Goal: Information Seeking & Learning: Check status

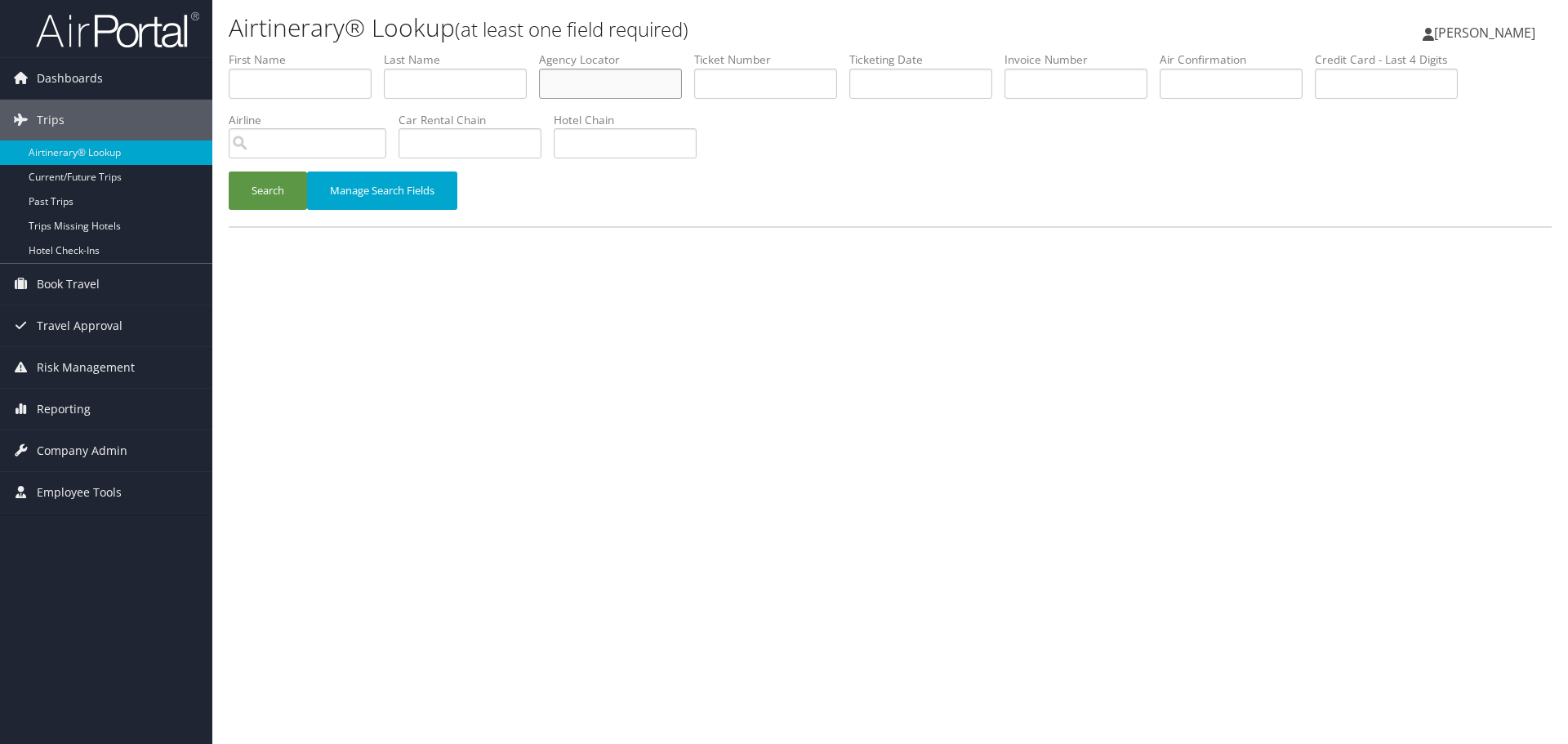
click at [601, 85] on input "text" at bounding box center [610, 83] width 142 height 30
paste input "ECLLKF"
type input "ECLLKF"
click at [275, 200] on button "Search" at bounding box center [268, 190] width 78 height 38
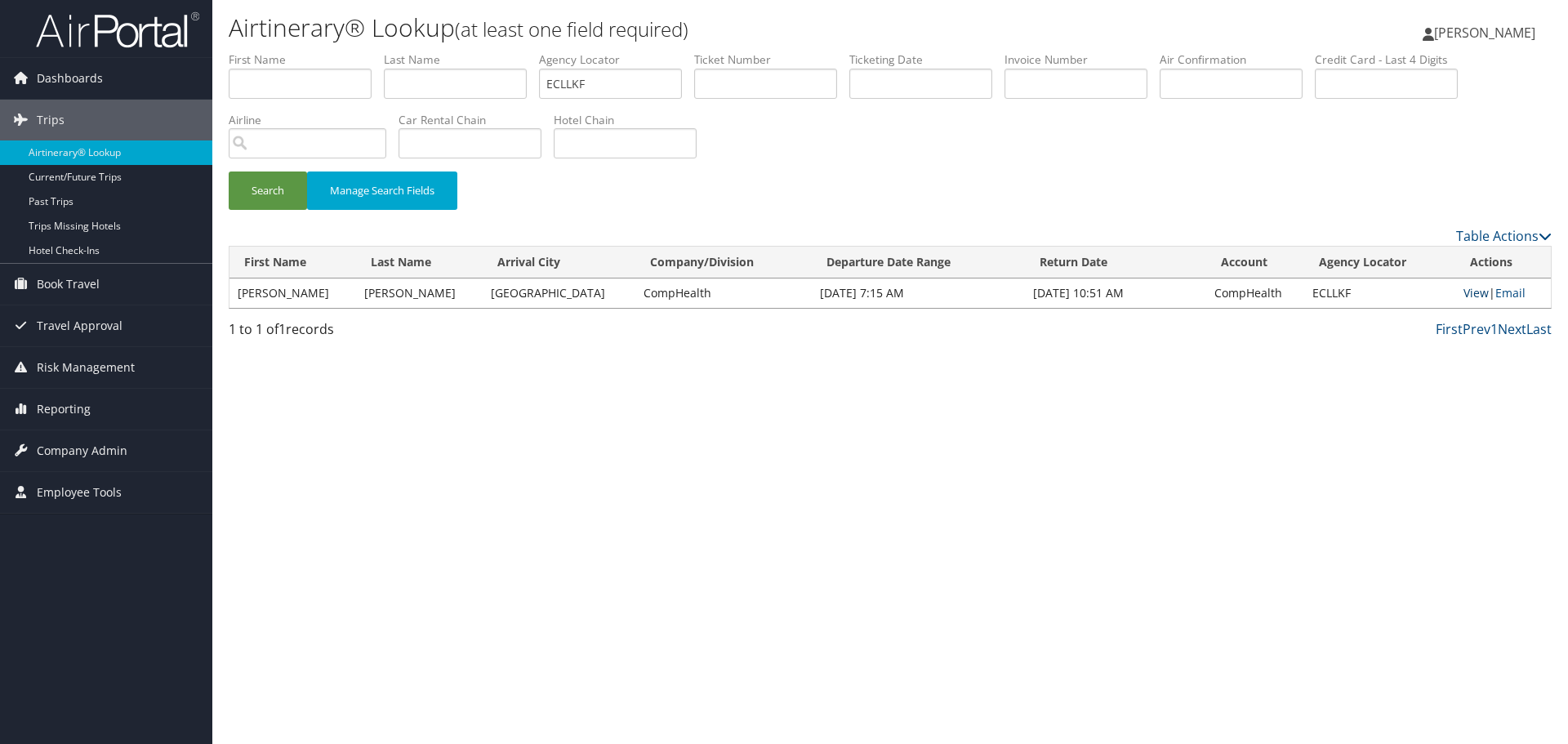
click at [1472, 294] on link "View" at bounding box center [1476, 293] width 26 height 15
drag, startPoint x: 132, startPoint y: 151, endPoint x: 145, endPoint y: 151, distance: 13.0
click at [132, 151] on link "Airtinerary® Lookup" at bounding box center [106, 153] width 212 height 25
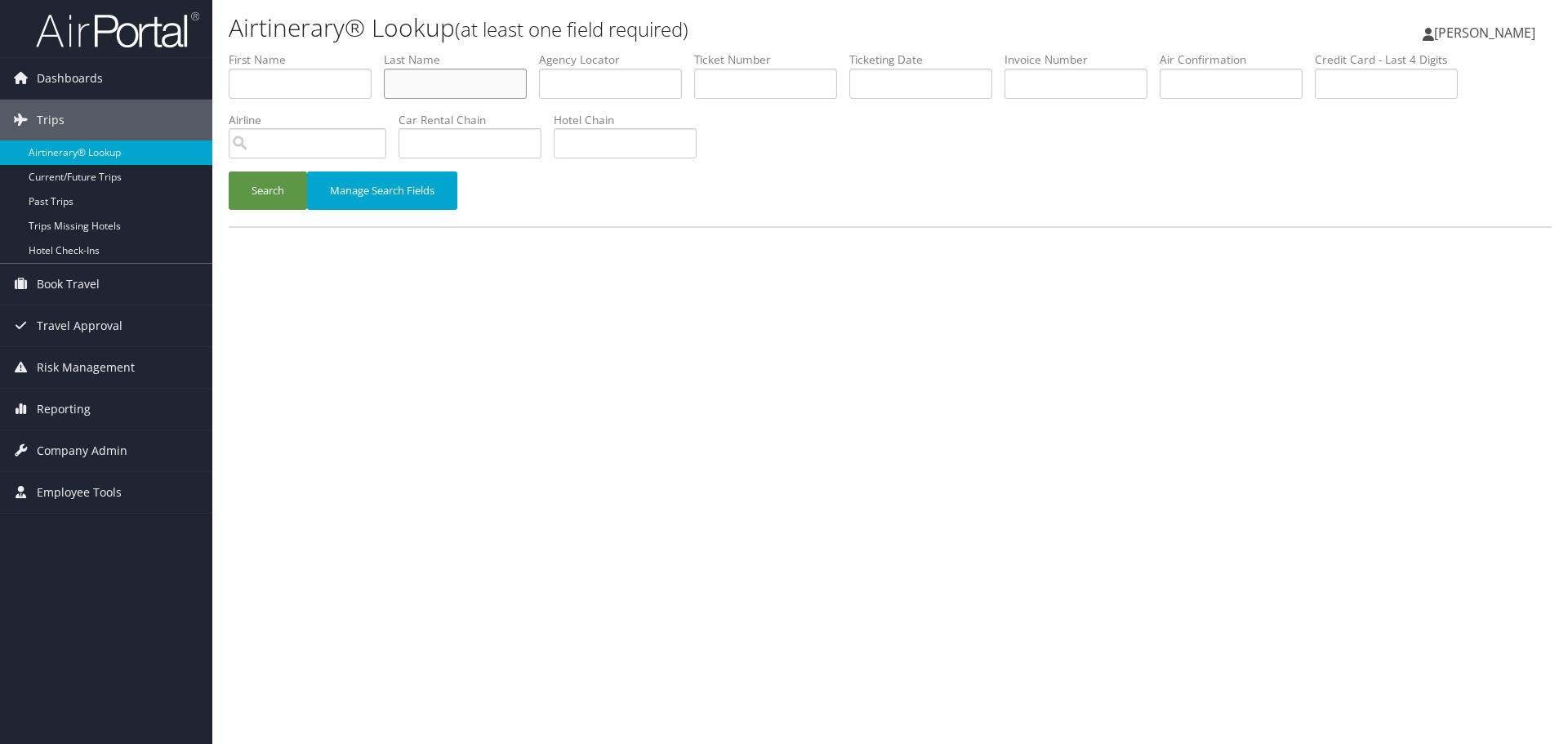
click at [442, 89] on input "text" at bounding box center [455, 83] width 142 height 30
paste input "Patterson"
type input "Patterson"
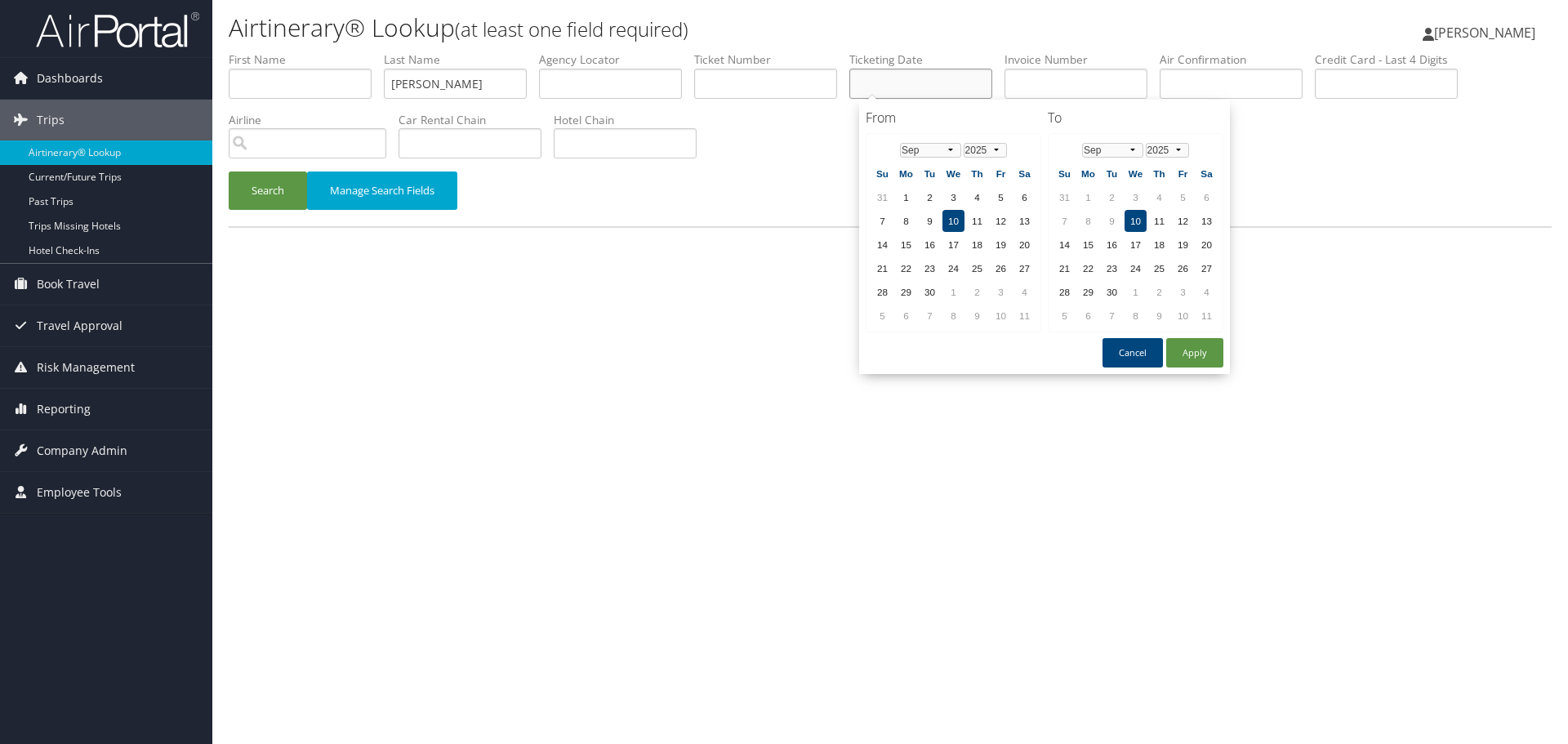
click at [914, 81] on input "text" at bounding box center [920, 83] width 142 height 30
paste input "06/11/2025"
click at [265, 195] on button "Search" at bounding box center [268, 190] width 78 height 38
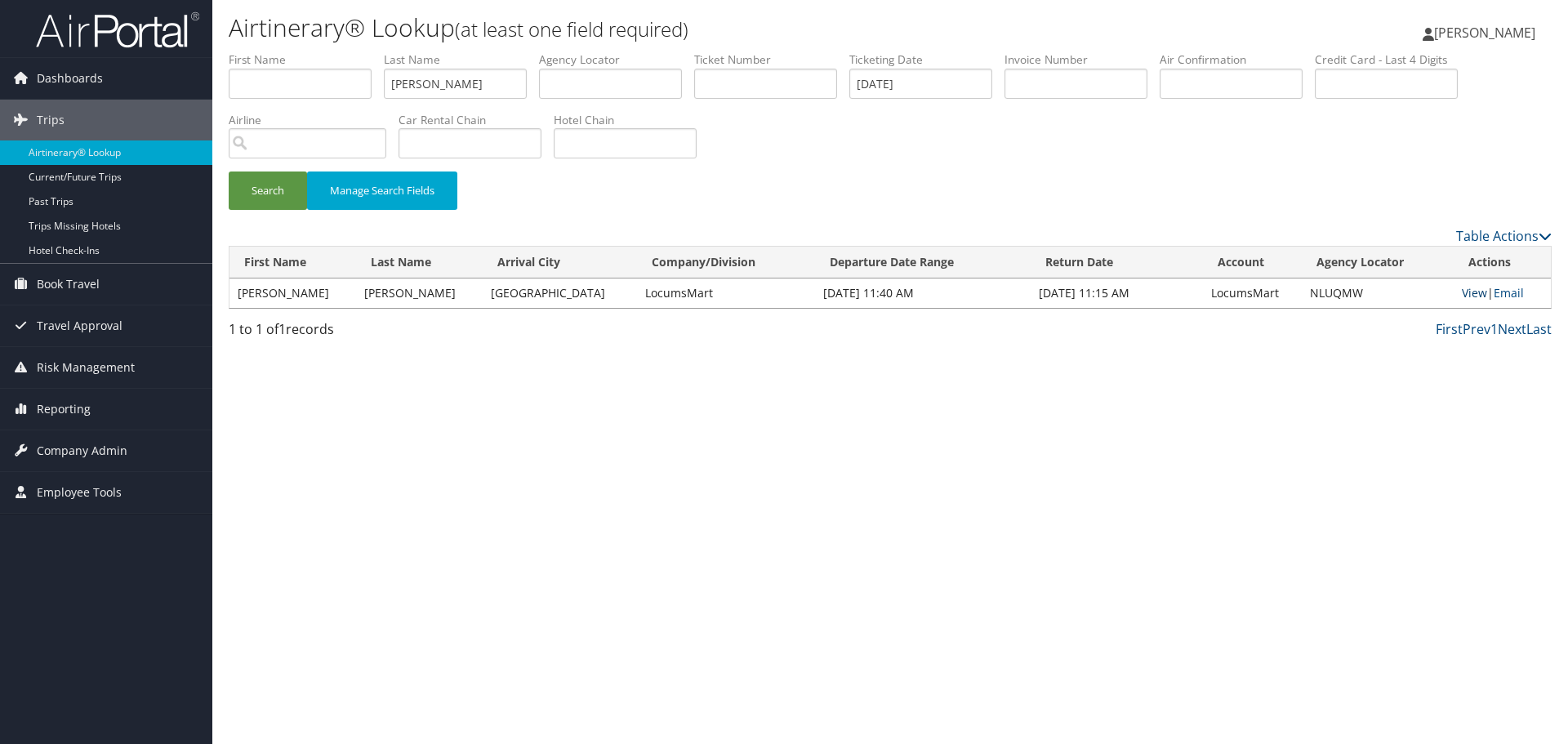
click at [1473, 294] on link "View" at bounding box center [1474, 293] width 26 height 15
click at [889, 78] on input "06/11/2025" at bounding box center [920, 83] width 142 height 30
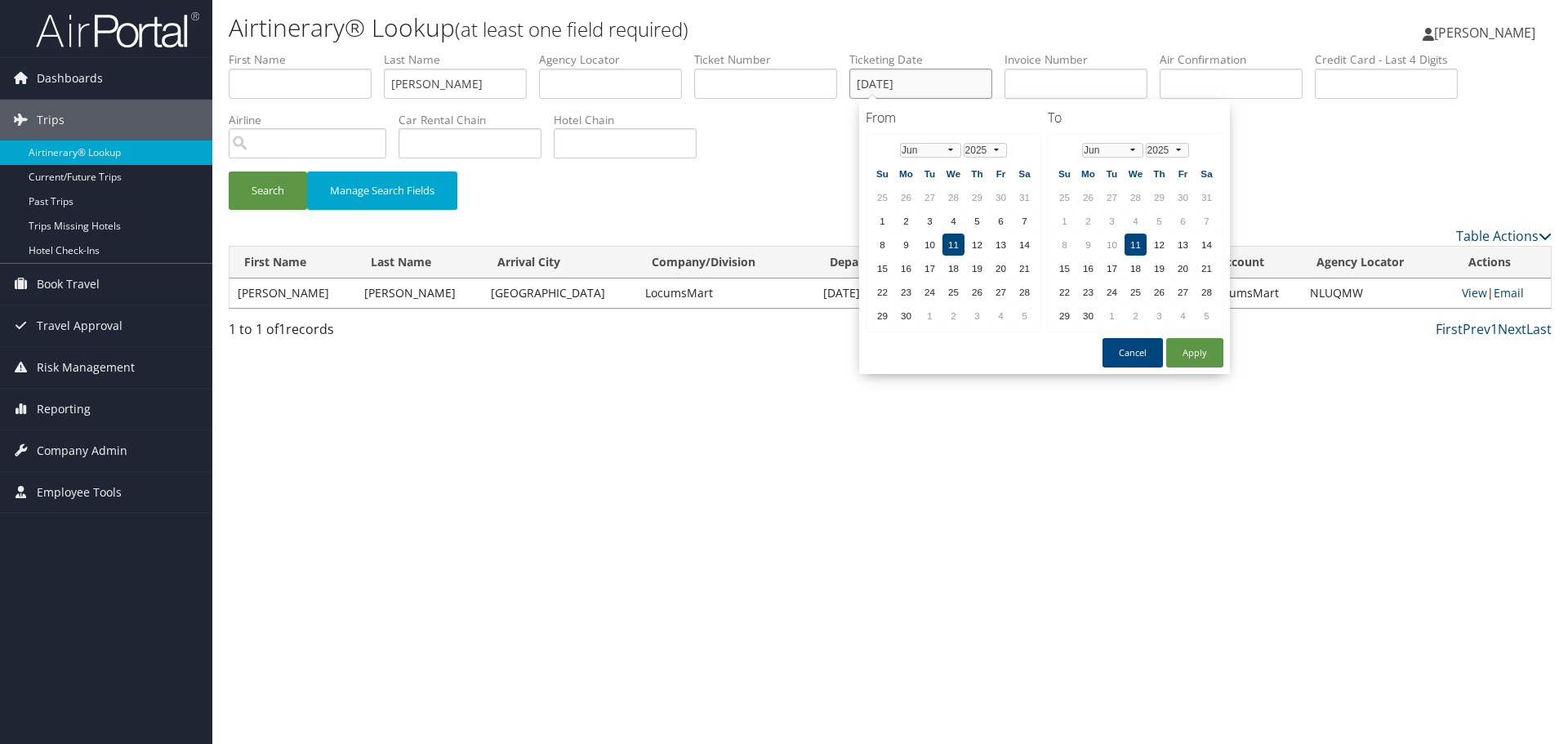
paste input "8/06"
type input "08/06/2025"
click at [258, 187] on button "Search" at bounding box center [268, 190] width 78 height 38
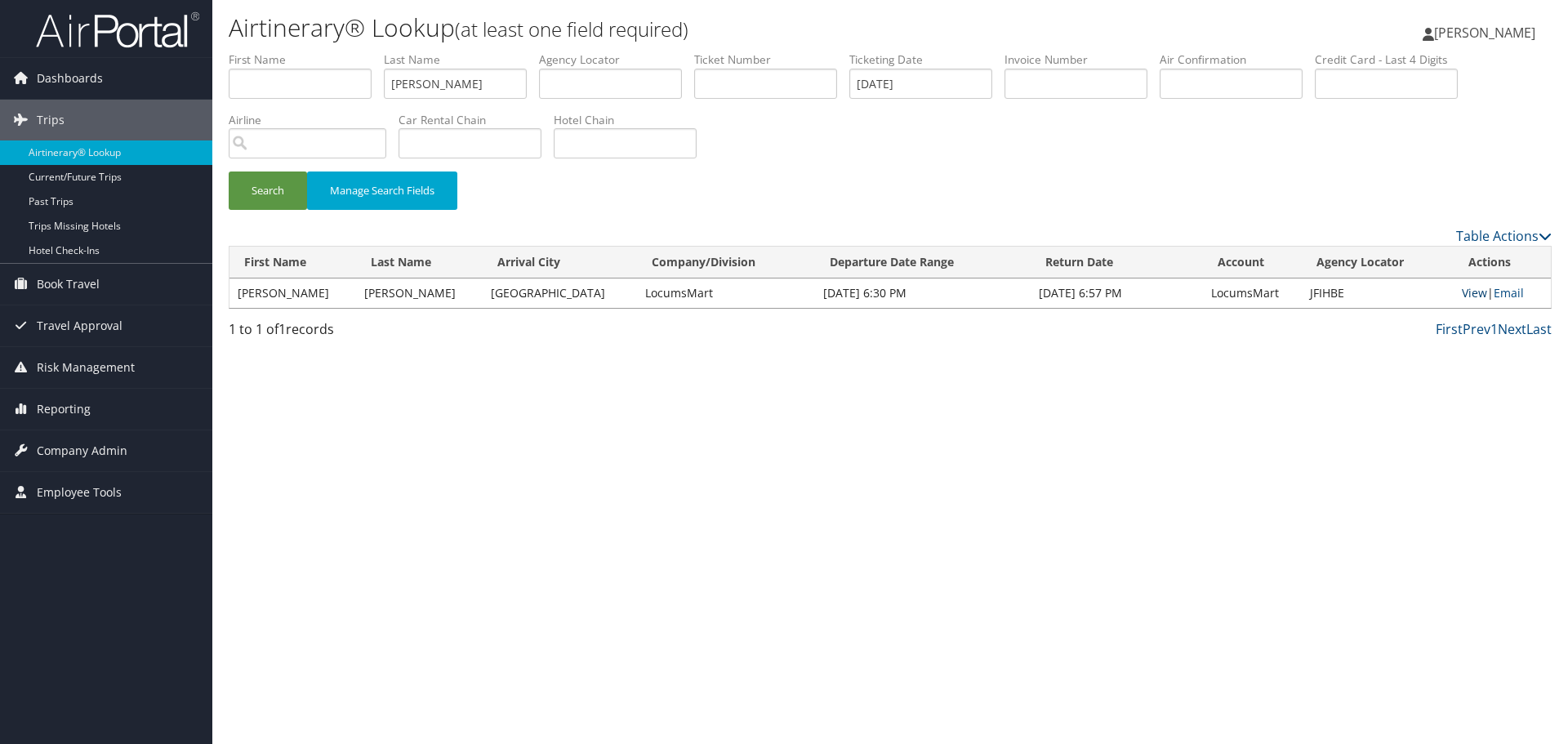
click at [1470, 294] on link "View" at bounding box center [1474, 293] width 26 height 15
click at [447, 76] on input "Patterson" at bounding box center [455, 83] width 142 height 30
paste input "el"
type input "Patel"
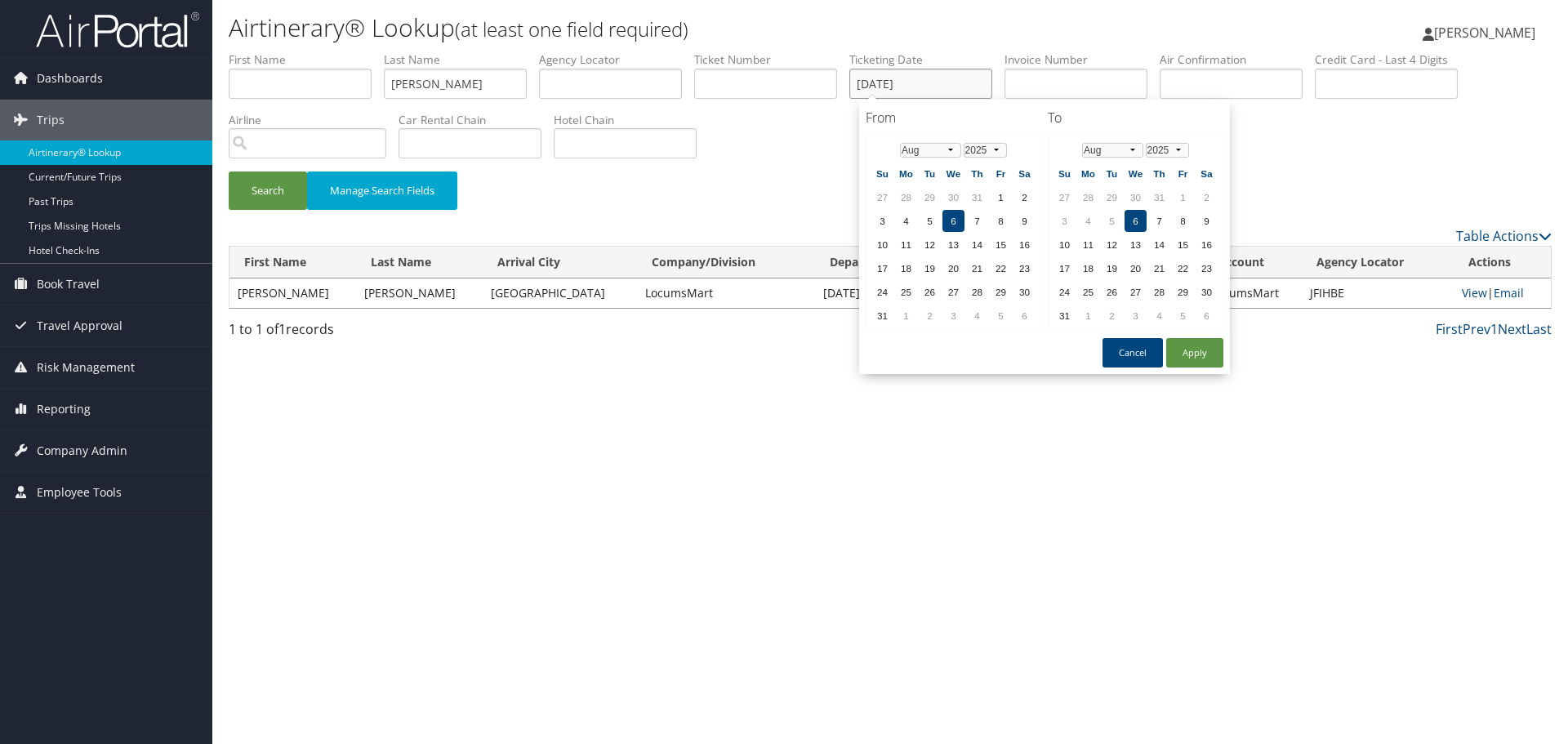
click at [917, 76] on input "08/06/2025" at bounding box center [920, 83] width 142 height 30
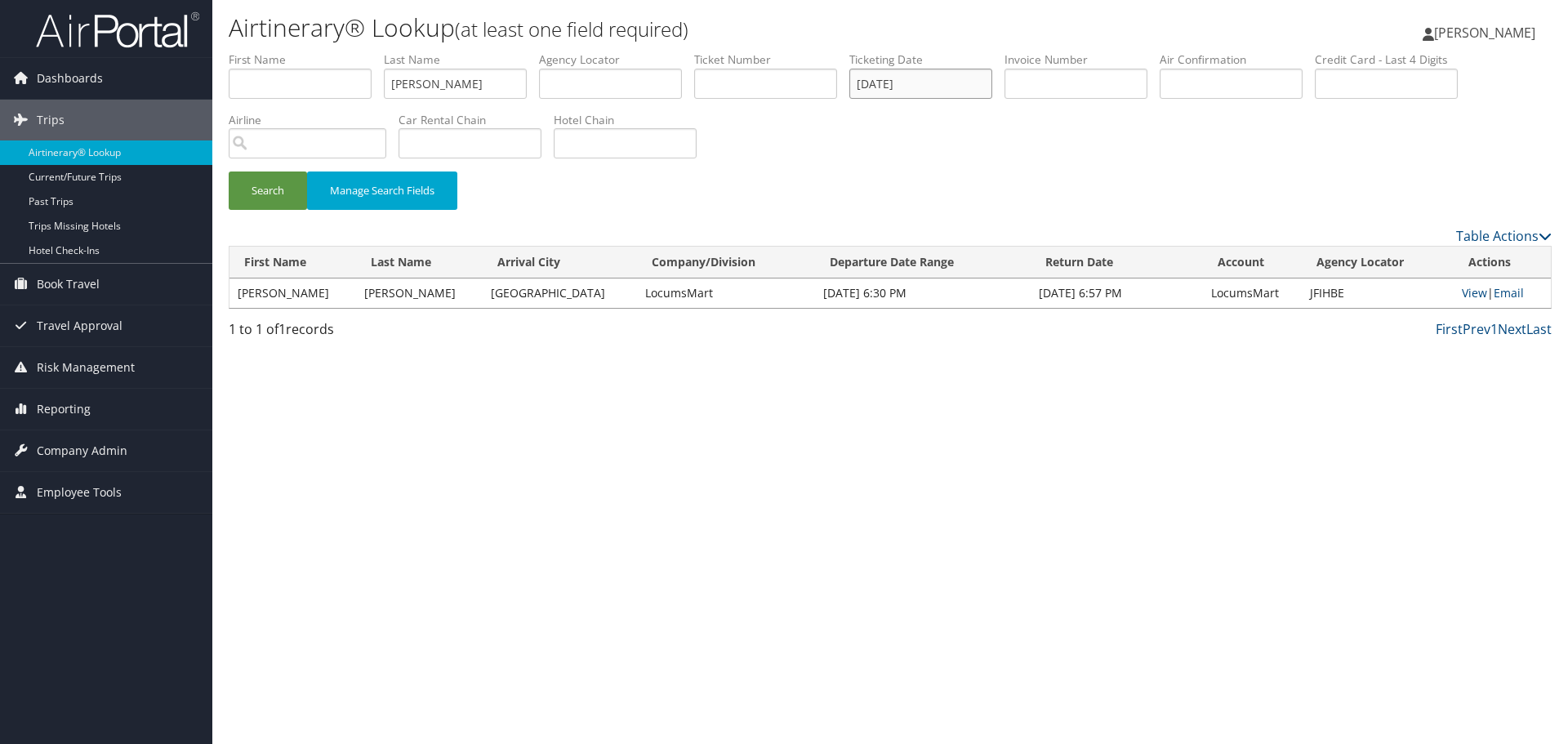
click at [917, 76] on input "08/06/2025" at bounding box center [920, 83] width 142 height 30
paste input "8"
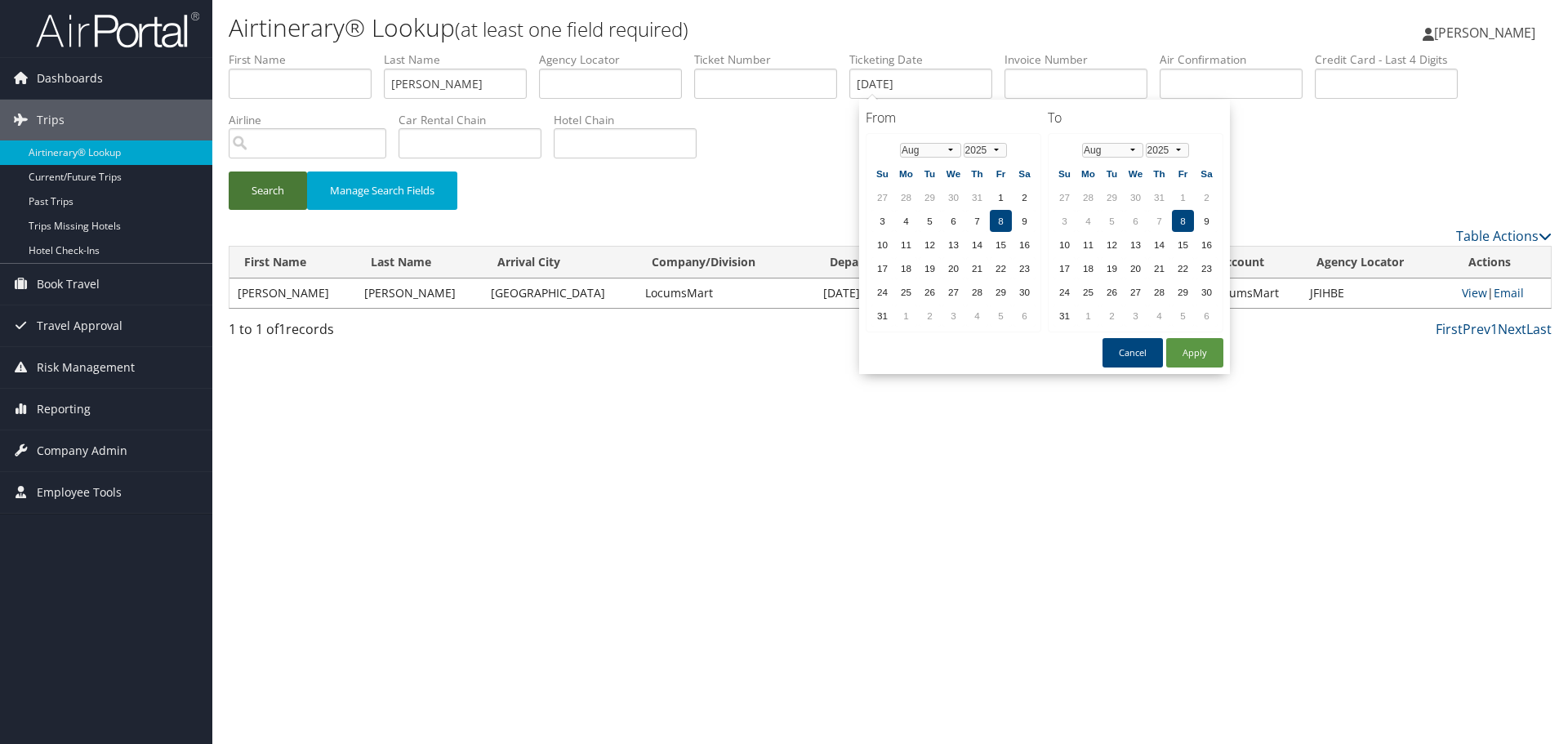
click at [253, 189] on button "Search" at bounding box center [268, 190] width 78 height 38
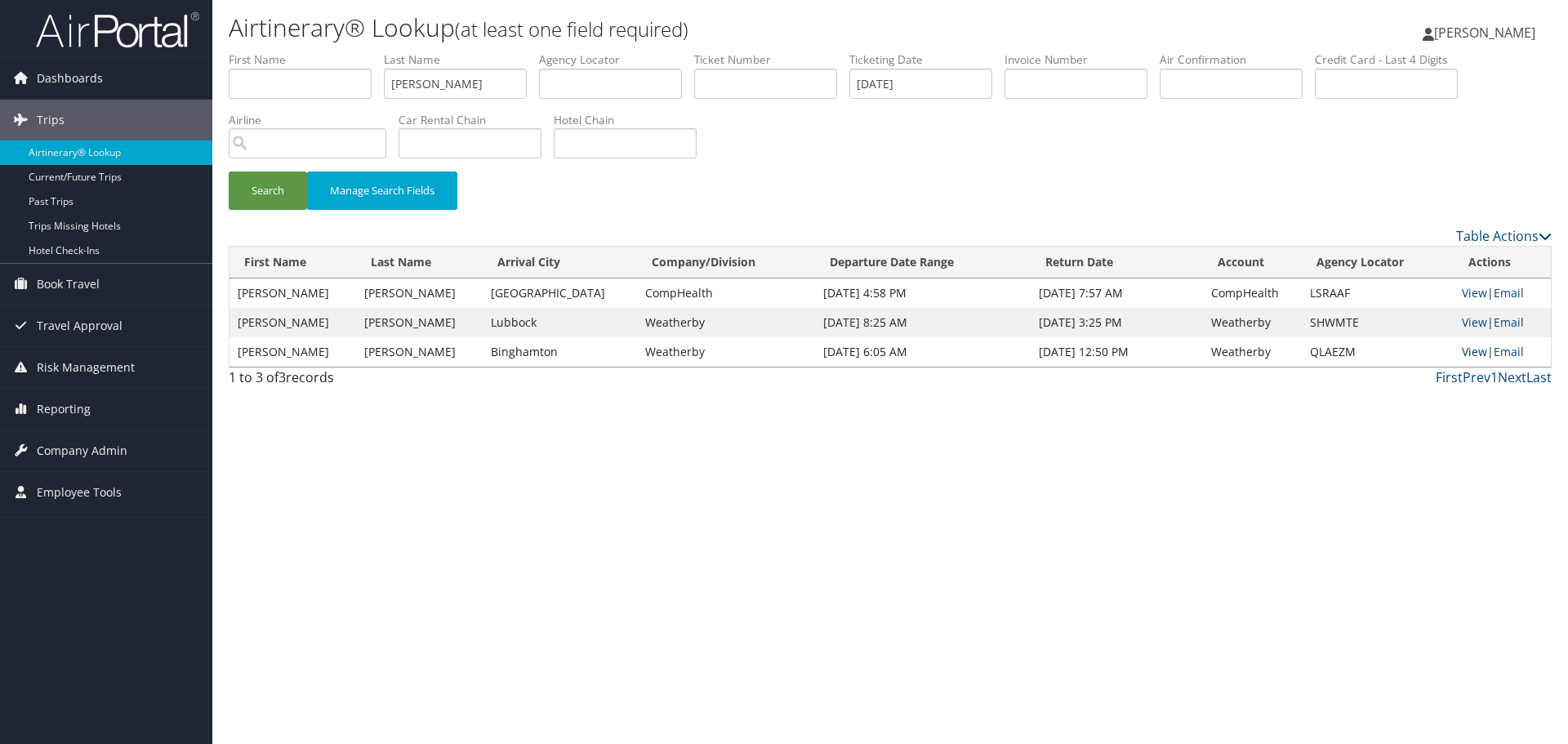
click at [1473, 352] on link "View" at bounding box center [1474, 352] width 26 height 15
click at [901, 81] on input "08/08/2025" at bounding box center [920, 83] width 142 height 30
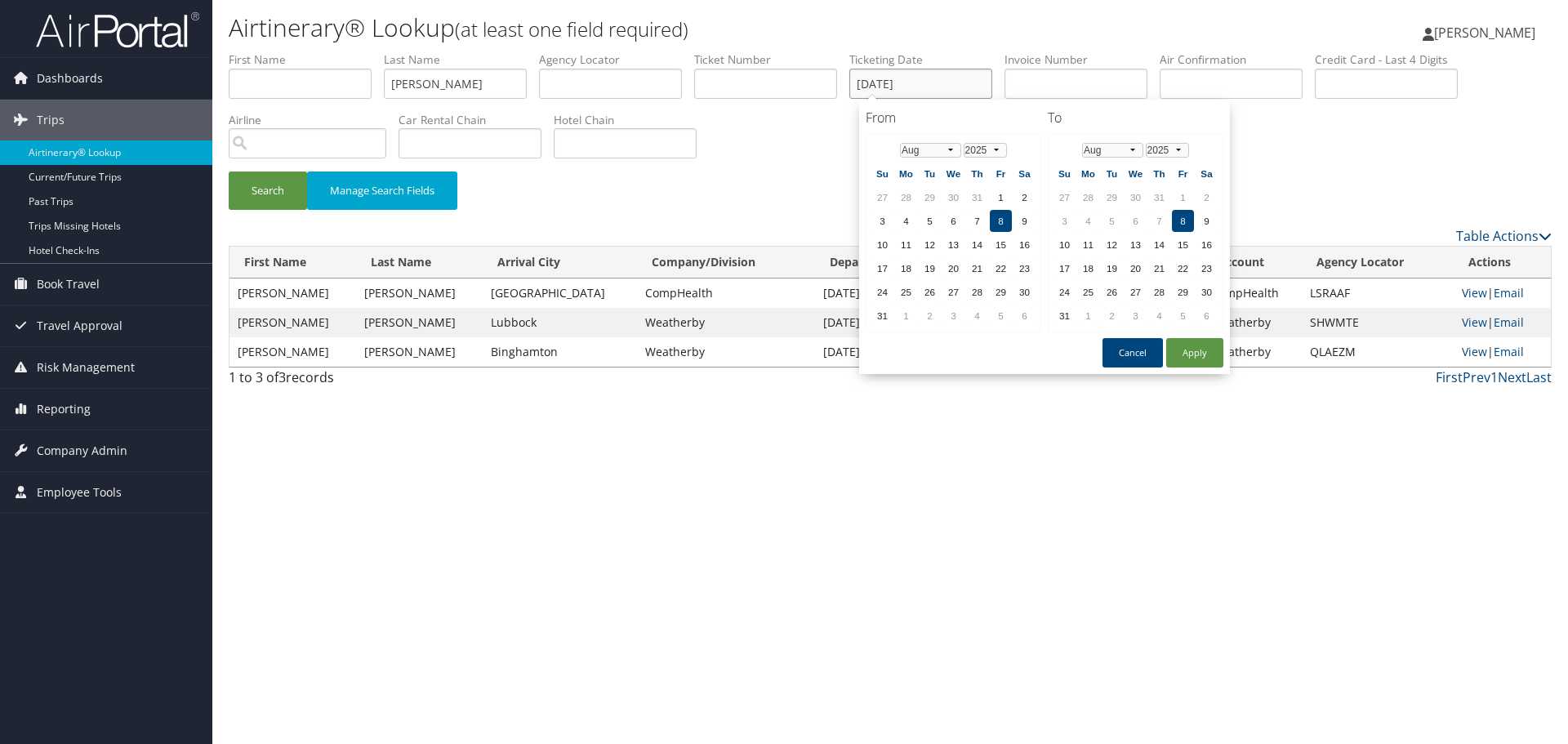
click at [901, 81] on input "08/08/2025" at bounding box center [920, 83] width 142 height 30
paste input "7/25"
type input "07/25/2025"
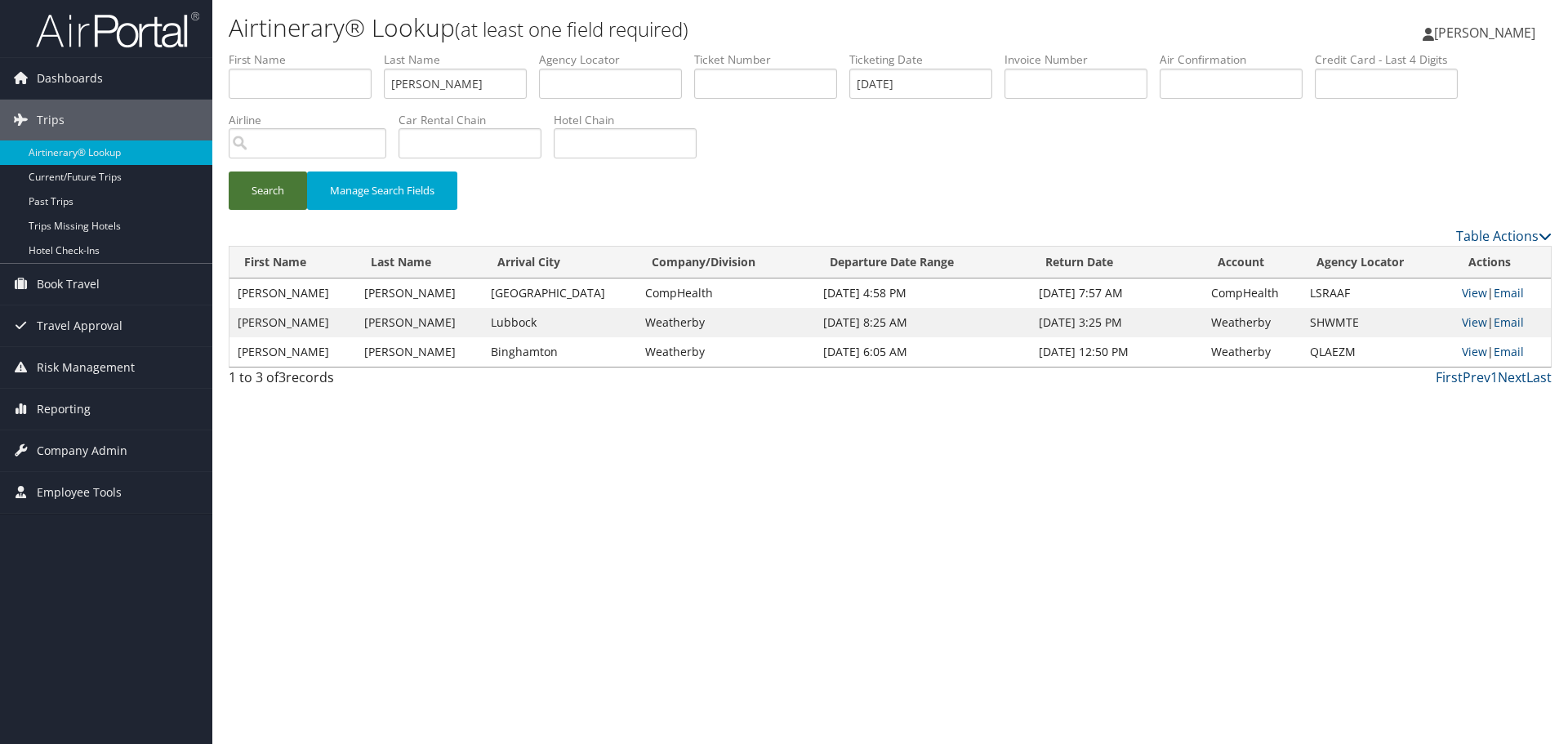
click at [272, 194] on button "Search" at bounding box center [268, 190] width 78 height 38
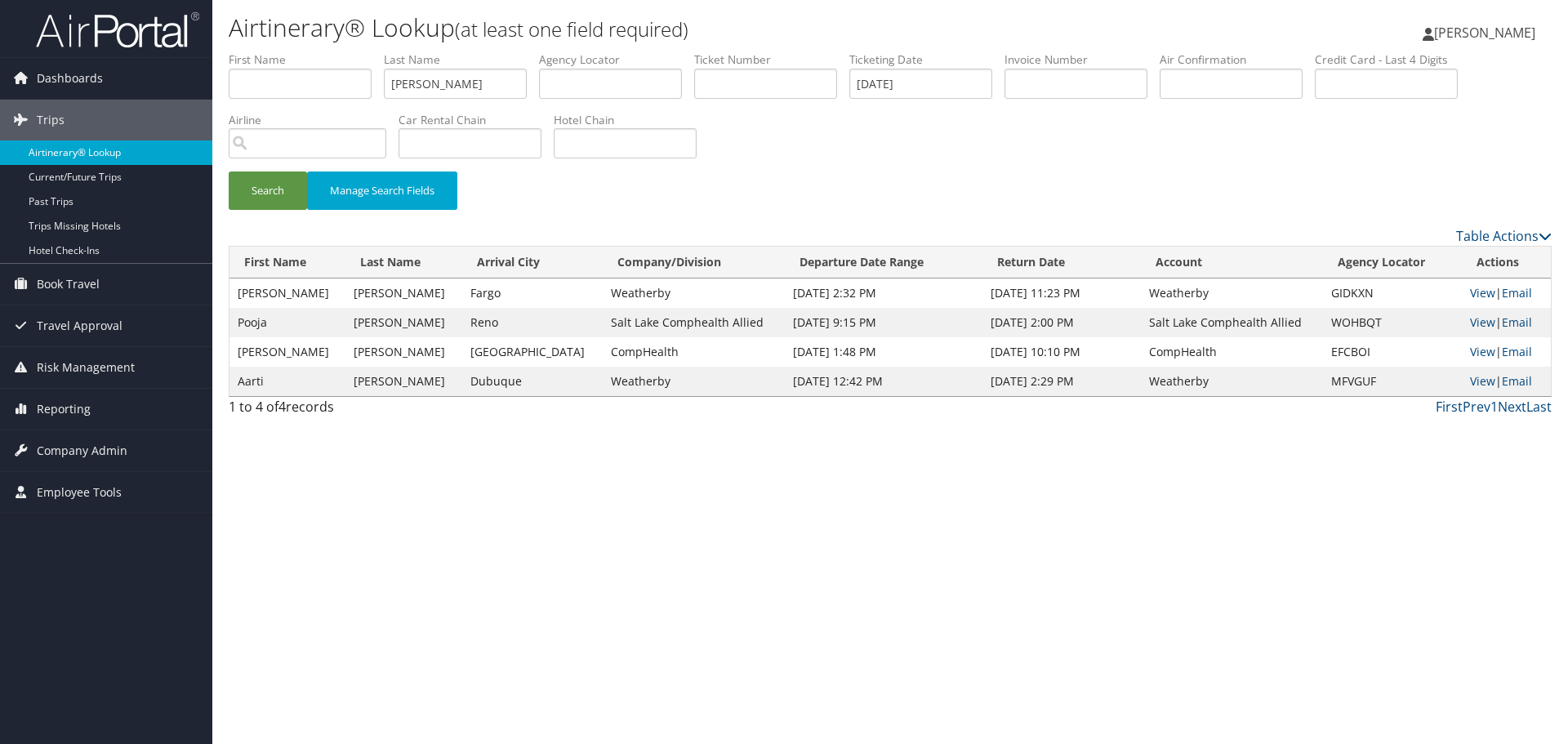
click at [125, 154] on link "Airtinerary® Lookup" at bounding box center [106, 153] width 212 height 25
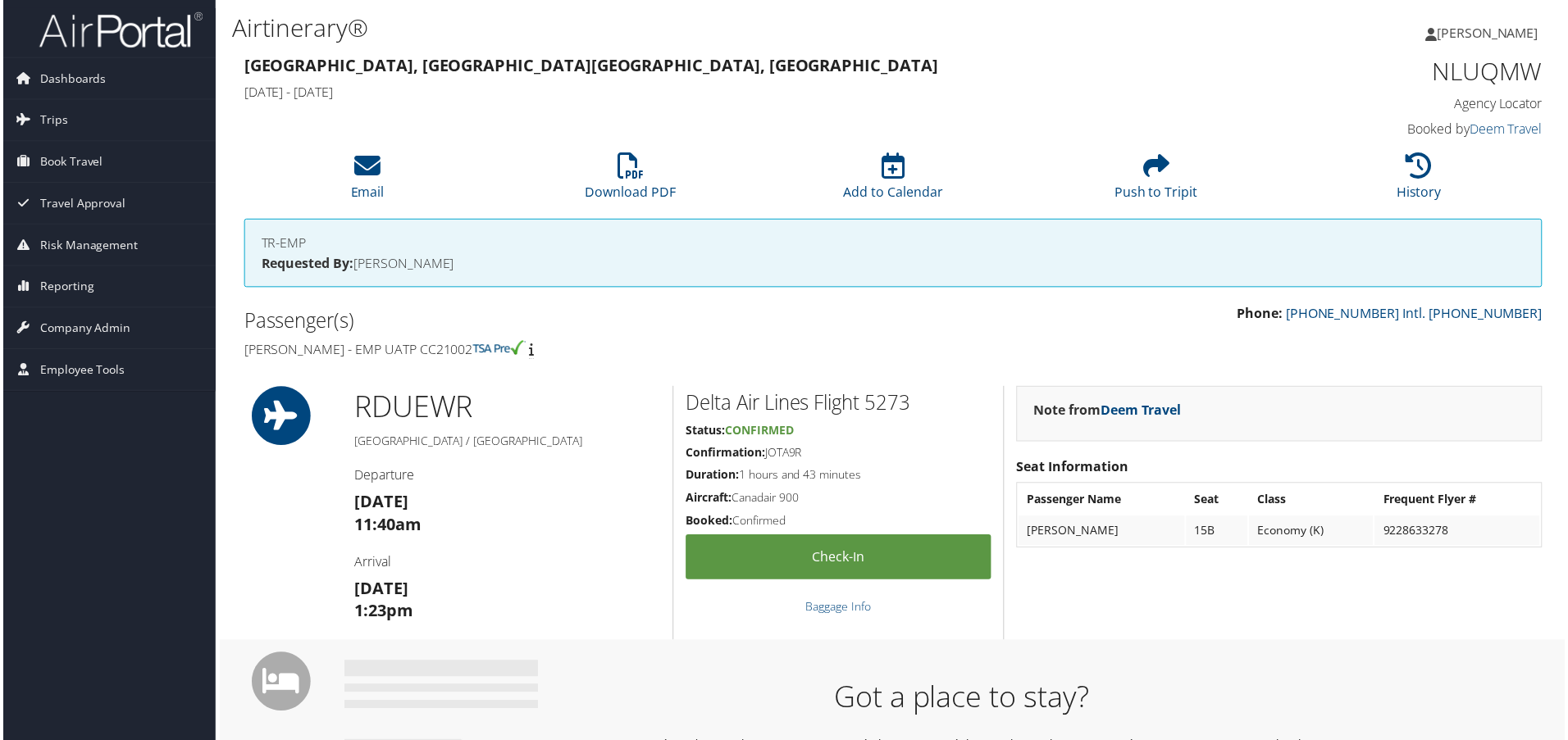
click at [1473, 73] on h1 "NLUQMW" at bounding box center [1391, 71] width 308 height 34
copy h1 "NLUQMW"
drag, startPoint x: 507, startPoint y: 352, endPoint x: 455, endPoint y: 354, distance: 52.0
click at [455, 354] on h4 "Matthew Patterson - EMP UATP CC21002" at bounding box center [561, 350] width 639 height 18
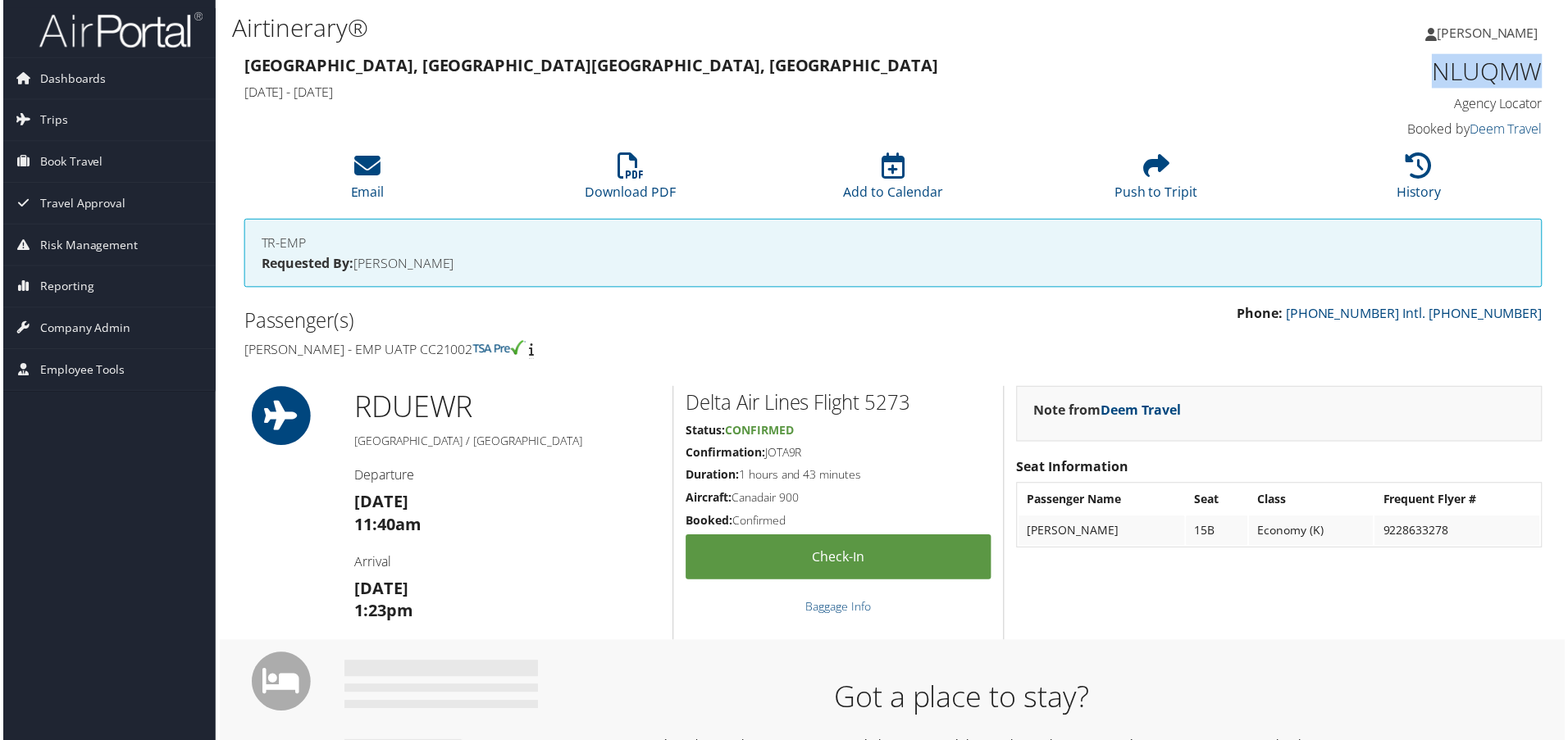
copy h4 "CC21002"
drag, startPoint x: 378, startPoint y: 352, endPoint x: 242, endPoint y: 355, distance: 136.0
click at [242, 355] on h4 "Matthew Patterson - EMP UATP CC21002" at bounding box center [561, 350] width 639 height 18
copy h4 "Matthew Patterson"
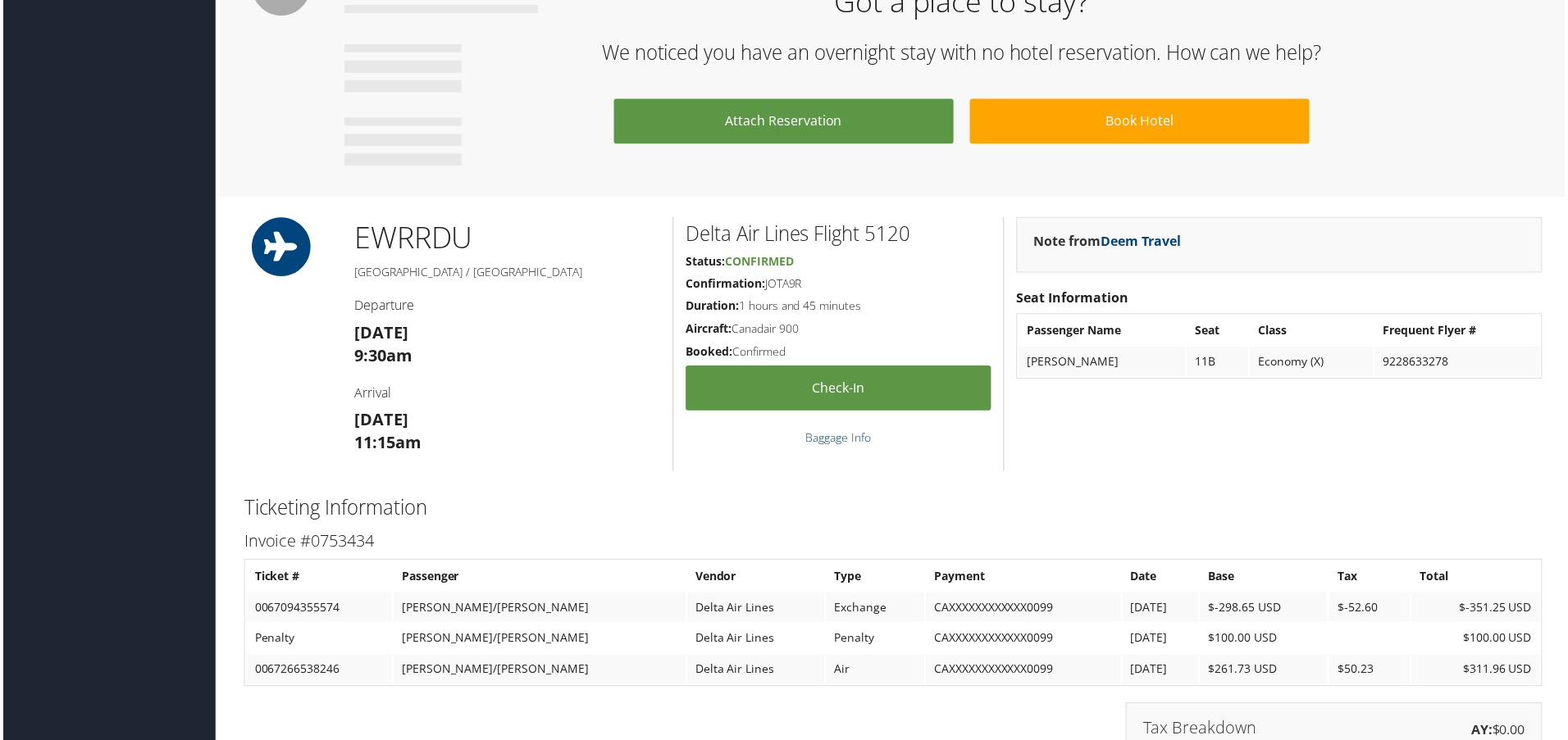
scroll to position [983, 0]
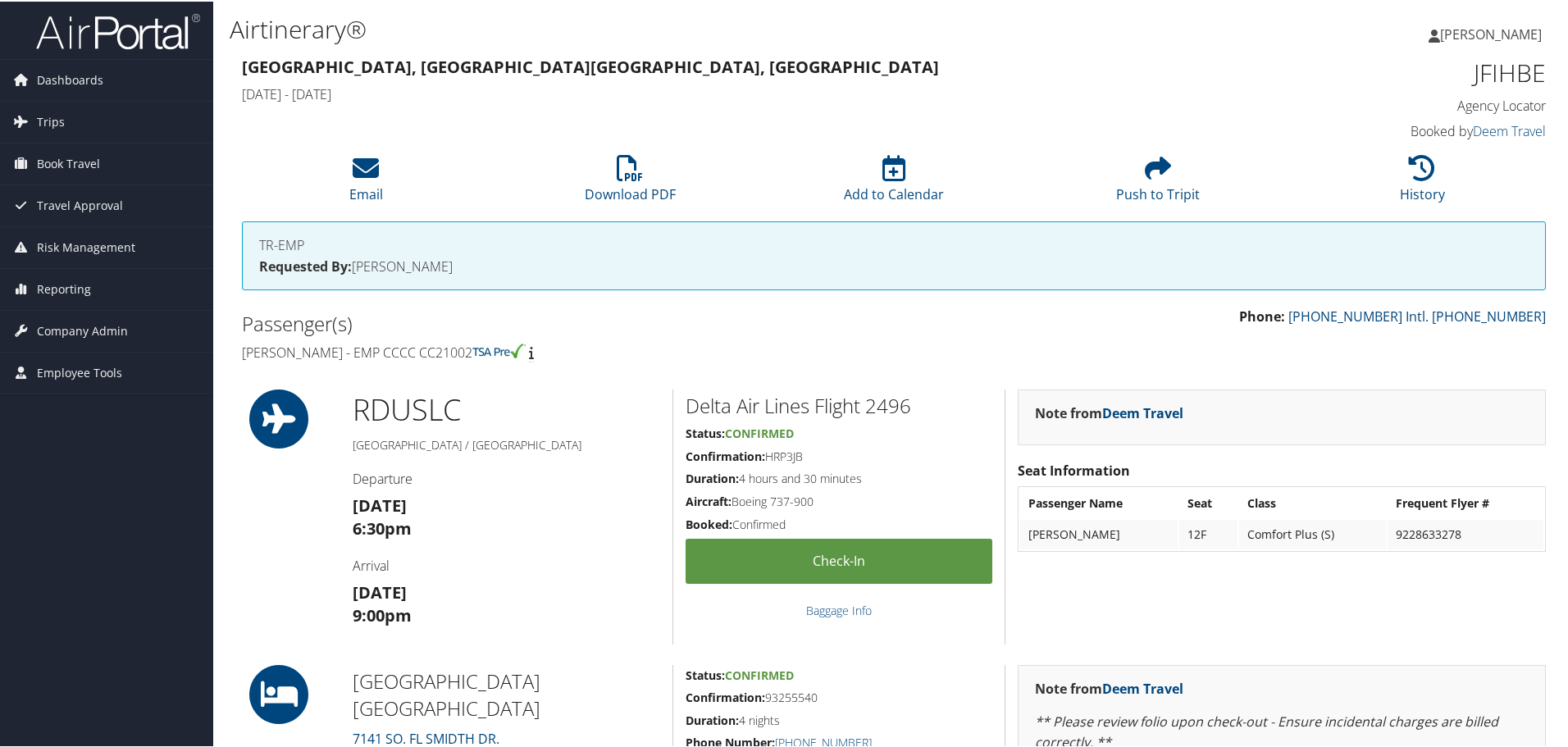
click at [1491, 76] on h1 "JFIHBE" at bounding box center [1391, 71] width 308 height 34
copy h1 "JFIHBE"
drag, startPoint x: 506, startPoint y: 353, endPoint x: 457, endPoint y: 357, distance: 49.2
click at [457, 357] on h4 "Matthew Patterson - EMP CCCC CC21002" at bounding box center [561, 350] width 639 height 18
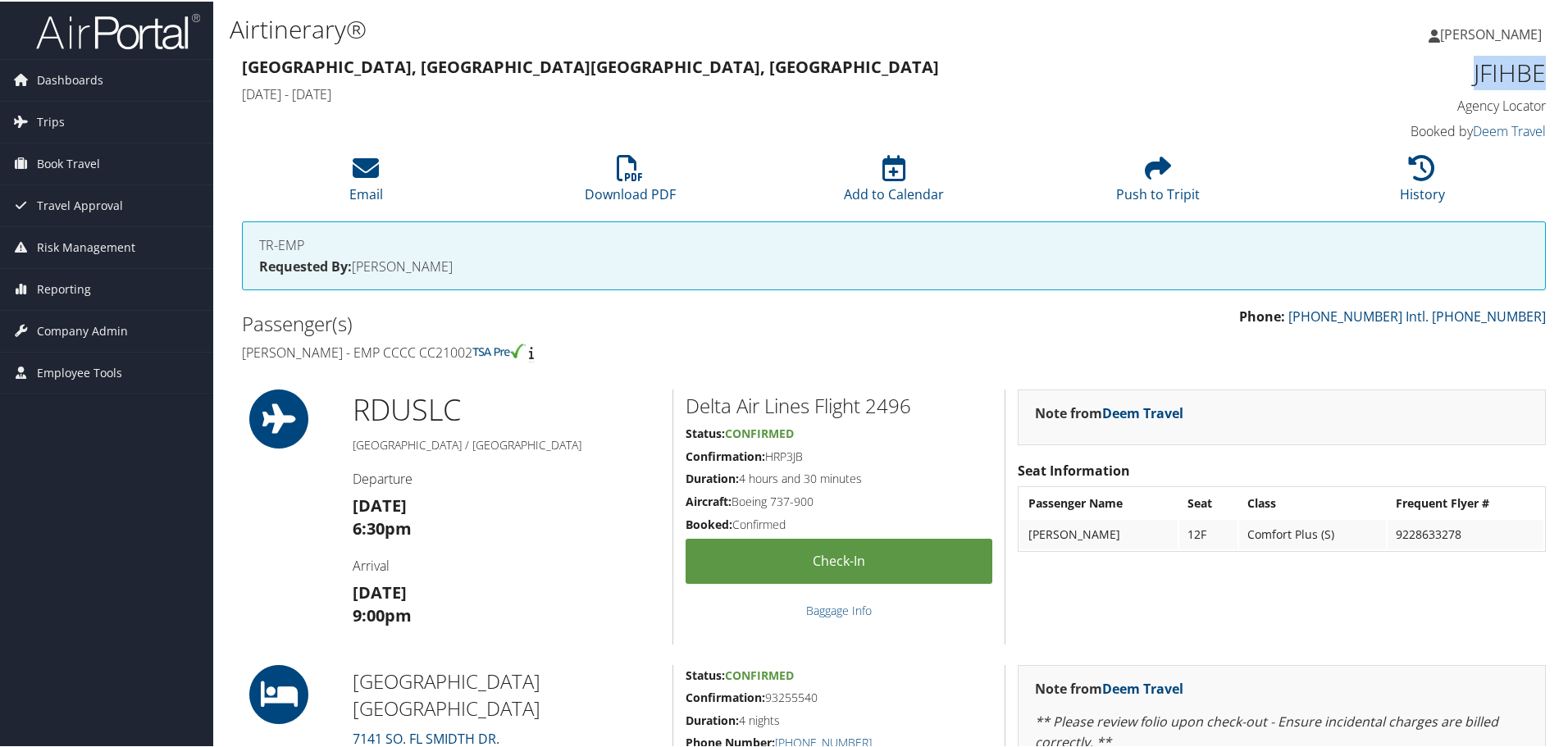
copy h4 "CC21002"
drag, startPoint x: 378, startPoint y: 353, endPoint x: 245, endPoint y: 353, distance: 133.0
click at [245, 353] on h4 "Matthew Patterson - EMP CCCC CC21002" at bounding box center [561, 350] width 639 height 18
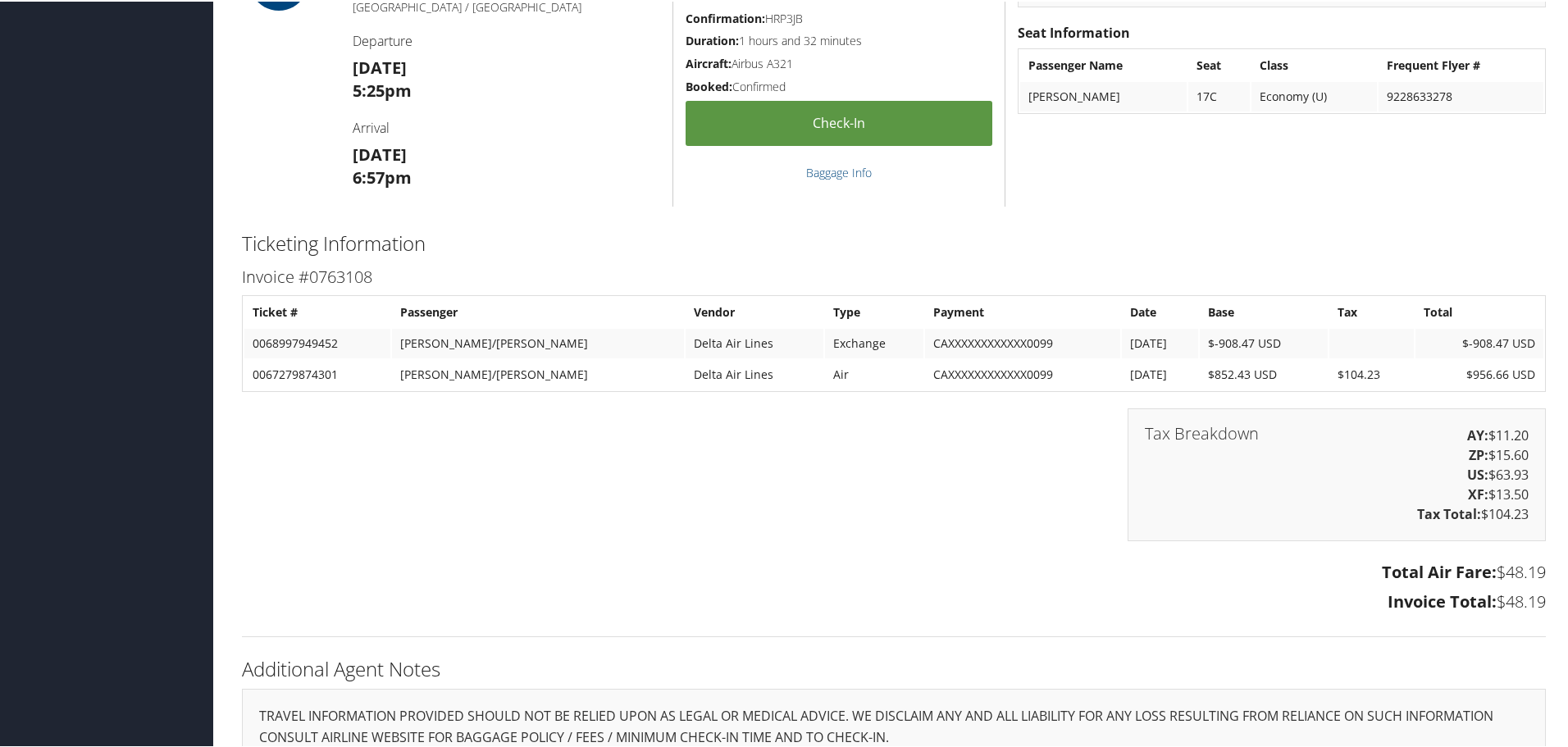
scroll to position [1411, 0]
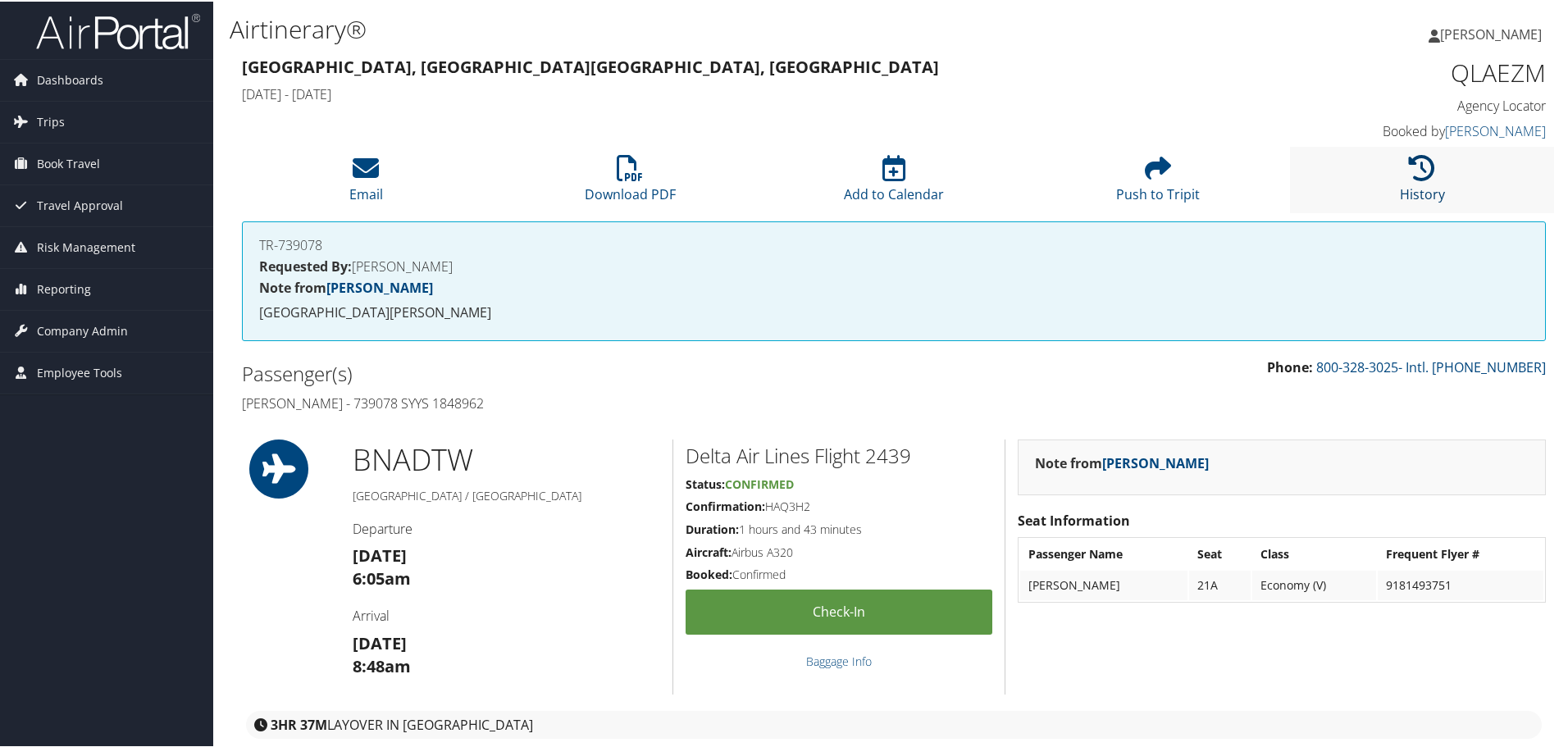
click at [1403, 187] on link "History" at bounding box center [1422, 182] width 45 height 39
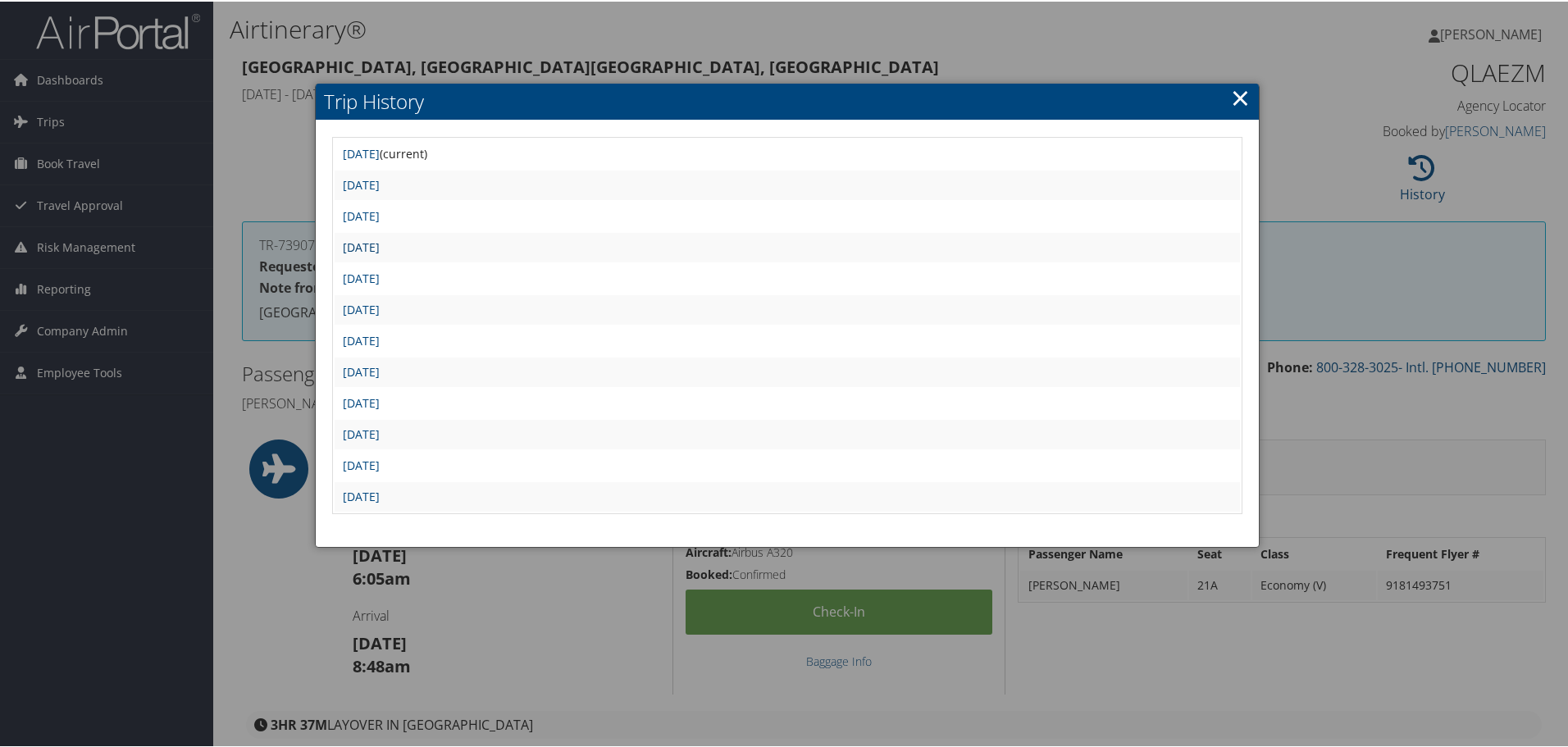
click at [380, 242] on link "[DATE]" at bounding box center [361, 246] width 37 height 15
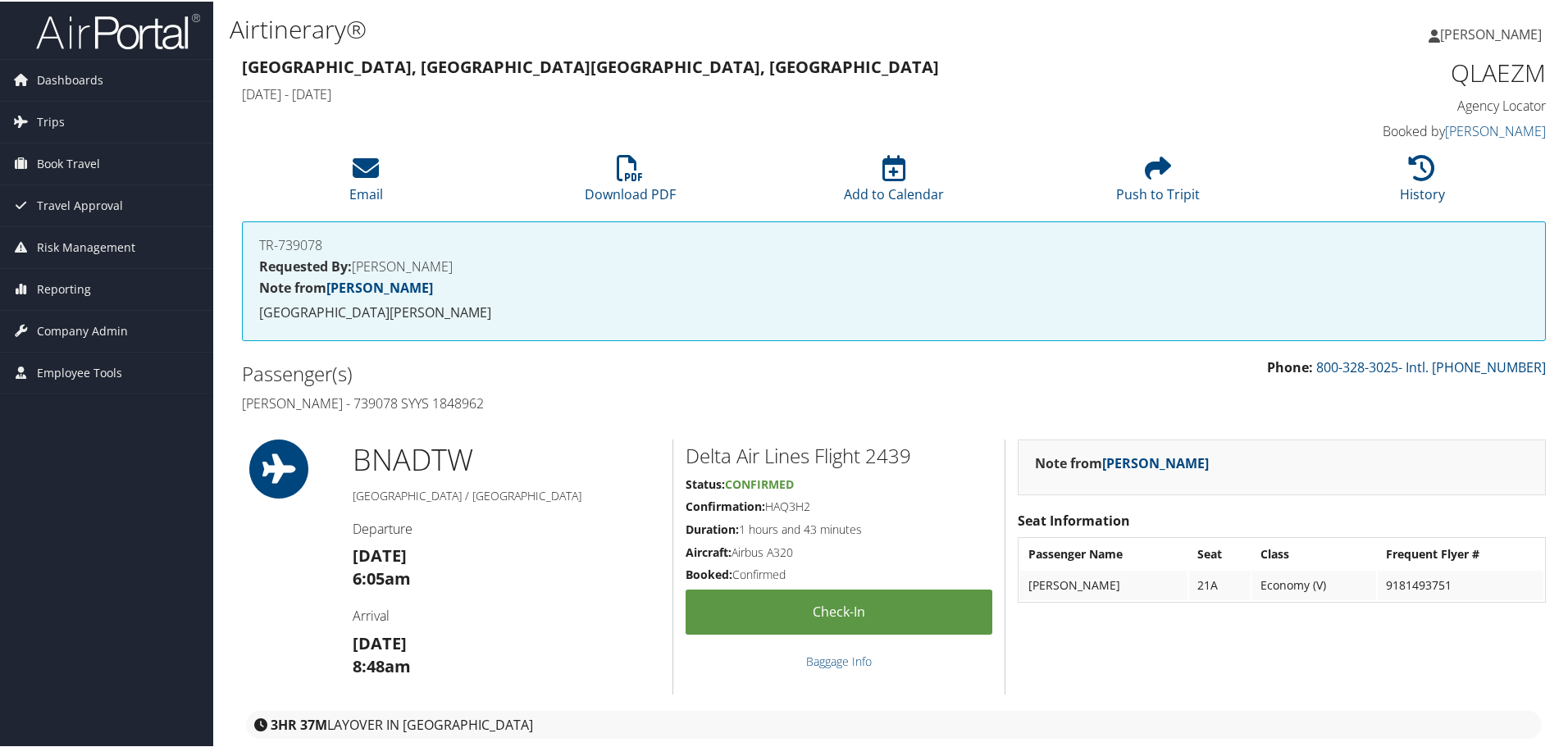
click at [353, 403] on h4 "[PERSON_NAME] - 739078 SYYS 1848962" at bounding box center [561, 401] width 639 height 18
copy h4 "739078"
drag, startPoint x: 476, startPoint y: 405, endPoint x: 238, endPoint y: 405, distance: 238.0
click at [238, 405] on div "Passenger(s) [PERSON_NAME] - 739078 SYYS 1848962" at bounding box center [561, 386] width 664 height 62
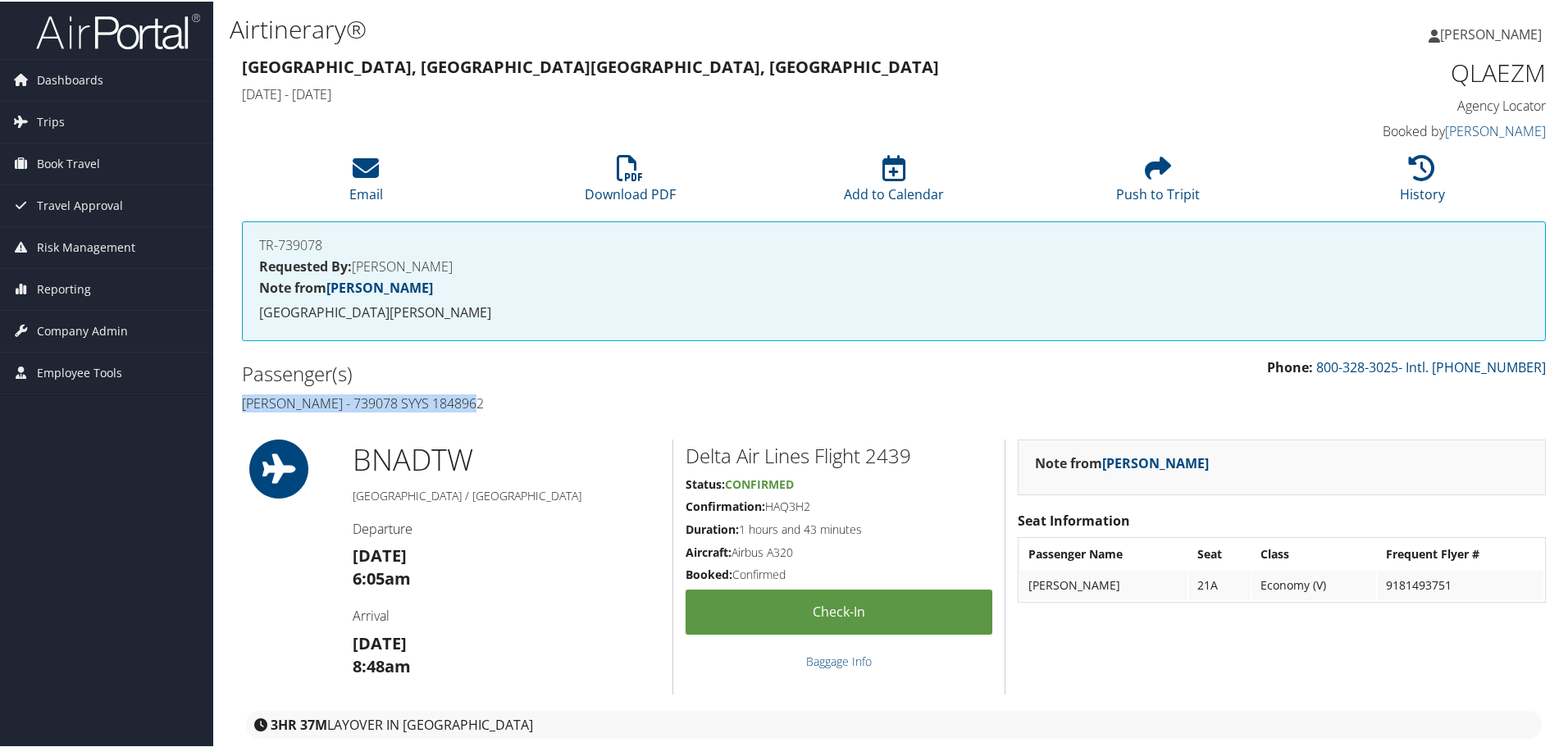
copy h4 "[PERSON_NAME] - 739078 SYYS 1848962"
click at [1454, 75] on h1 "QLAEZM" at bounding box center [1391, 71] width 308 height 34
copy h1 "QLAEZM"
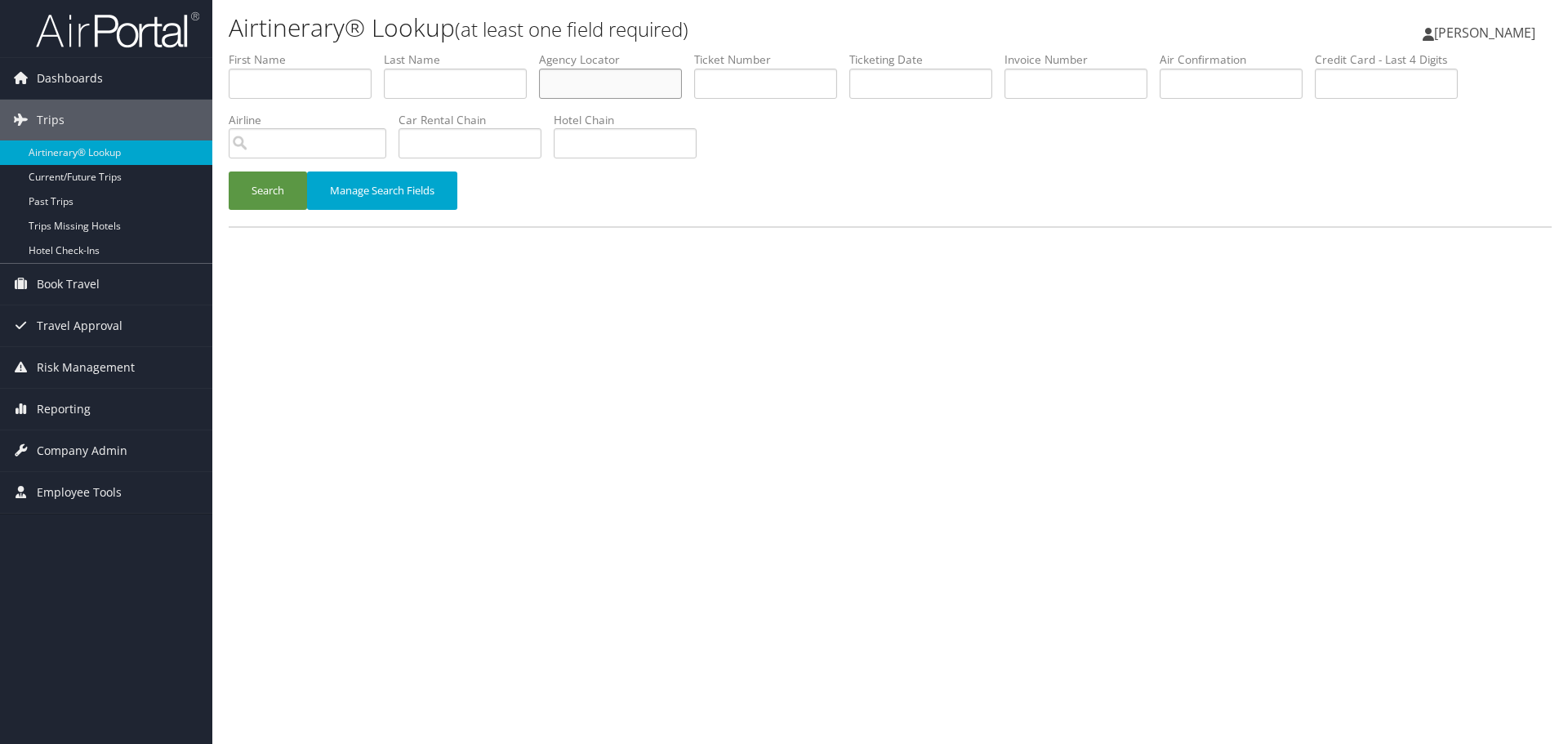
click at [585, 88] on input "text" at bounding box center [610, 83] width 142 height 30
paste input "01670829500063"
click at [266, 204] on button "Search" at bounding box center [268, 190] width 78 height 38
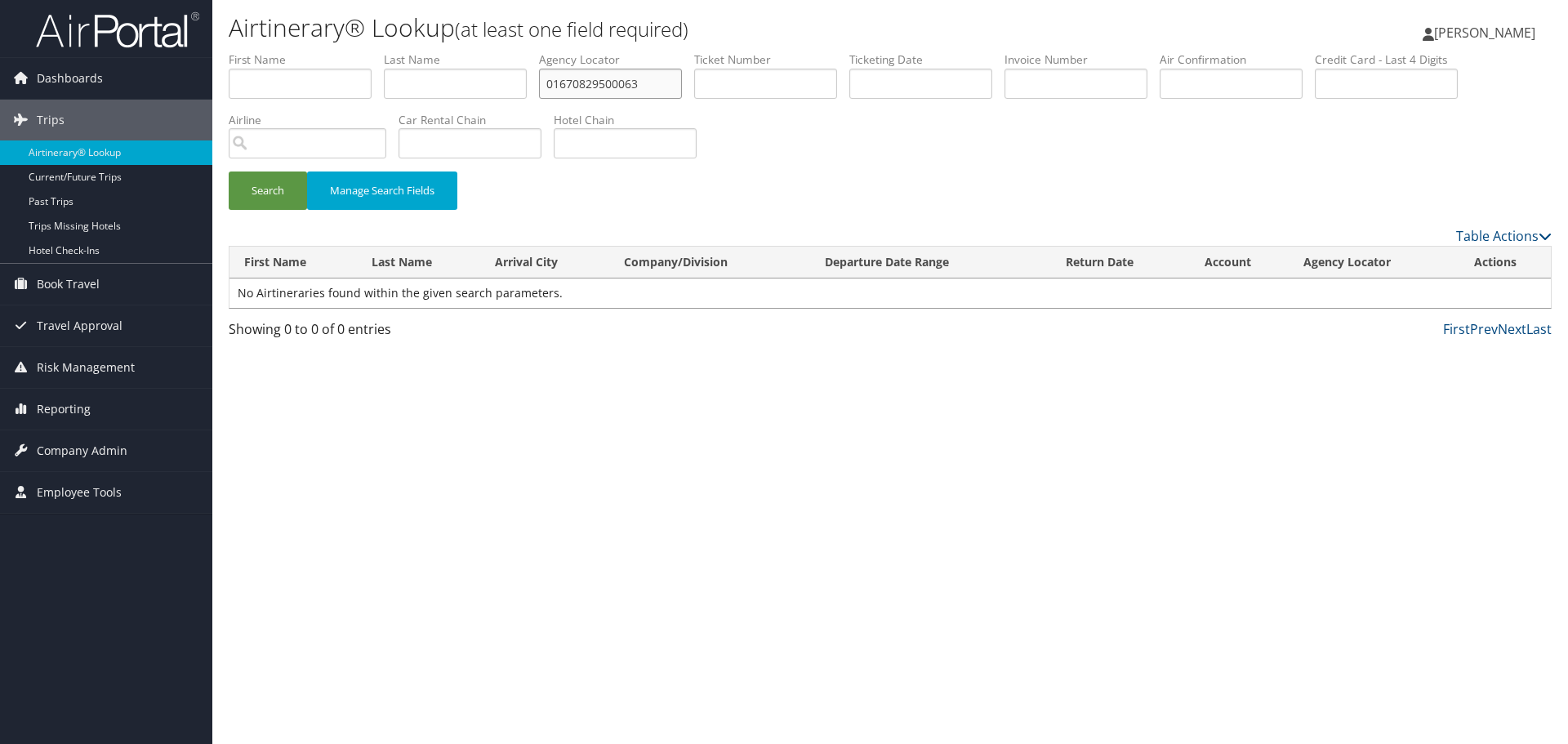
click at [663, 78] on input "01670829500063" at bounding box center [610, 83] width 142 height 30
click at [247, 192] on button "Search" at bounding box center [268, 190] width 78 height 38
click at [648, 84] on input "0167082950006" at bounding box center [610, 83] width 142 height 30
click at [266, 198] on button "Search" at bounding box center [268, 190] width 78 height 38
click at [652, 82] on input "016708295000" at bounding box center [610, 83] width 142 height 30
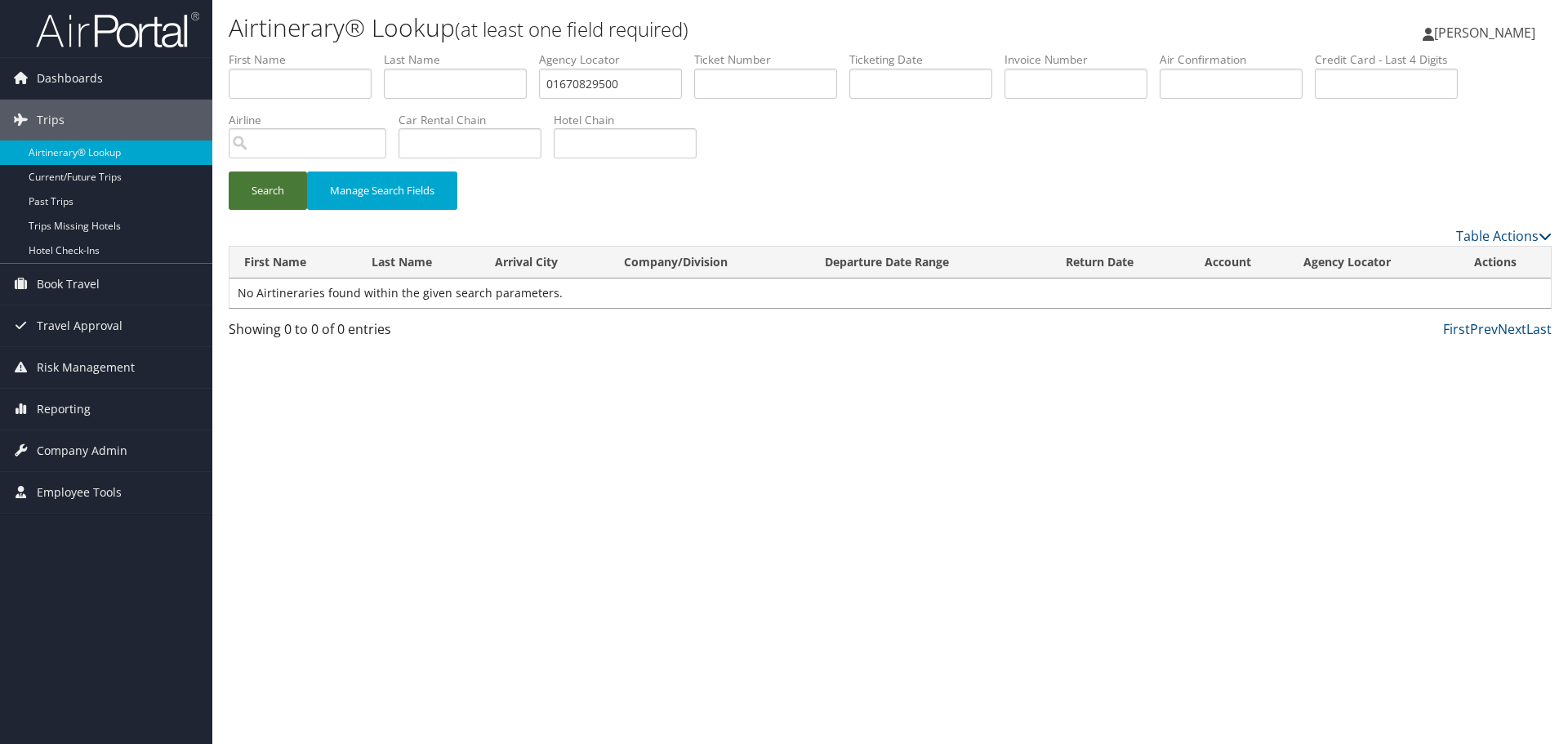
click at [257, 194] on button "Search" at bounding box center [268, 190] width 78 height 38
click at [584, 85] on input "01670829500" at bounding box center [610, 83] width 142 height 30
paste input "063"
click at [561, 82] on input "01670829500063" at bounding box center [610, 83] width 142 height 30
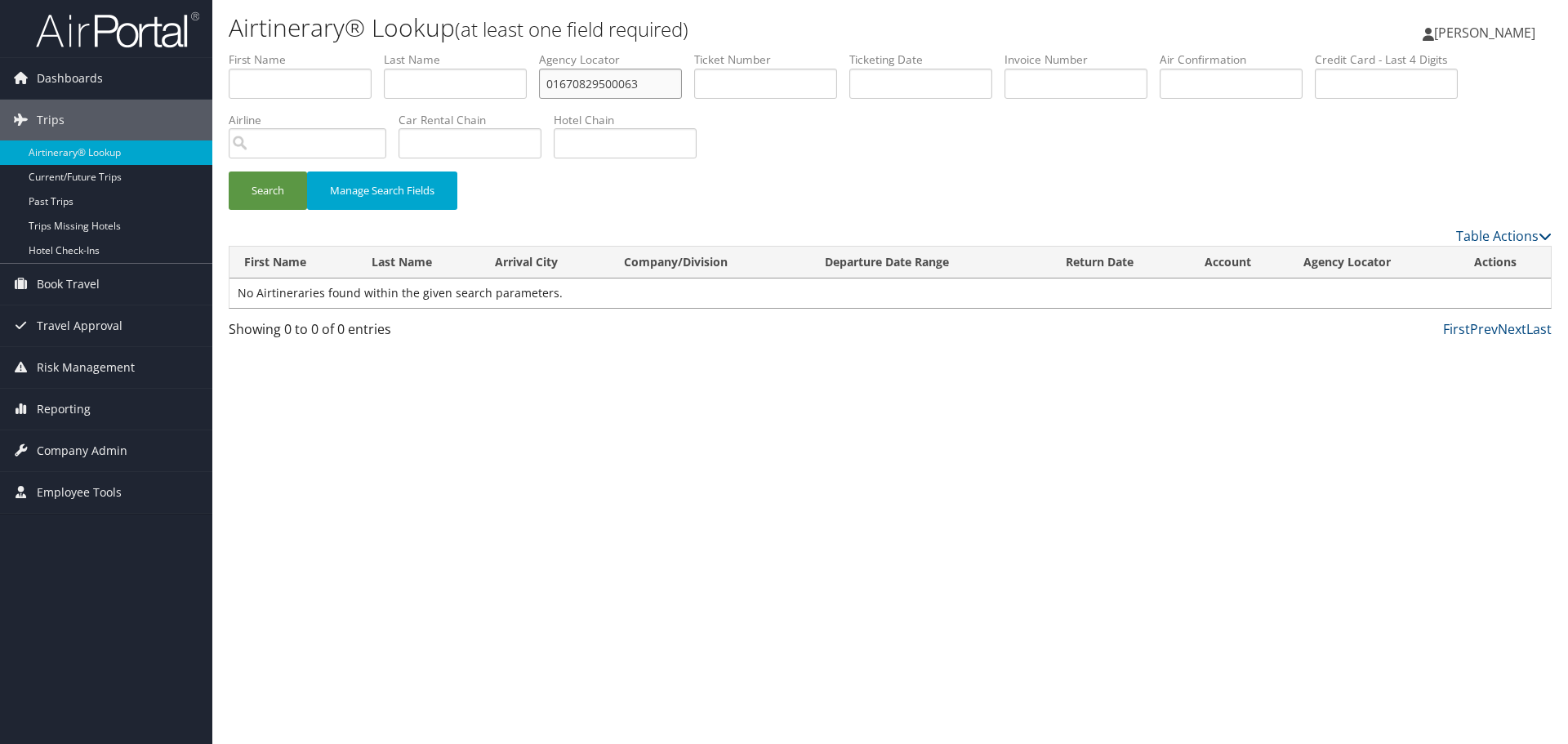
click at [559, 84] on input "01670829500063" at bounding box center [610, 83] width 142 height 30
click at [280, 189] on button "Search" at bounding box center [268, 190] width 78 height 38
click at [557, 84] on input "1670829500063" at bounding box center [610, 83] width 142 height 30
click at [274, 195] on button "Search" at bounding box center [268, 190] width 78 height 38
click at [560, 85] on input "670829500063" at bounding box center [610, 83] width 142 height 30
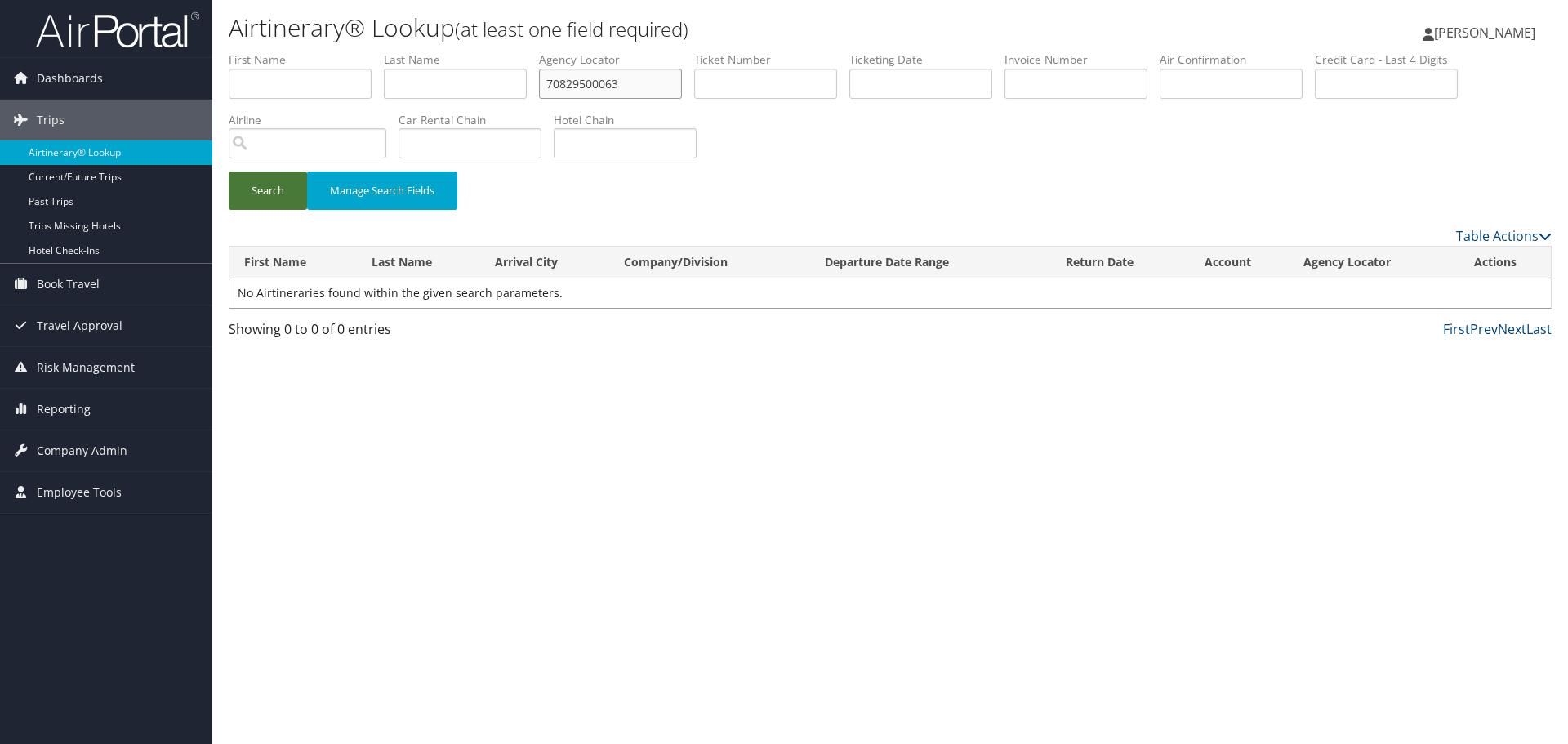
type input "70829500063"
click at [270, 195] on button "Search" at bounding box center [268, 190] width 78 height 38
click at [87, 154] on link "Airtinerary® Lookup" at bounding box center [106, 153] width 212 height 25
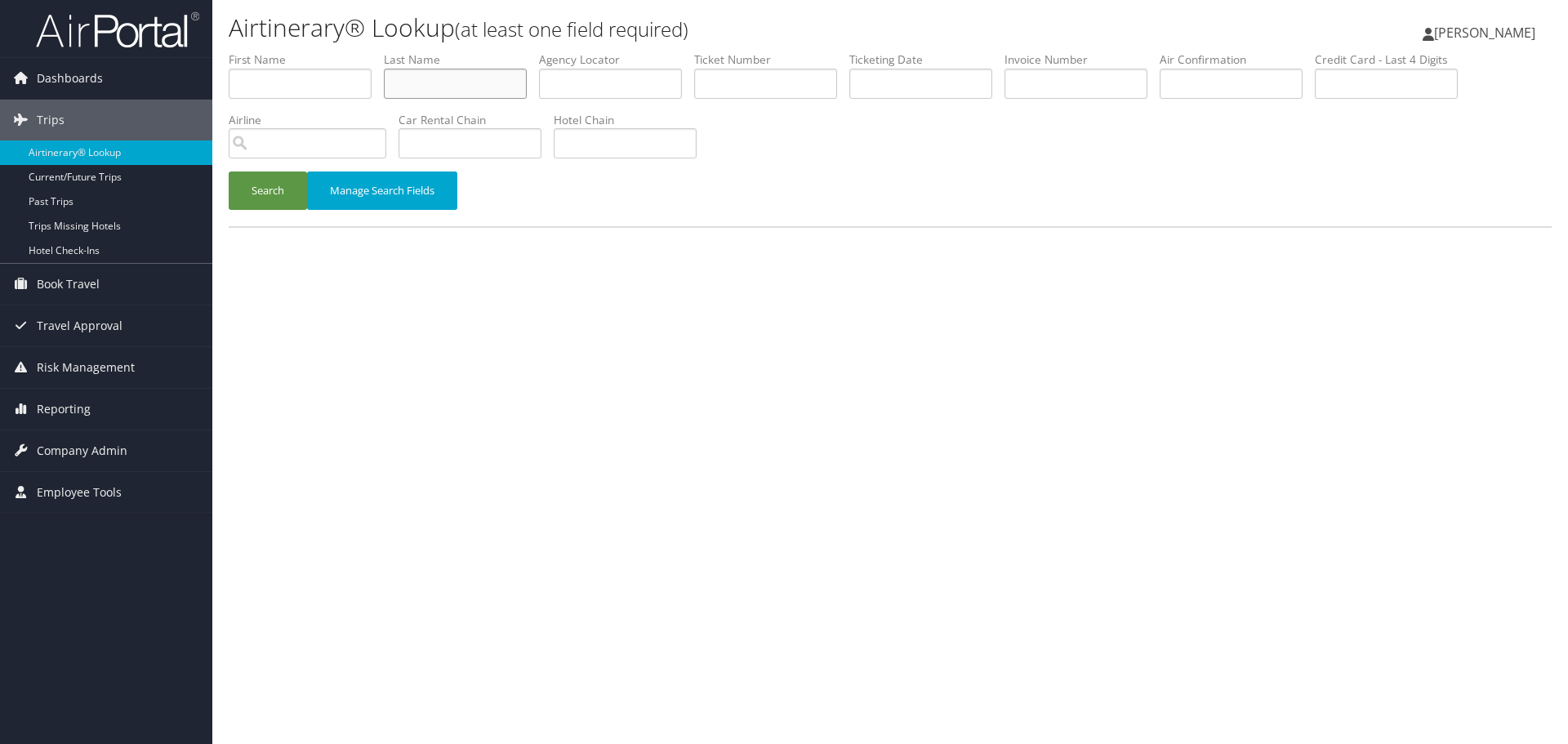
click at [437, 76] on input "text" at bounding box center [455, 83] width 142 height 30
paste input "[PERSON_NAME]"
type input "Padget"
click at [899, 80] on input "text" at bounding box center [920, 83] width 142 height 30
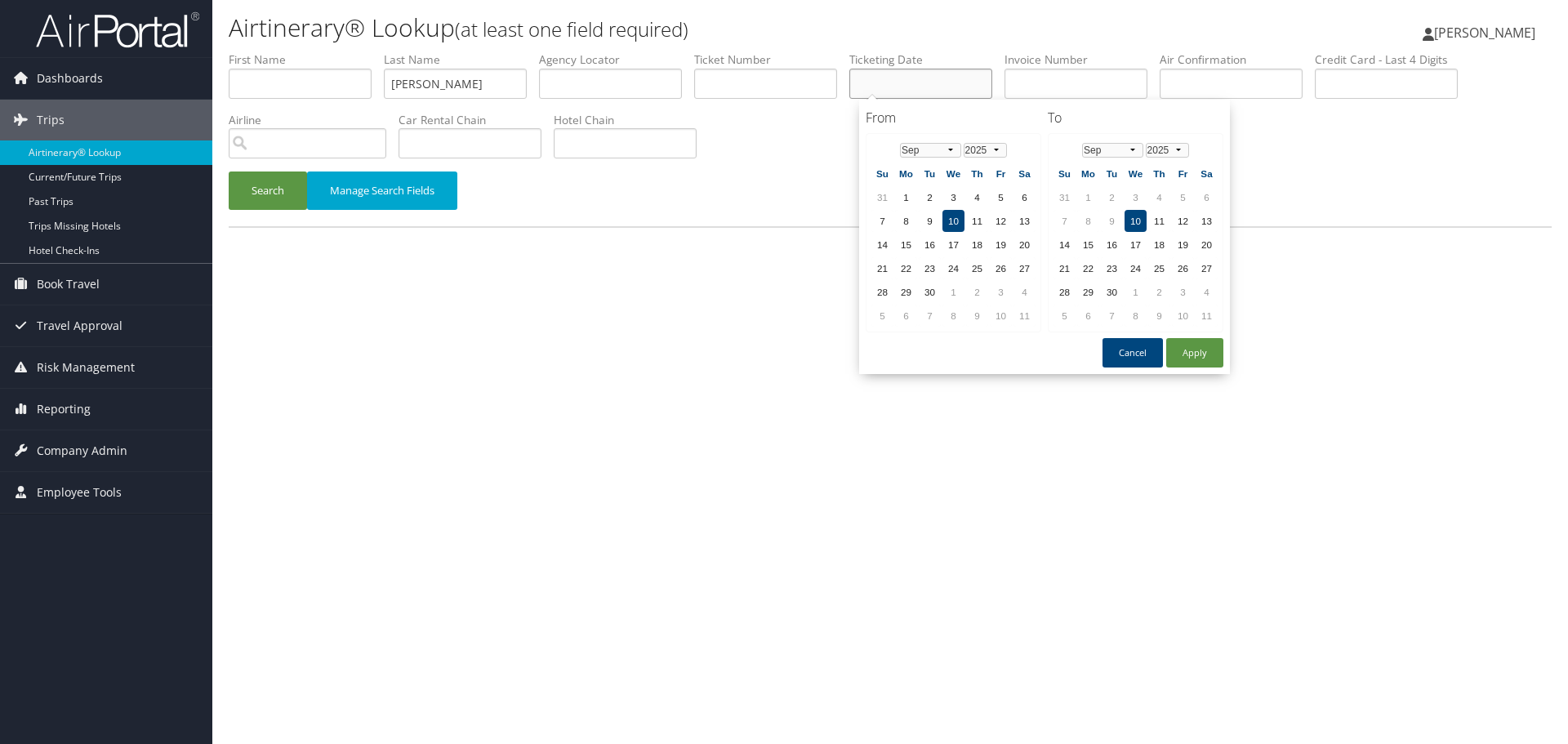
paste input "07/11/2025"
click at [238, 195] on button "Search" at bounding box center [268, 190] width 78 height 38
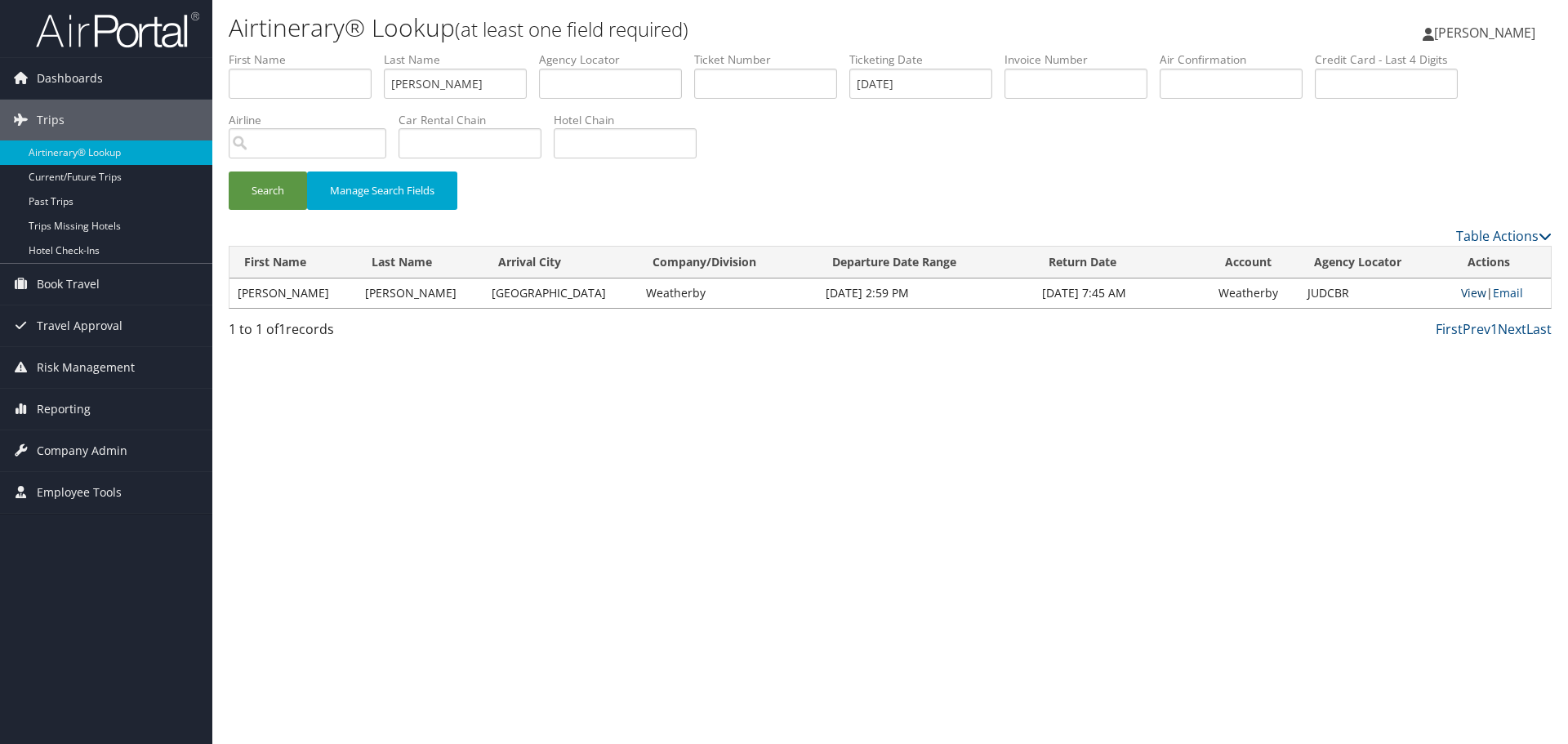
click at [1469, 293] on link "View" at bounding box center [1473, 293] width 26 height 15
click at [1461, 292] on link "View" at bounding box center [1473, 293] width 26 height 15
click at [904, 82] on input "07/11/2025" at bounding box center [920, 83] width 142 height 30
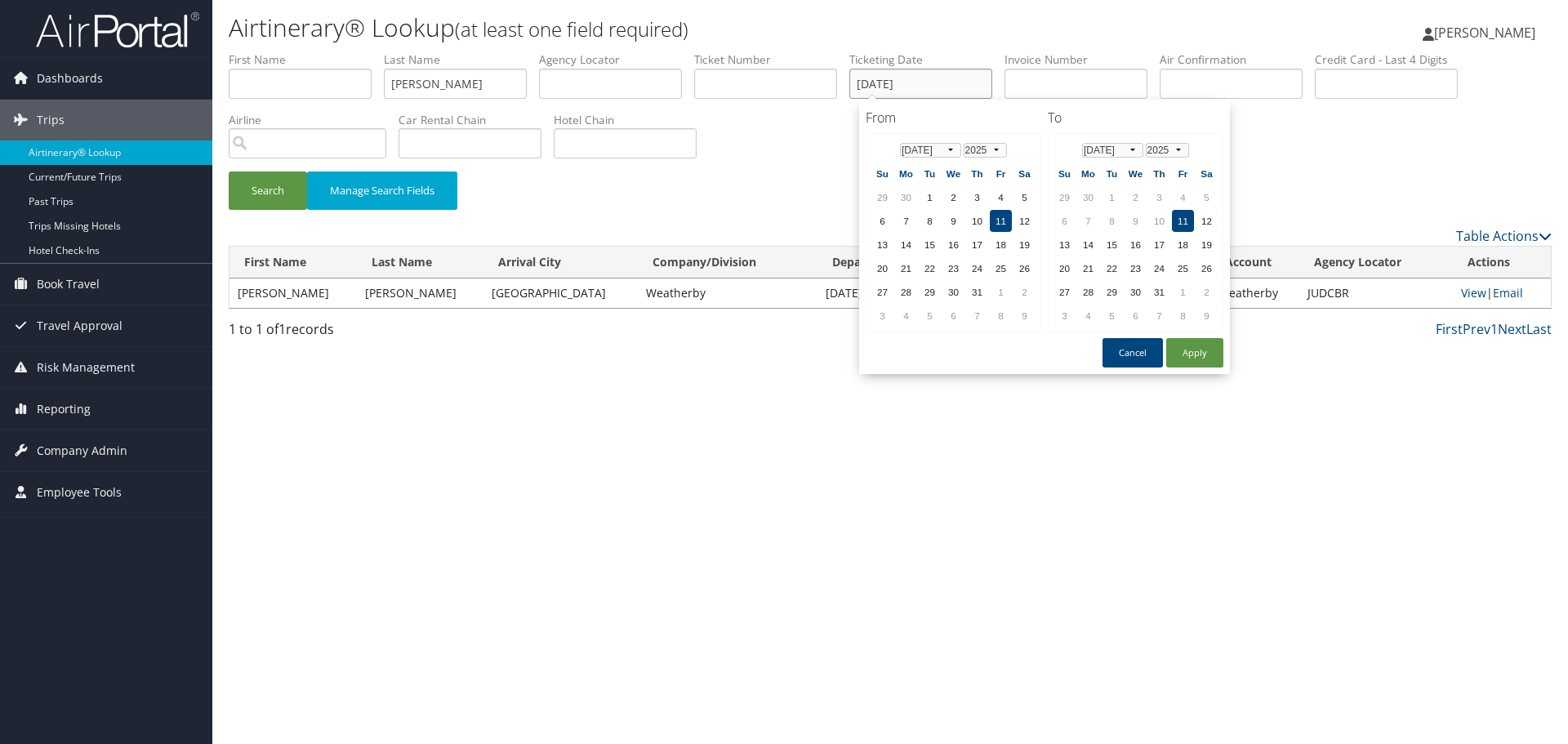
paste input "8/0"
type input "08/01/2025"
click at [231, 197] on button "Search" at bounding box center [268, 190] width 78 height 38
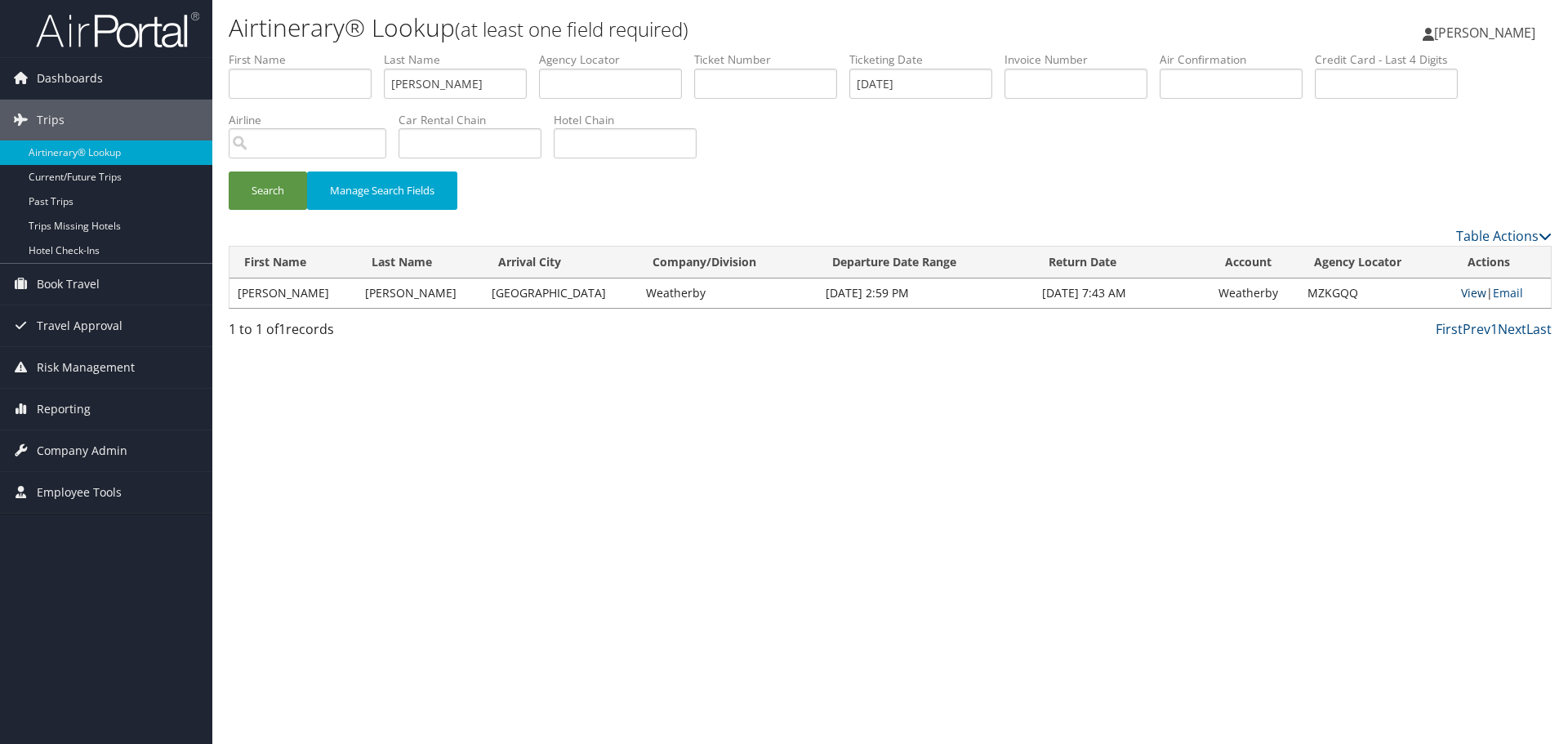
click at [1471, 293] on link "View" at bounding box center [1473, 293] width 26 height 15
click at [88, 150] on link "Airtinerary® Lookup" at bounding box center [106, 153] width 212 height 25
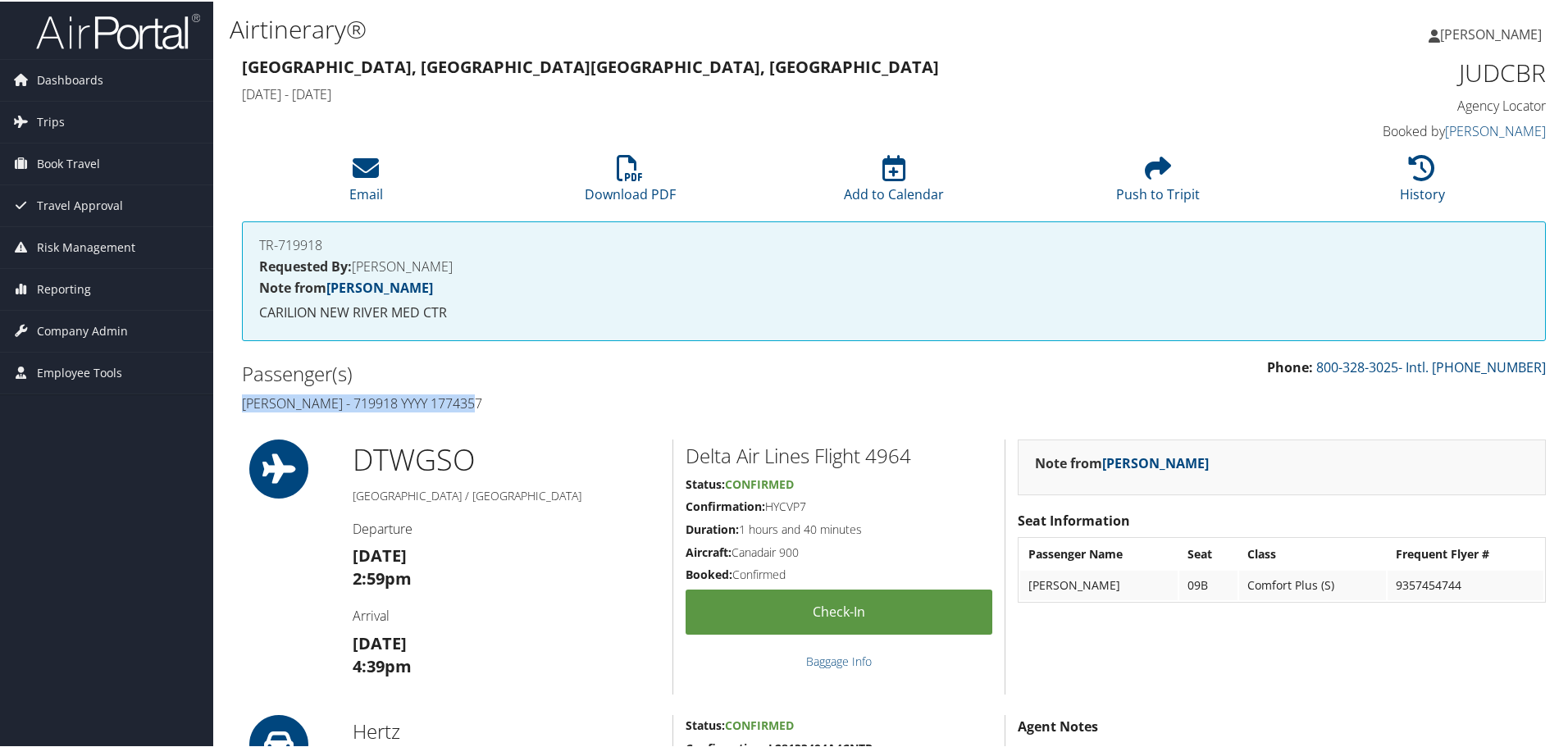
drag, startPoint x: 474, startPoint y: 404, endPoint x: 239, endPoint y: 407, distance: 235.0
click at [239, 407] on div "Passenger(s) [PERSON_NAME] - 719918 YYYY 1774357" at bounding box center [561, 386] width 664 height 62
copy h4 "[PERSON_NAME] - 719918 YYYY 1774357"
click at [1478, 74] on h1 "JUDCBR" at bounding box center [1391, 71] width 308 height 34
drag, startPoint x: 1477, startPoint y: 74, endPoint x: 1364, endPoint y: 106, distance: 117.4
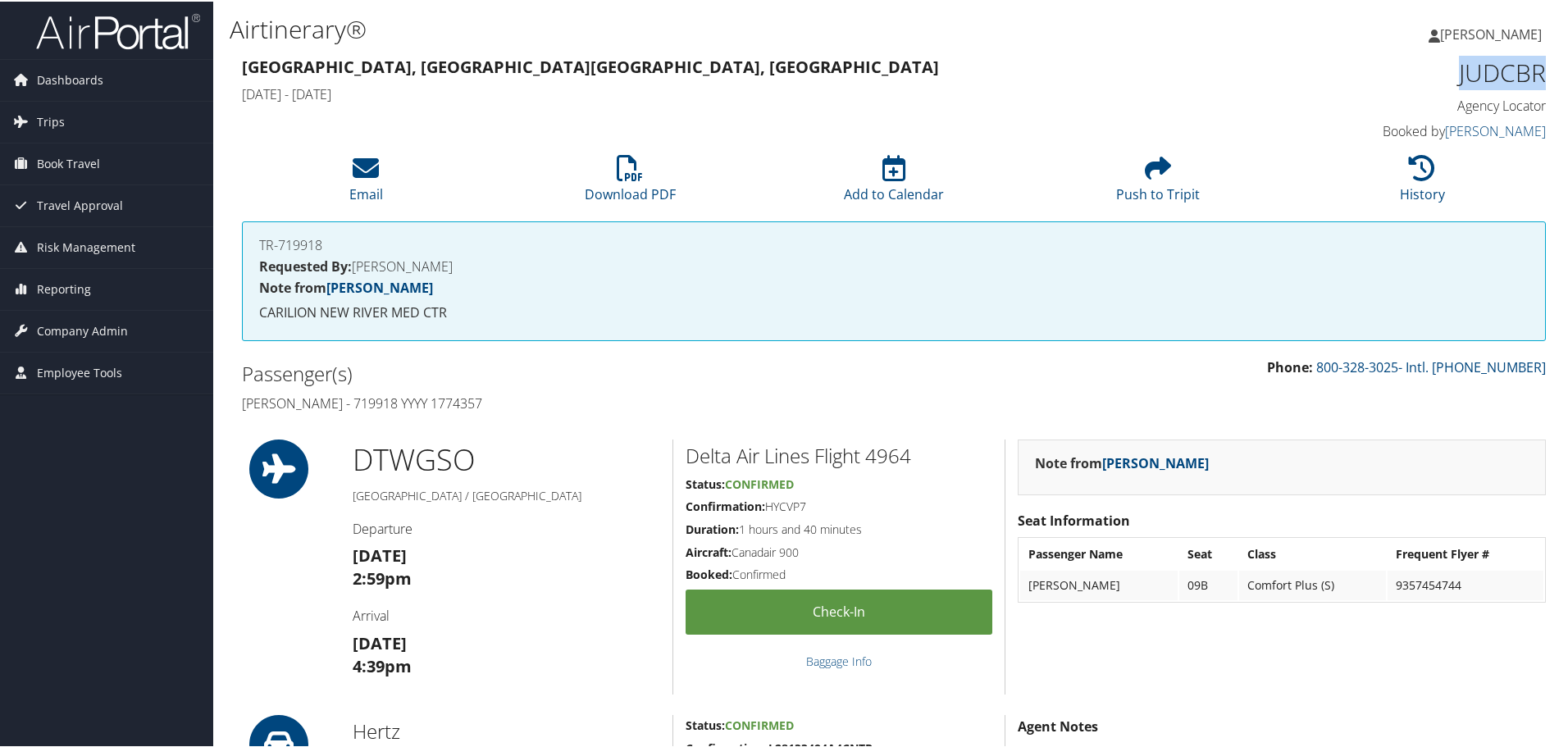
click at [1476, 73] on h1 "JUDCBR" at bounding box center [1391, 71] width 308 height 34
copy h1 "JUDCBR"
click at [1440, 181] on li "History" at bounding box center [1421, 178] width 264 height 67
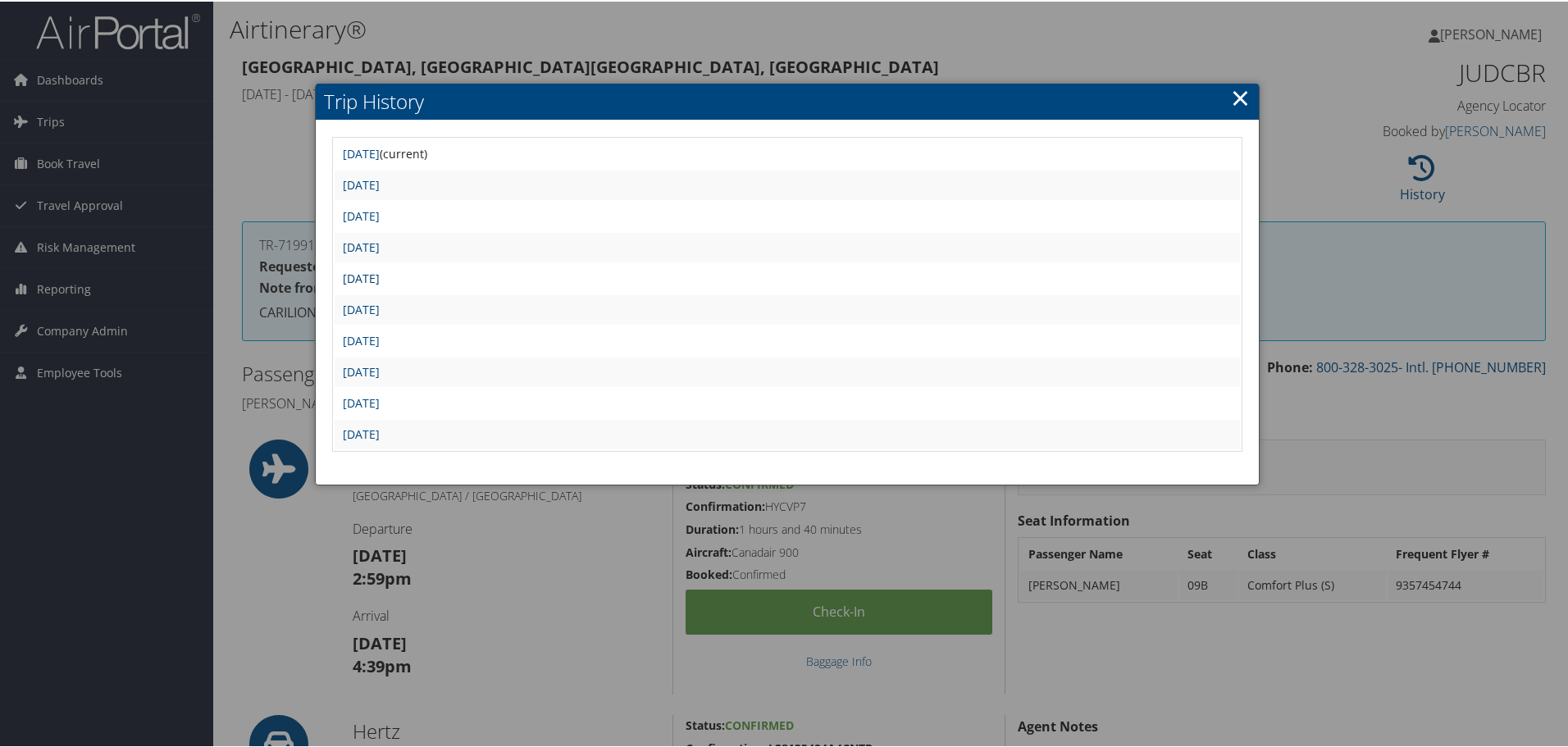
click at [380, 277] on link "[DATE]" at bounding box center [361, 277] width 37 height 15
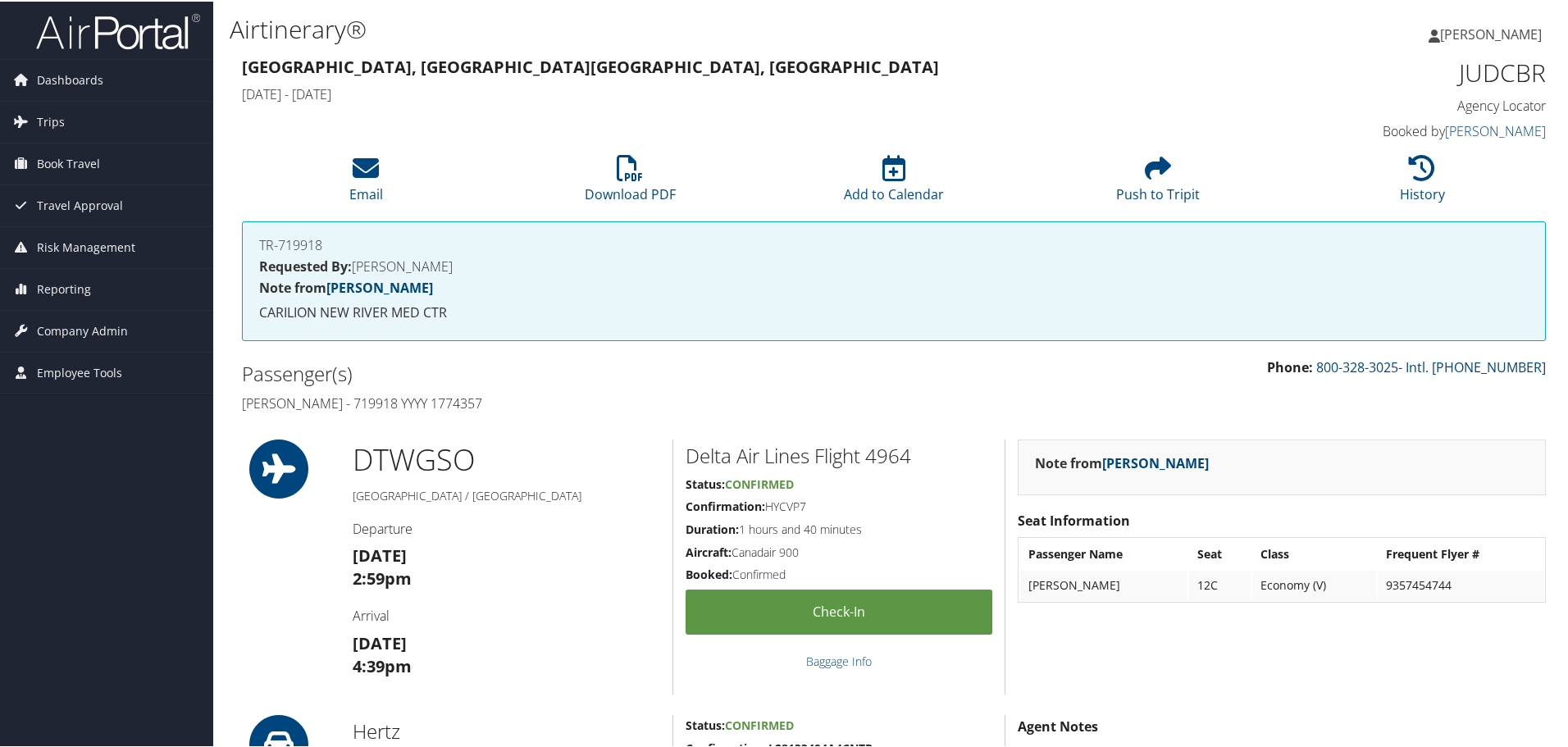
click at [368, 405] on h4 "[PERSON_NAME] - 719918 YYYY 1774357" at bounding box center [561, 401] width 639 height 18
click at [368, 405] on h4 "[PERSON_NAME] - 719918 YYYY 1774357" at bounding box center [561, 401] width 639 height 18
click at [874, 456] on h2 "Delta Air Lines Flight 4964" at bounding box center [839, 454] width 307 height 28
copy h2 "4964"
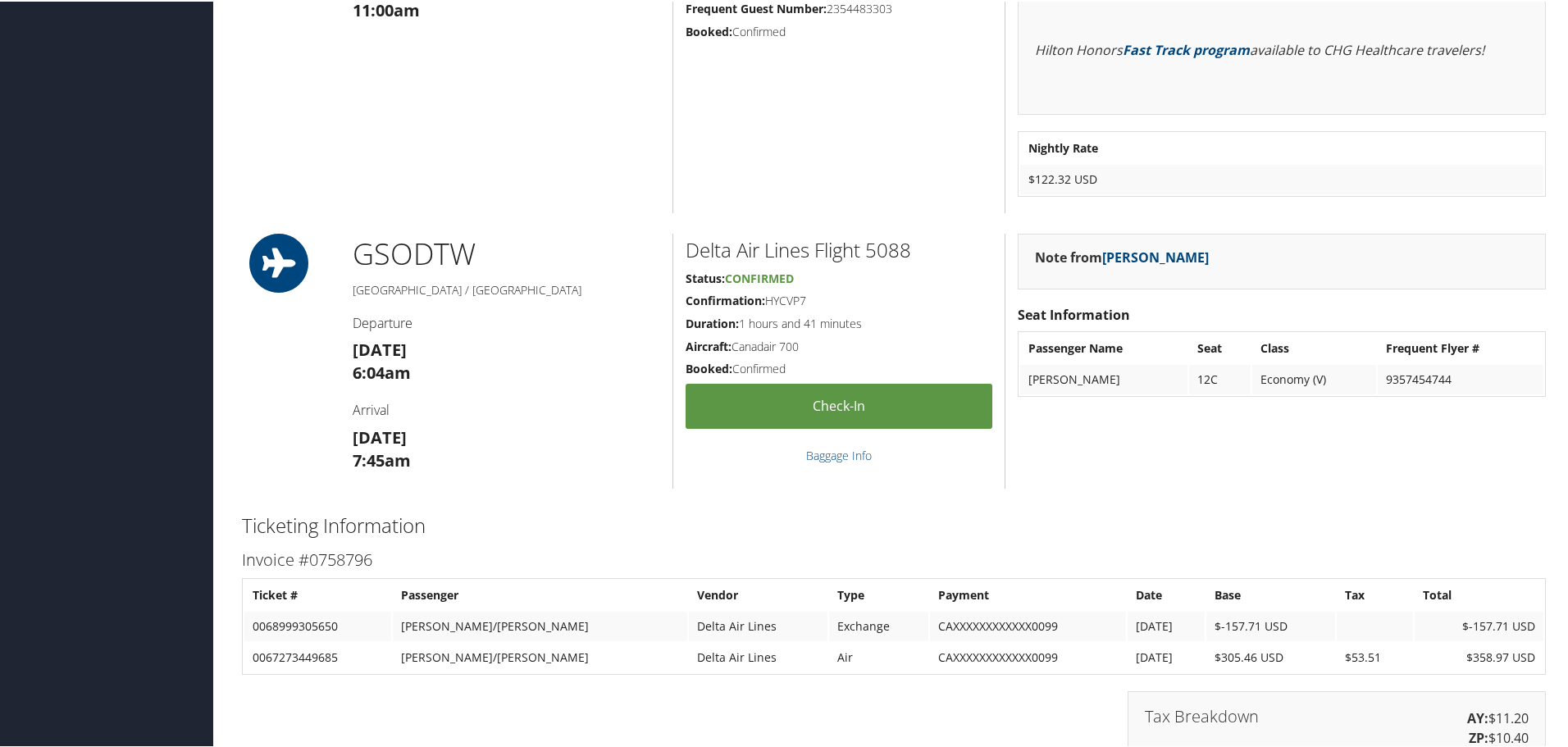
scroll to position [1312, 0]
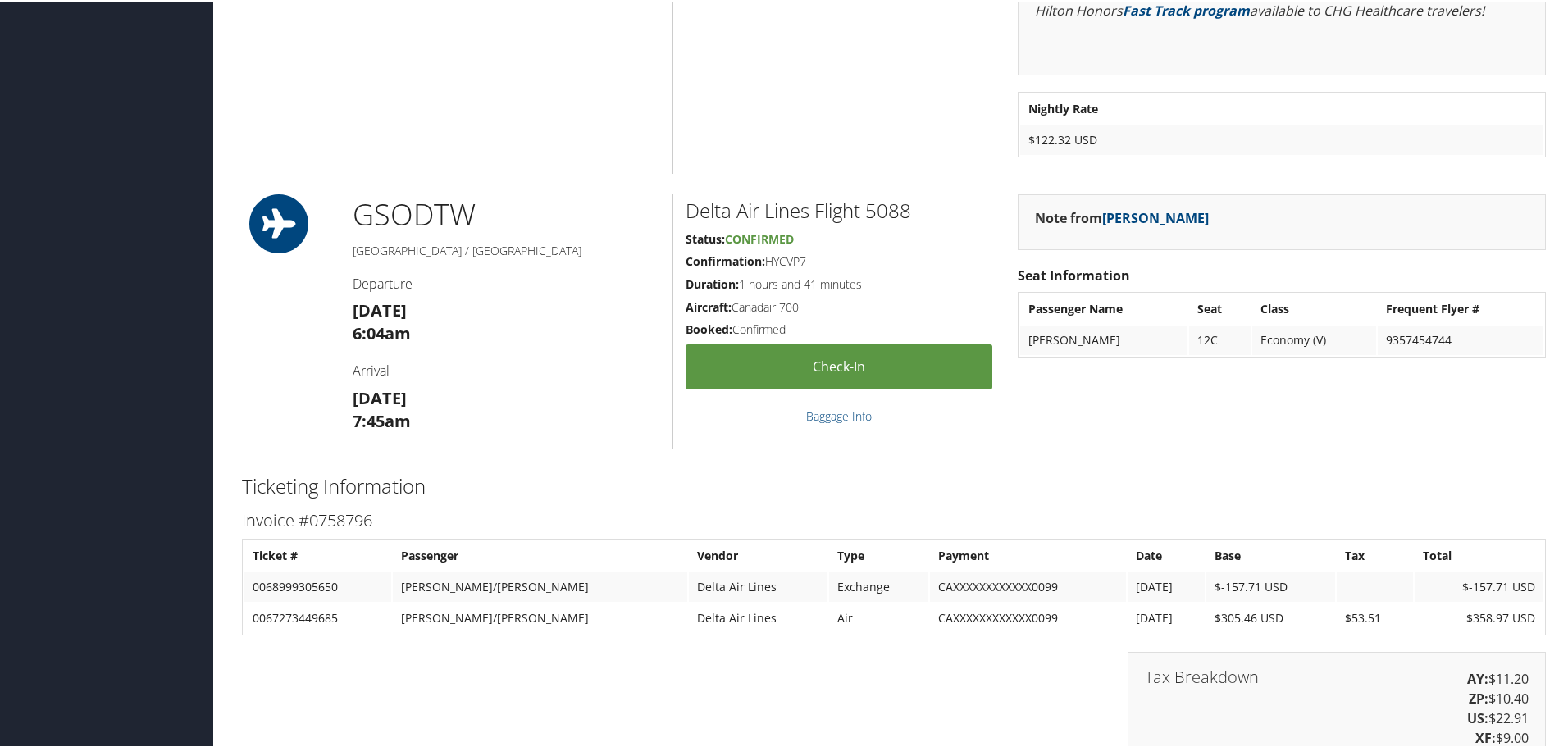
click at [889, 210] on h2 "Delta Air Lines Flight 5088" at bounding box center [839, 209] width 307 height 28
click at [889, 209] on h2 "Delta Air Lines Flight 5088" at bounding box center [839, 209] width 307 height 28
copy h2 "5088"
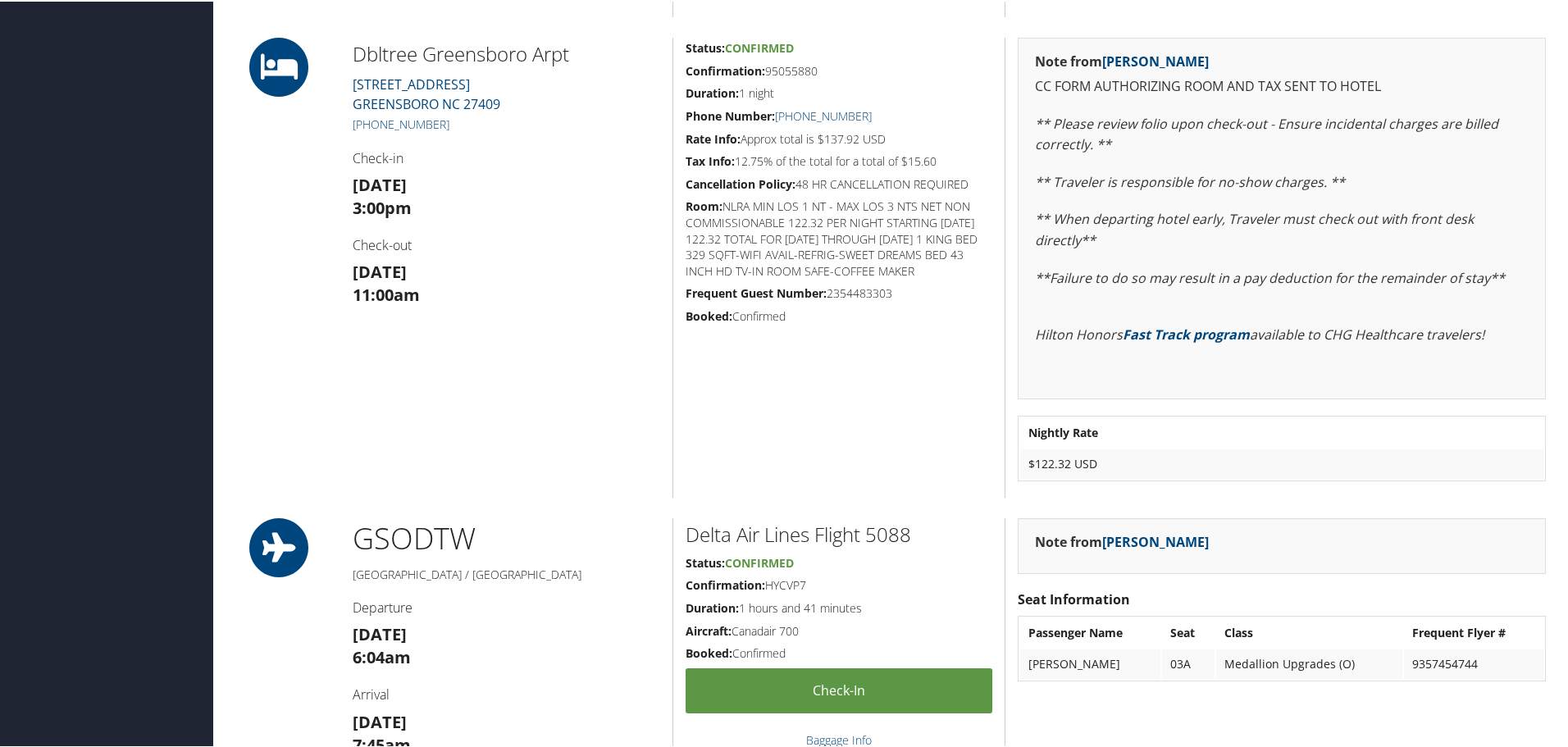
scroll to position [1312, 0]
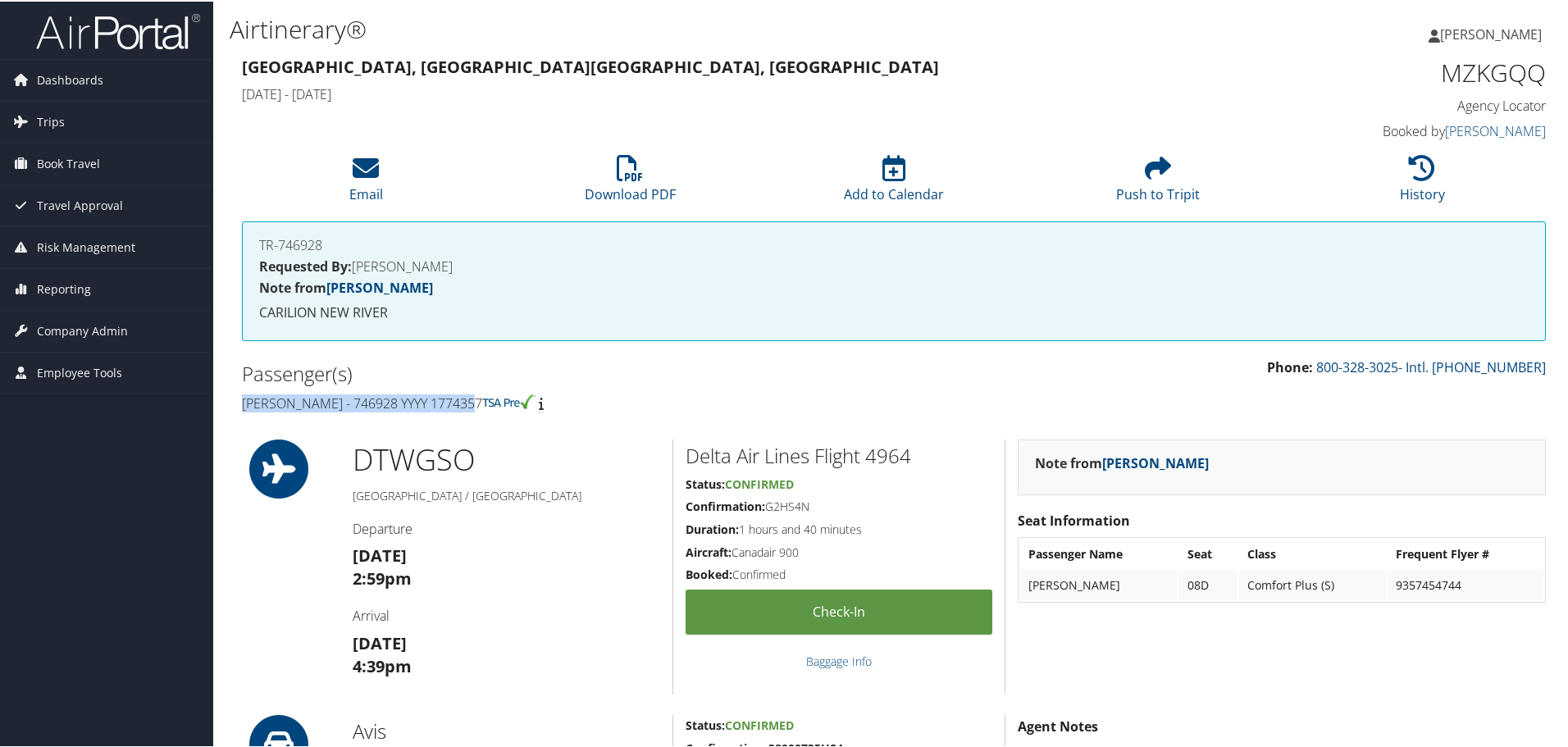
drag, startPoint x: 473, startPoint y: 402, endPoint x: 244, endPoint y: 408, distance: 229.1
click at [244, 408] on h4 "[PERSON_NAME] - 746928 YYYY 1774357" at bounding box center [561, 401] width 639 height 18
copy h4 "[PERSON_NAME] - 746928 YYYY 1774357"
click at [1480, 69] on h1 "MZKGQQ" at bounding box center [1391, 71] width 308 height 34
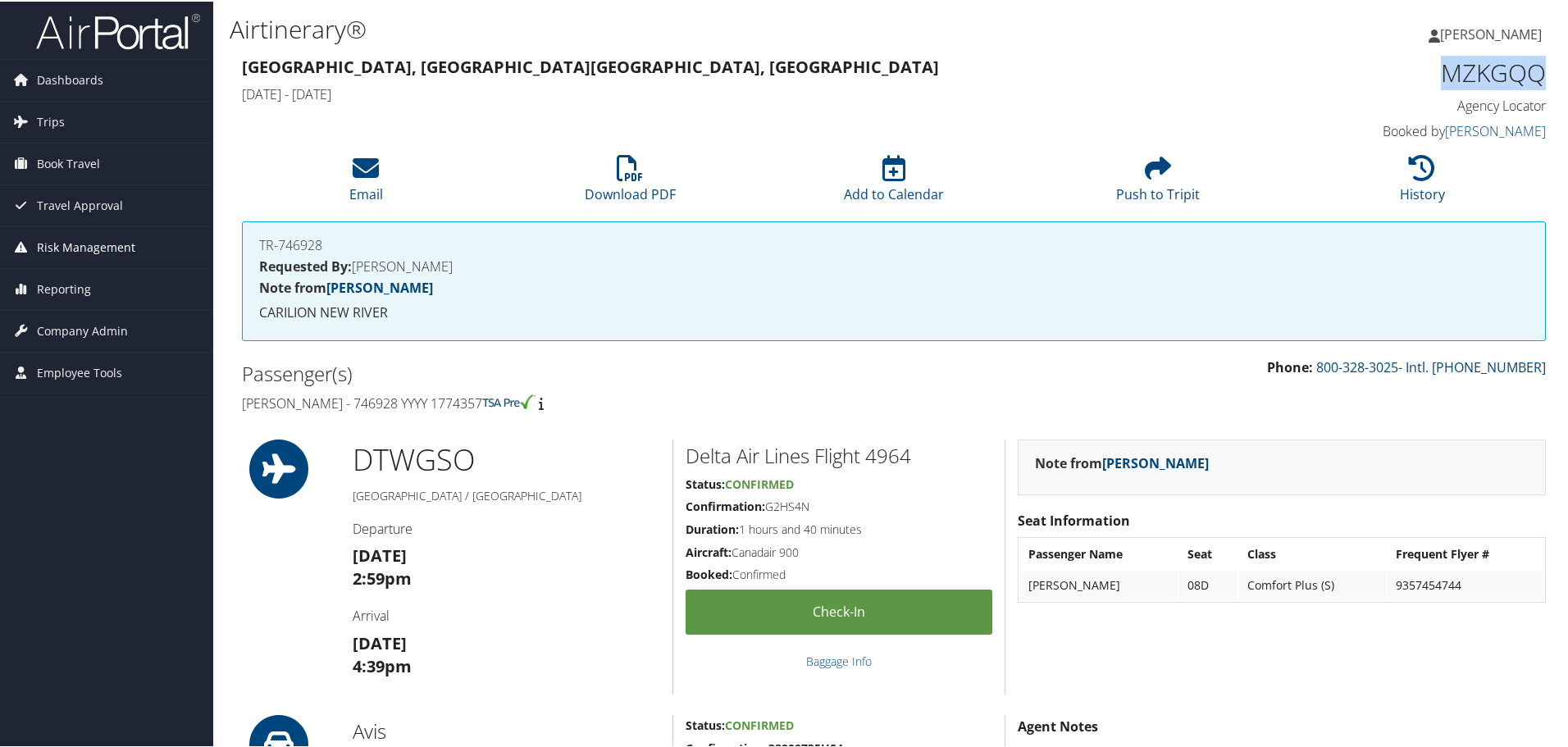
copy h1 "MZKGQQ"
click at [1374, 171] on li "History" at bounding box center [1421, 178] width 264 height 67
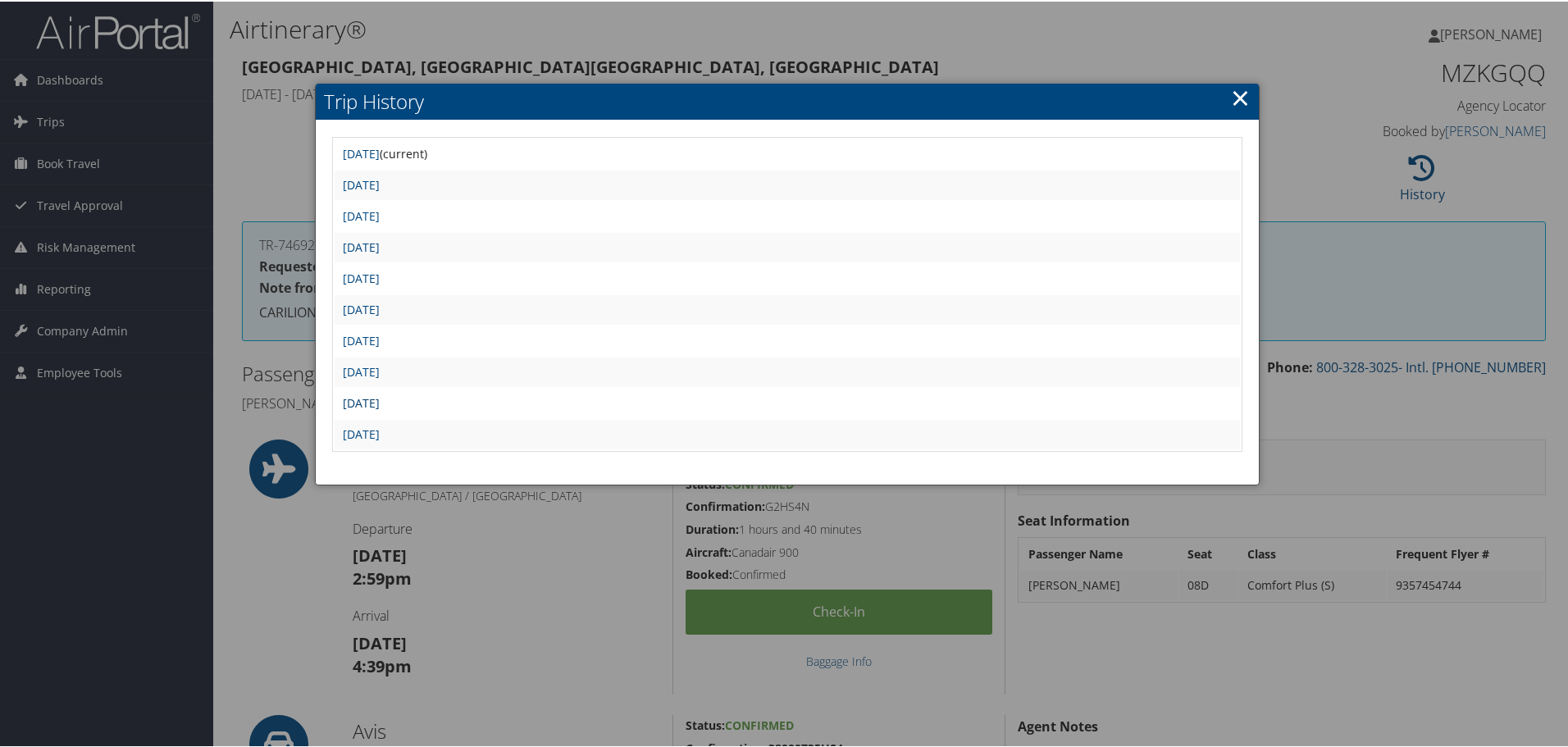
click at [380, 399] on link "[DATE]" at bounding box center [361, 401] width 37 height 15
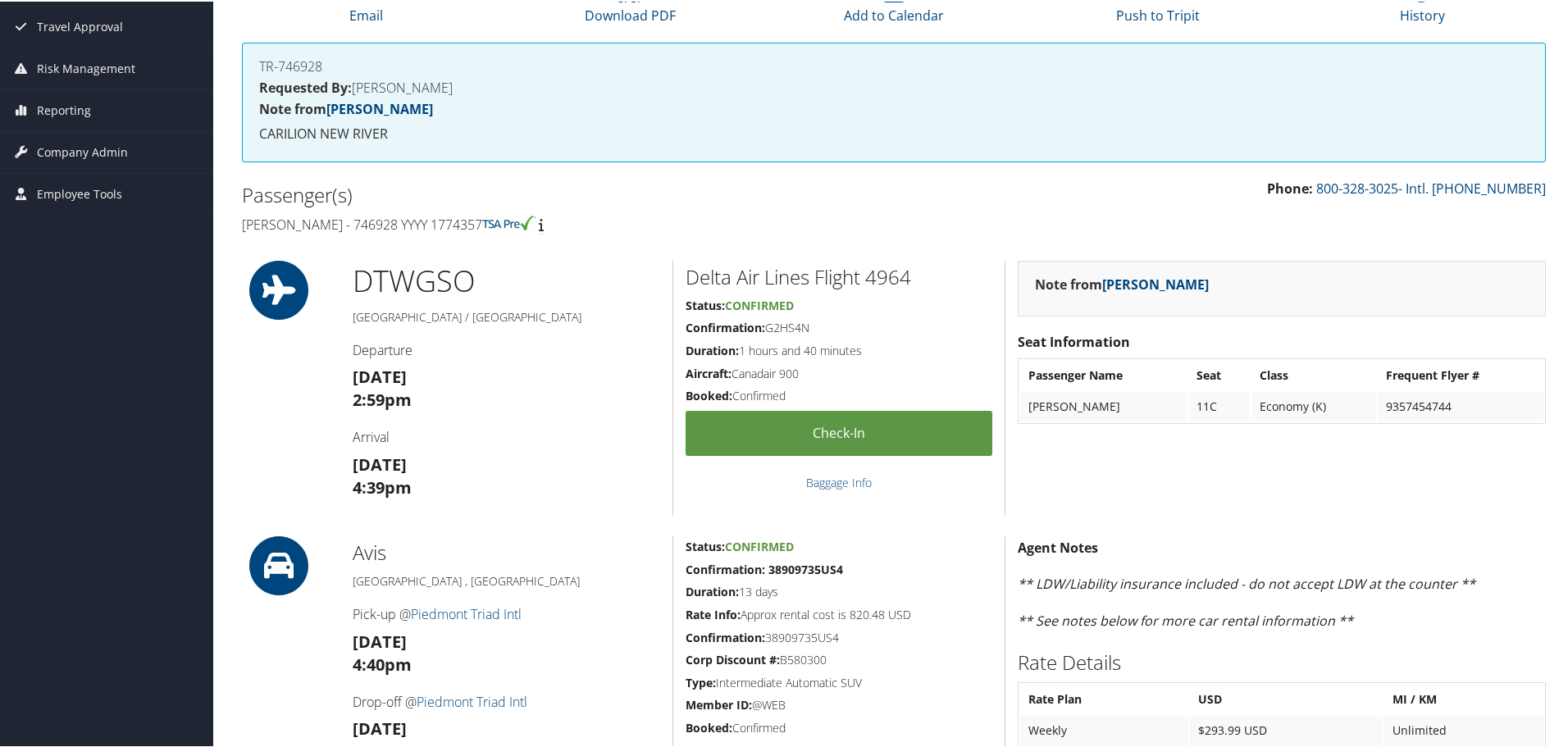
scroll to position [328, 0]
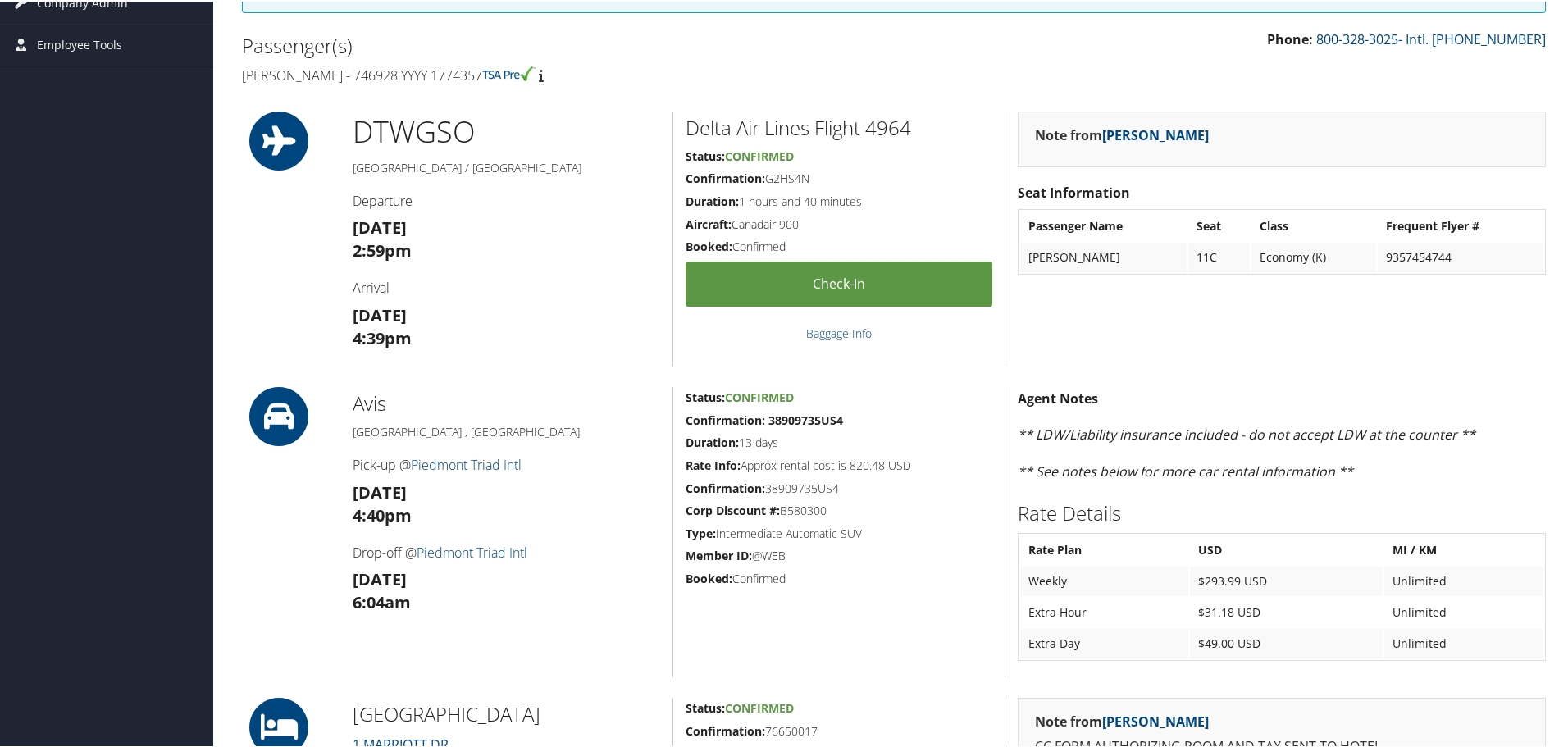
click at [888, 126] on h2 "Delta Air Lines Flight 4964" at bounding box center [839, 126] width 307 height 28
click at [888, 125] on h2 "Delta Air Lines Flight 4964" at bounding box center [839, 126] width 307 height 28
copy h2 "4964"
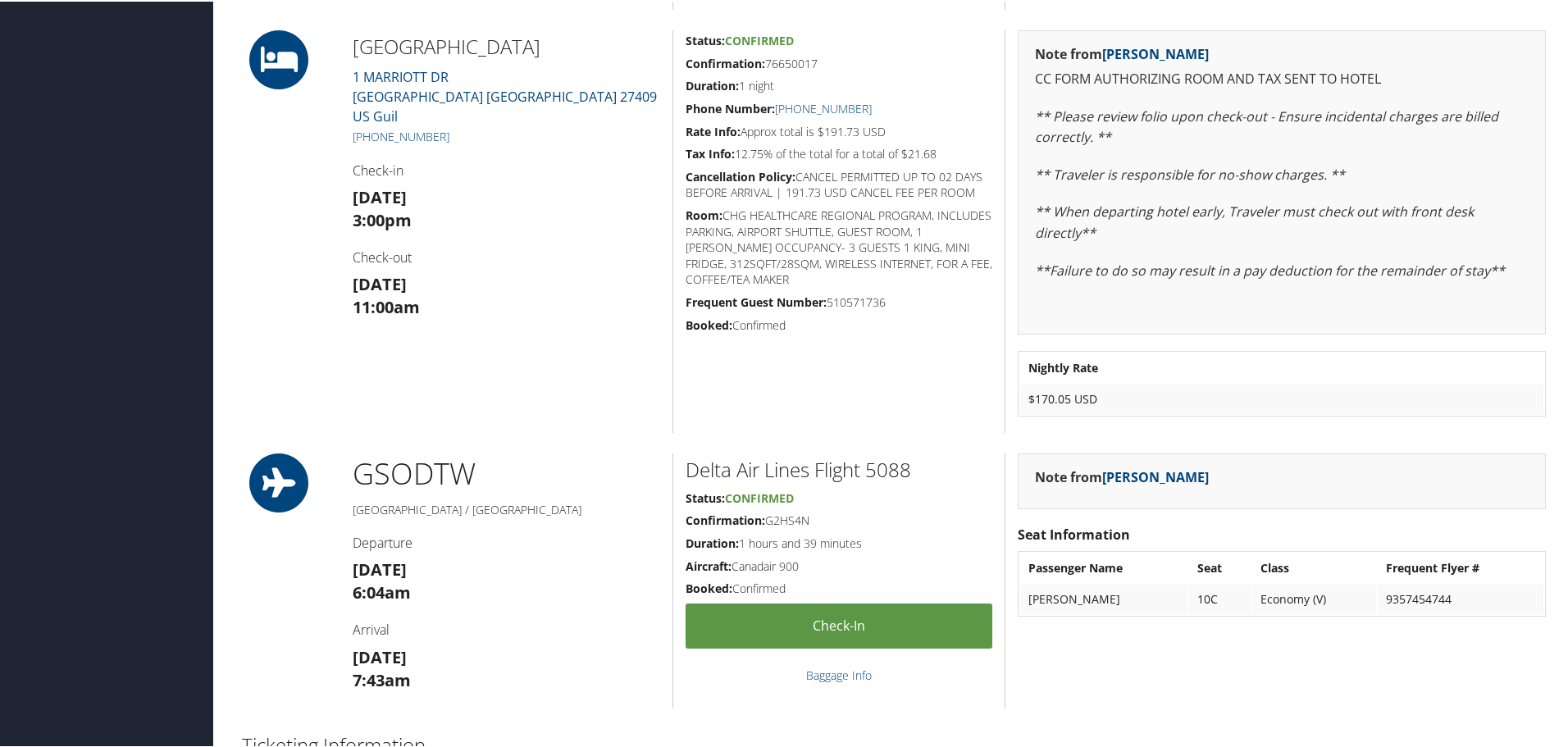
scroll to position [1312, 0]
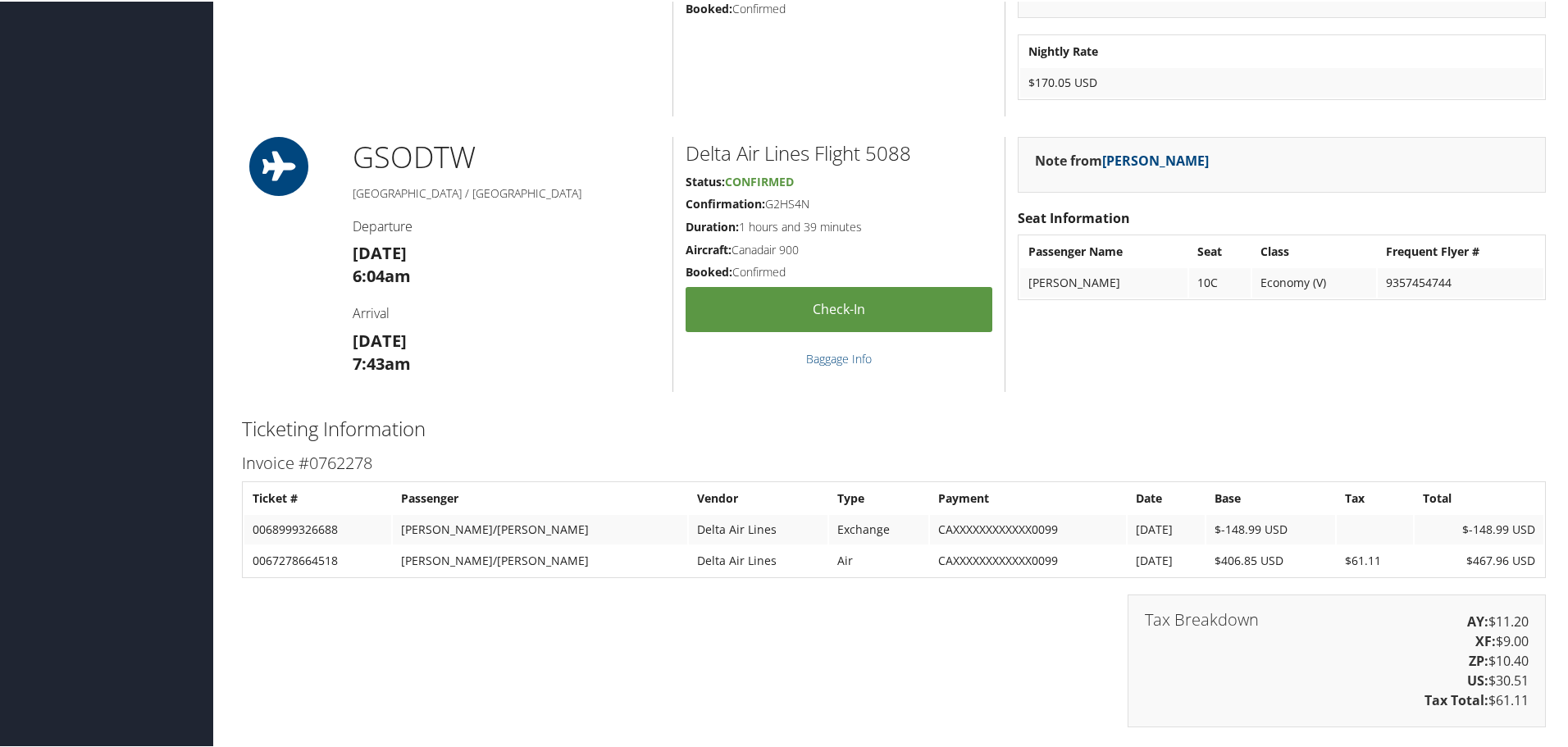
click at [882, 155] on h2 "Delta Air Lines Flight 5088" at bounding box center [839, 152] width 307 height 28
copy h2 "5088"
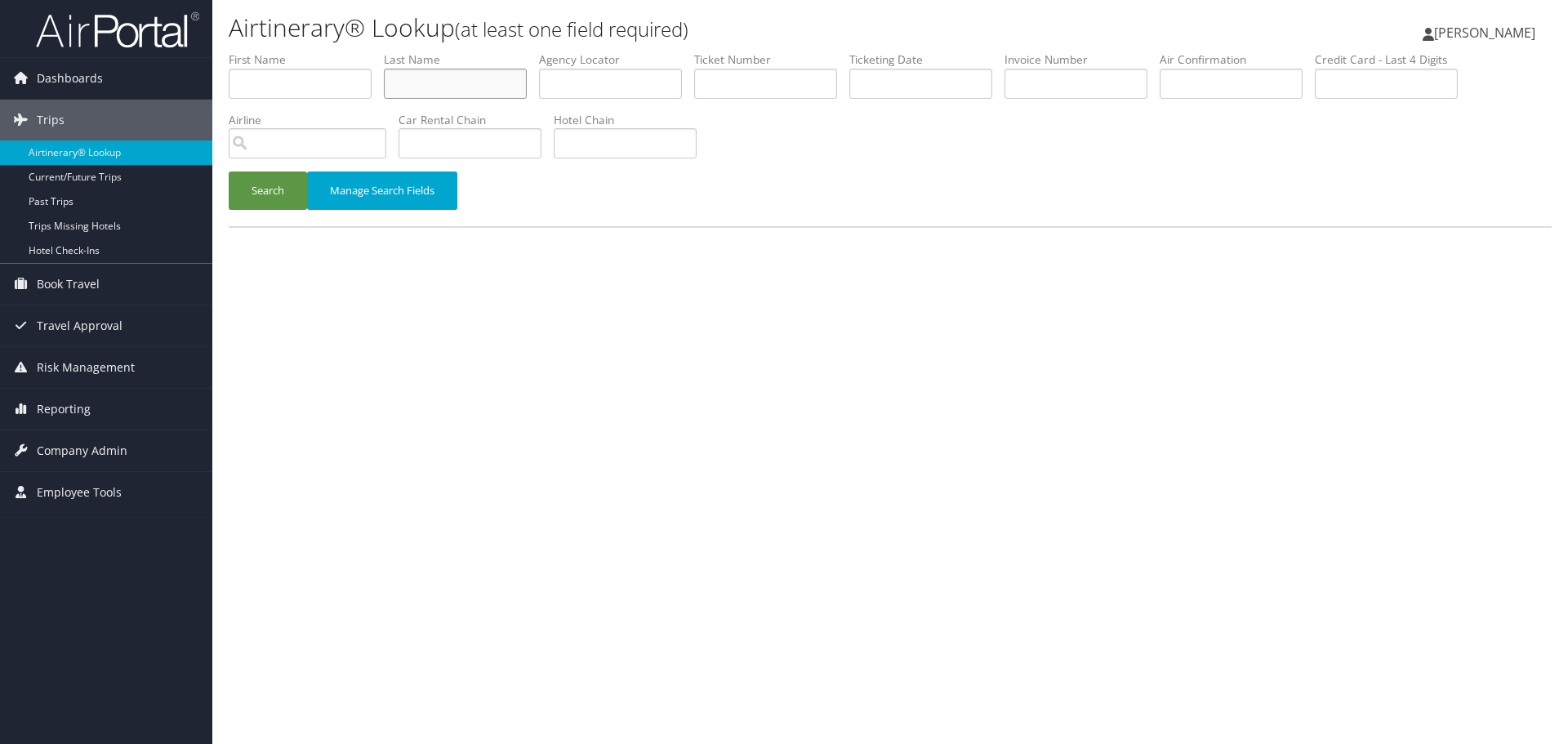
click at [448, 90] on input "text" at bounding box center [455, 83] width 142 height 30
paste input "Otah"
type input "Otah"
click at [849, 88] on li "Ticket Number" at bounding box center [771, 81] width 155 height 60
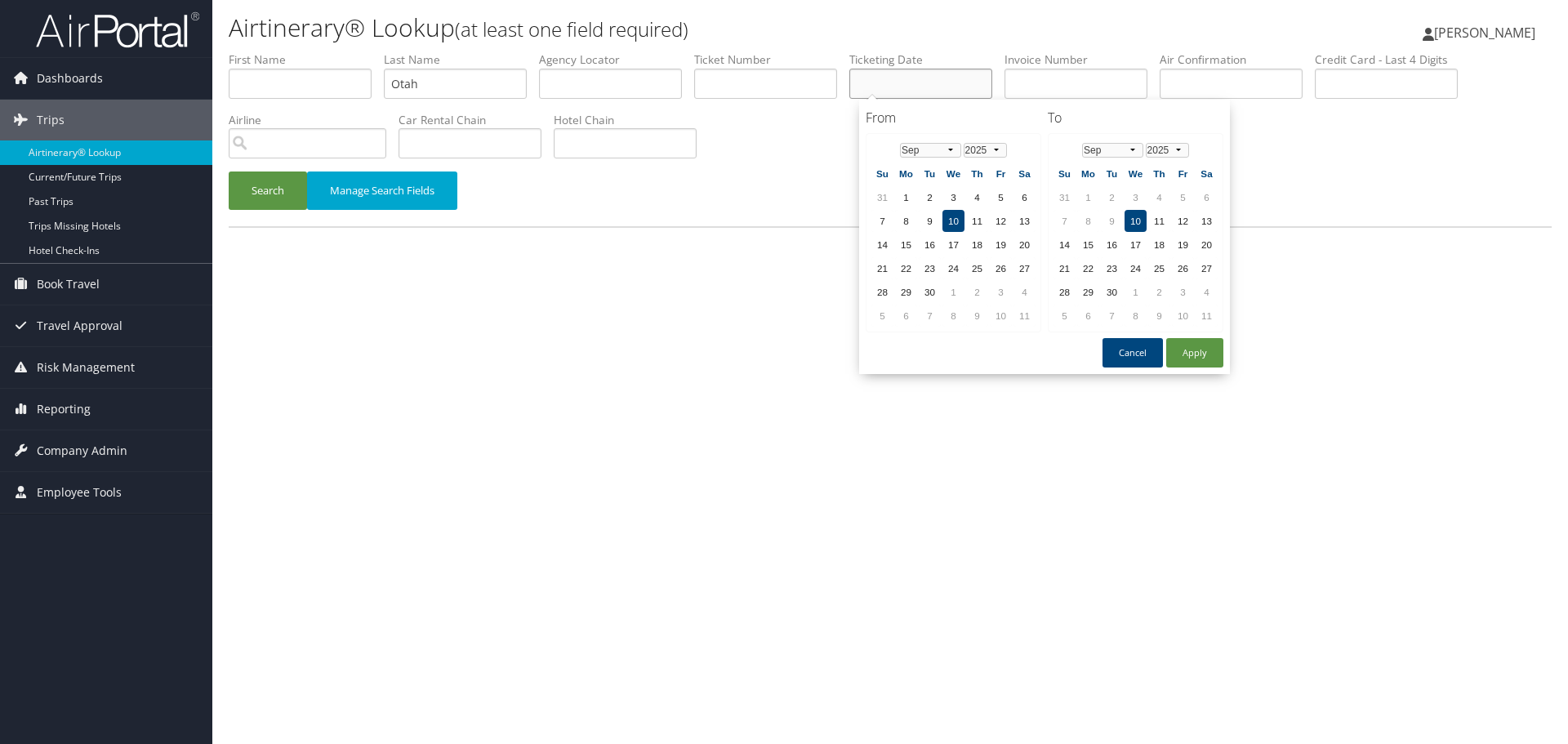
click at [886, 84] on input "text" at bounding box center [920, 83] width 142 height 30
paste input "08/01/2025"
type input "08/01/2025"
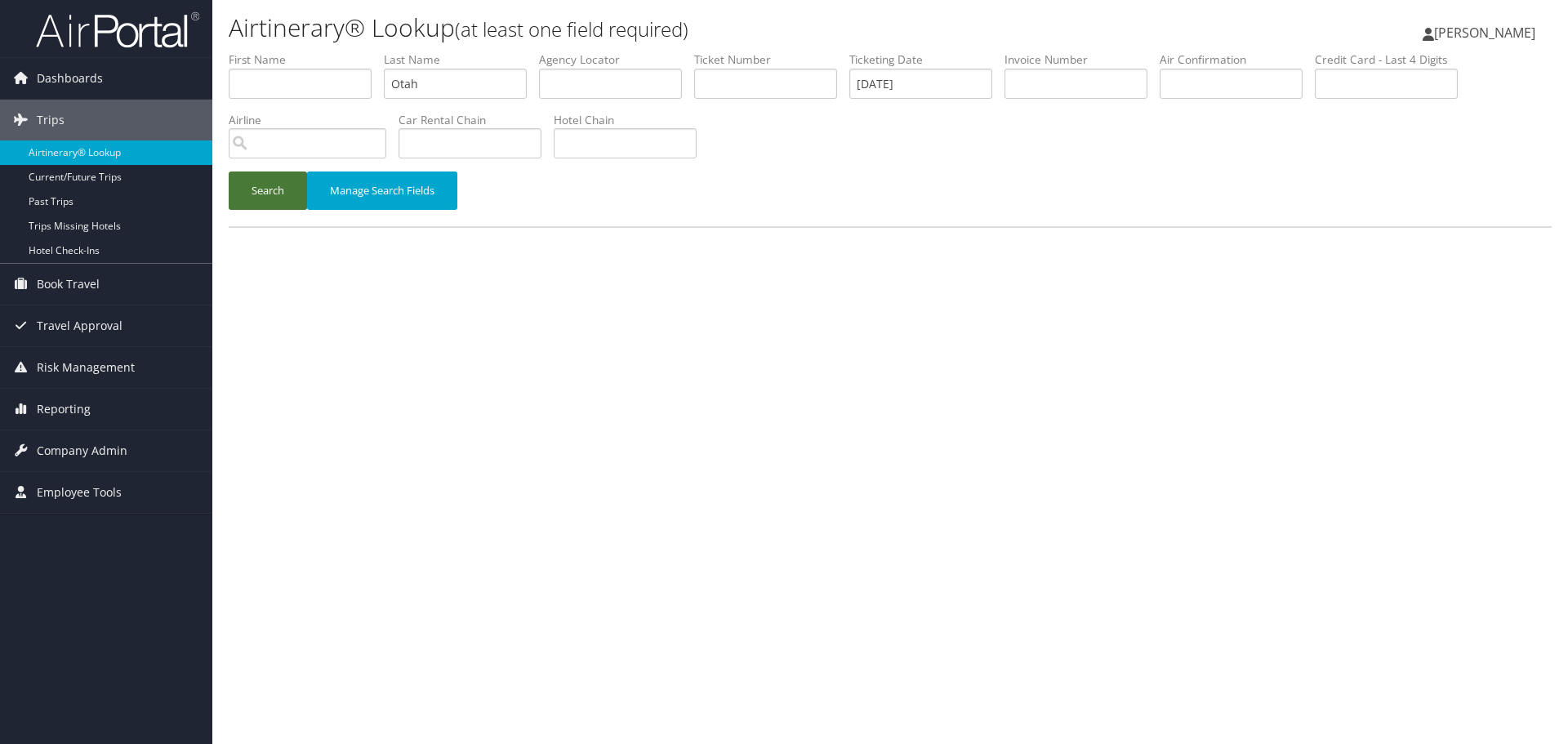
click at [276, 194] on button "Search" at bounding box center [268, 190] width 78 height 38
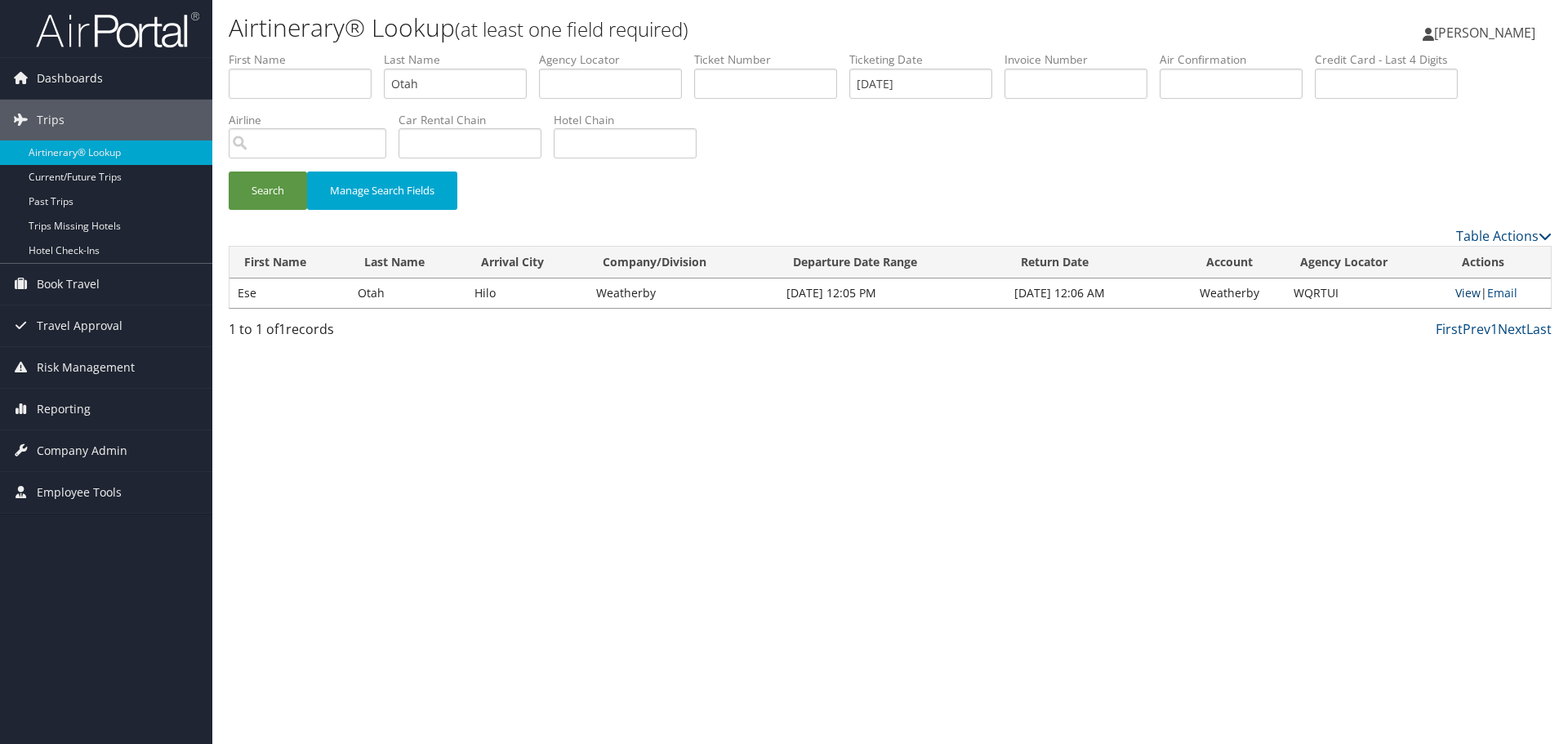
click at [1466, 294] on link "View" at bounding box center [1467, 293] width 26 height 15
click at [103, 152] on link "Airtinerary® Lookup" at bounding box center [106, 153] width 212 height 25
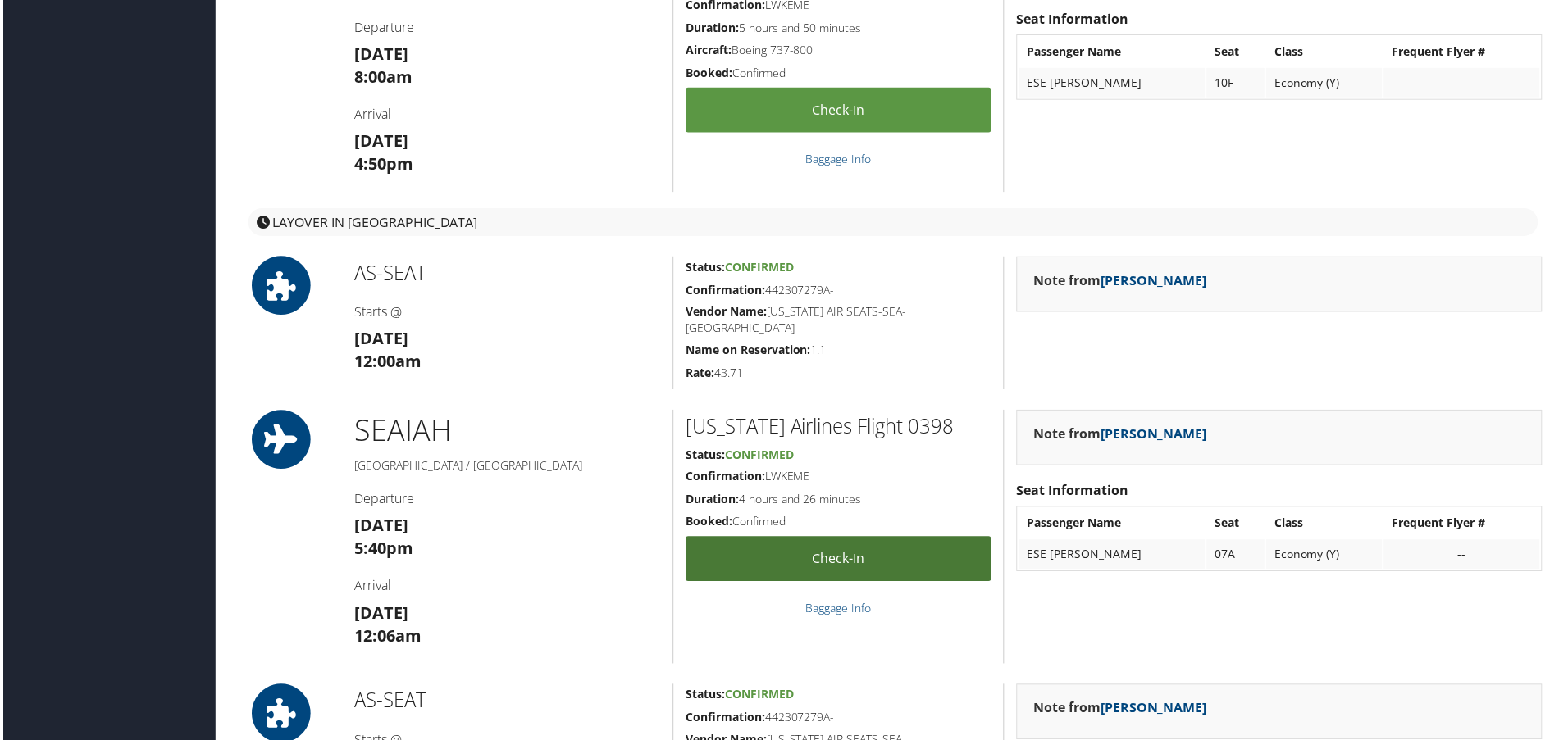
scroll to position [2787, 0]
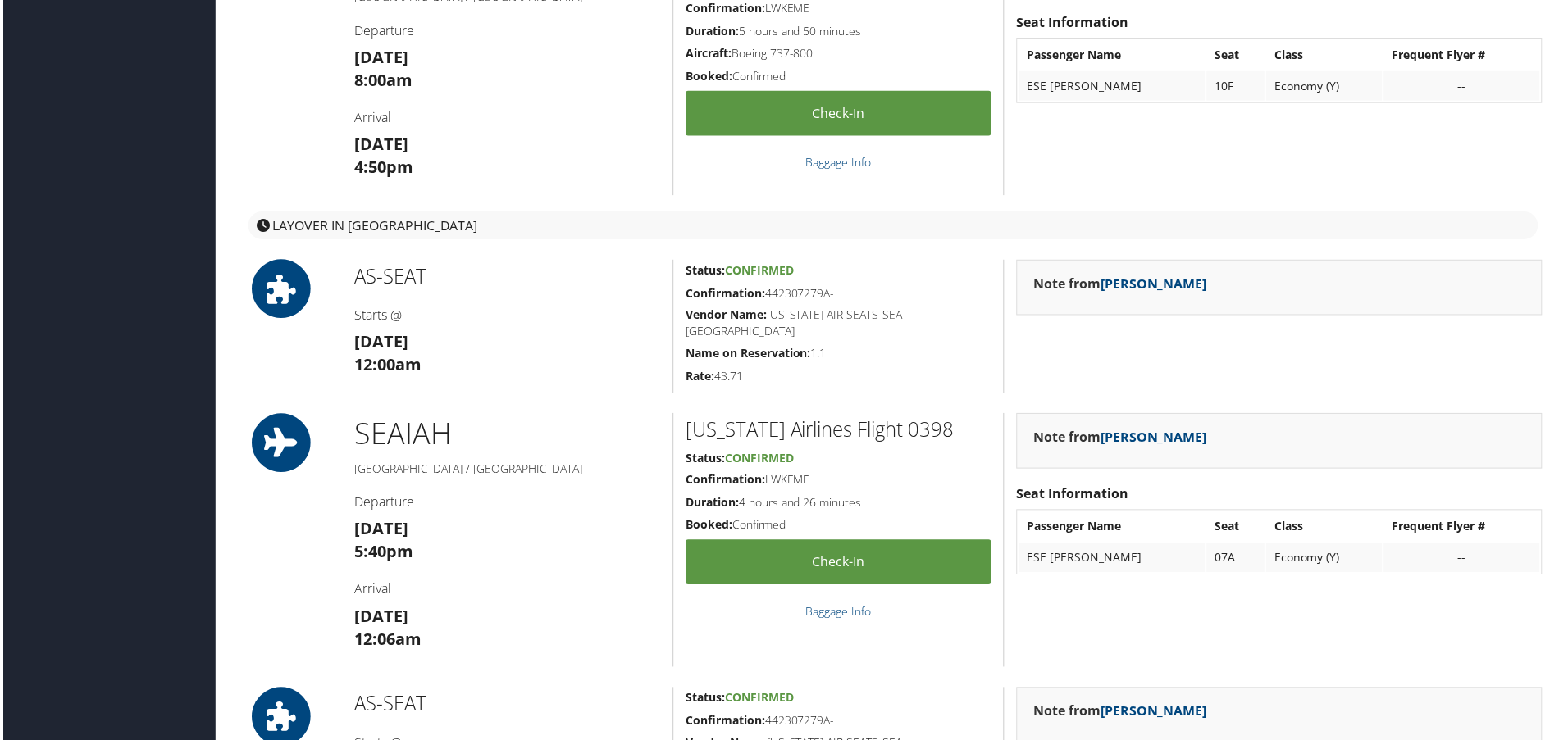
click at [625, 343] on h3 "[DATE] 12:00am" at bounding box center [506, 355] width 308 height 46
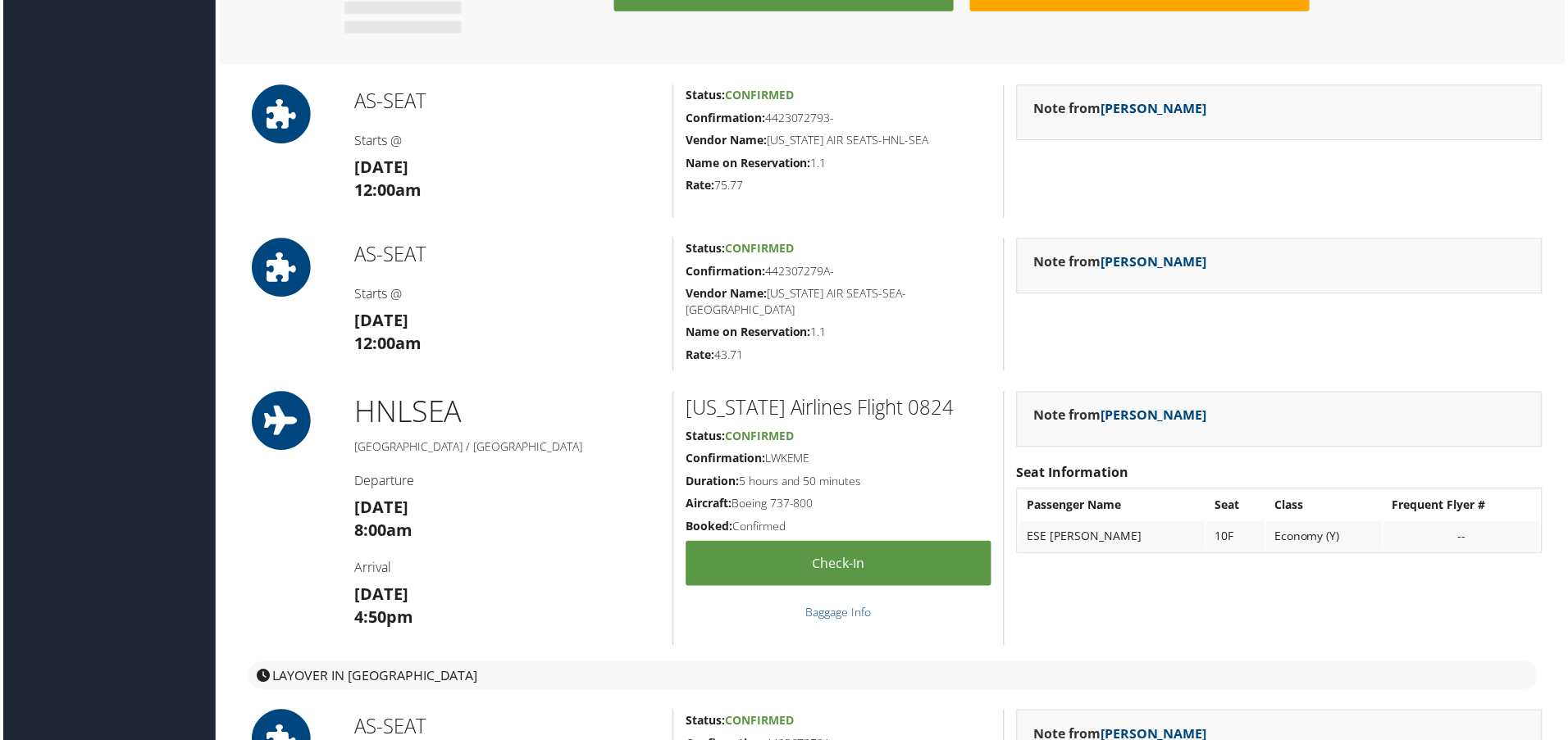
scroll to position [2295, 0]
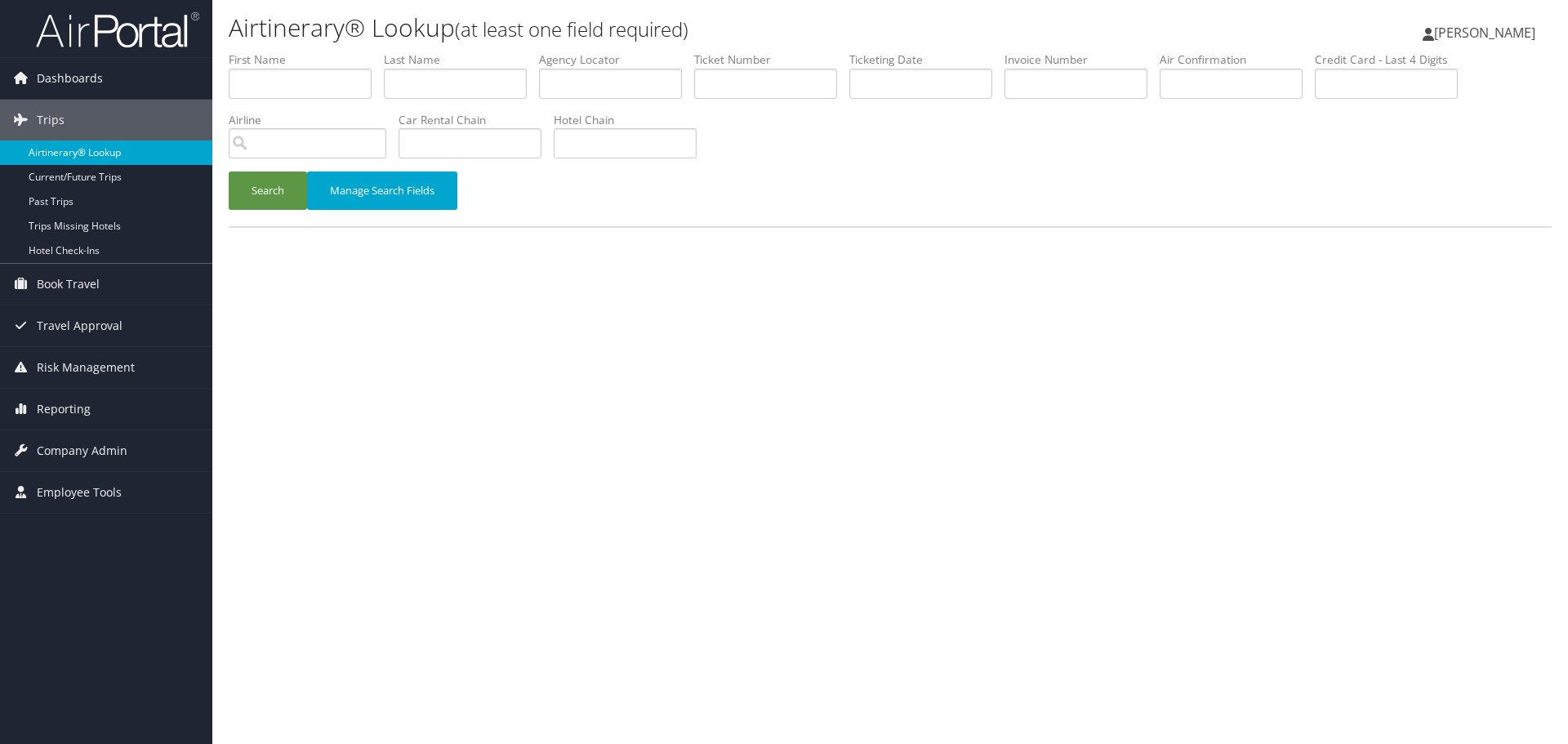
click at [85, 153] on link "Airtinerary® Lookup" at bounding box center [106, 153] width 212 height 25
drag, startPoint x: 627, startPoint y: 85, endPoint x: 601, endPoint y: 89, distance: 26.3
click at [626, 85] on input "text" at bounding box center [610, 83] width 142 height 30
paste input "EAHEBR"
type input "EAHEBR"
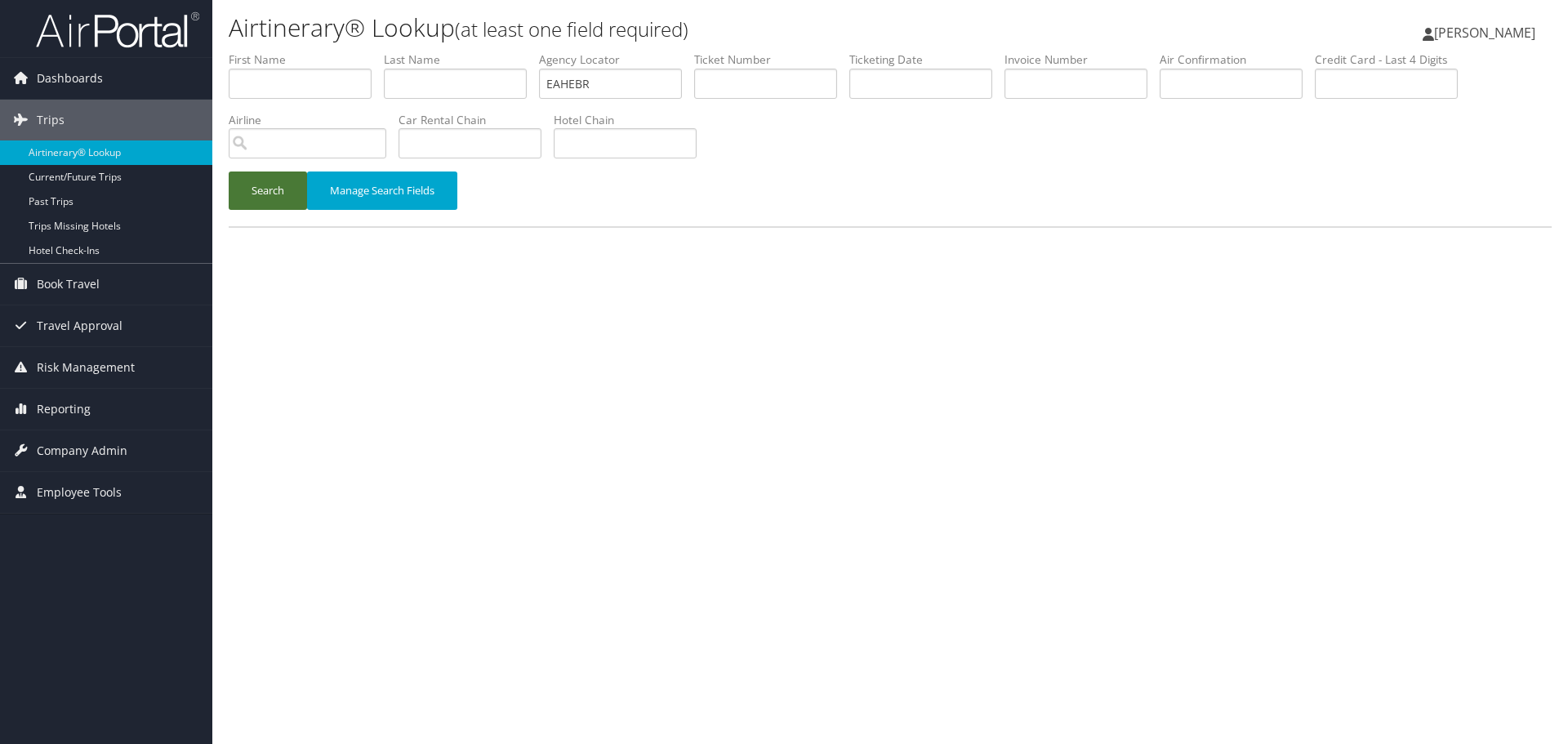
click at [265, 200] on button "Search" at bounding box center [268, 190] width 78 height 38
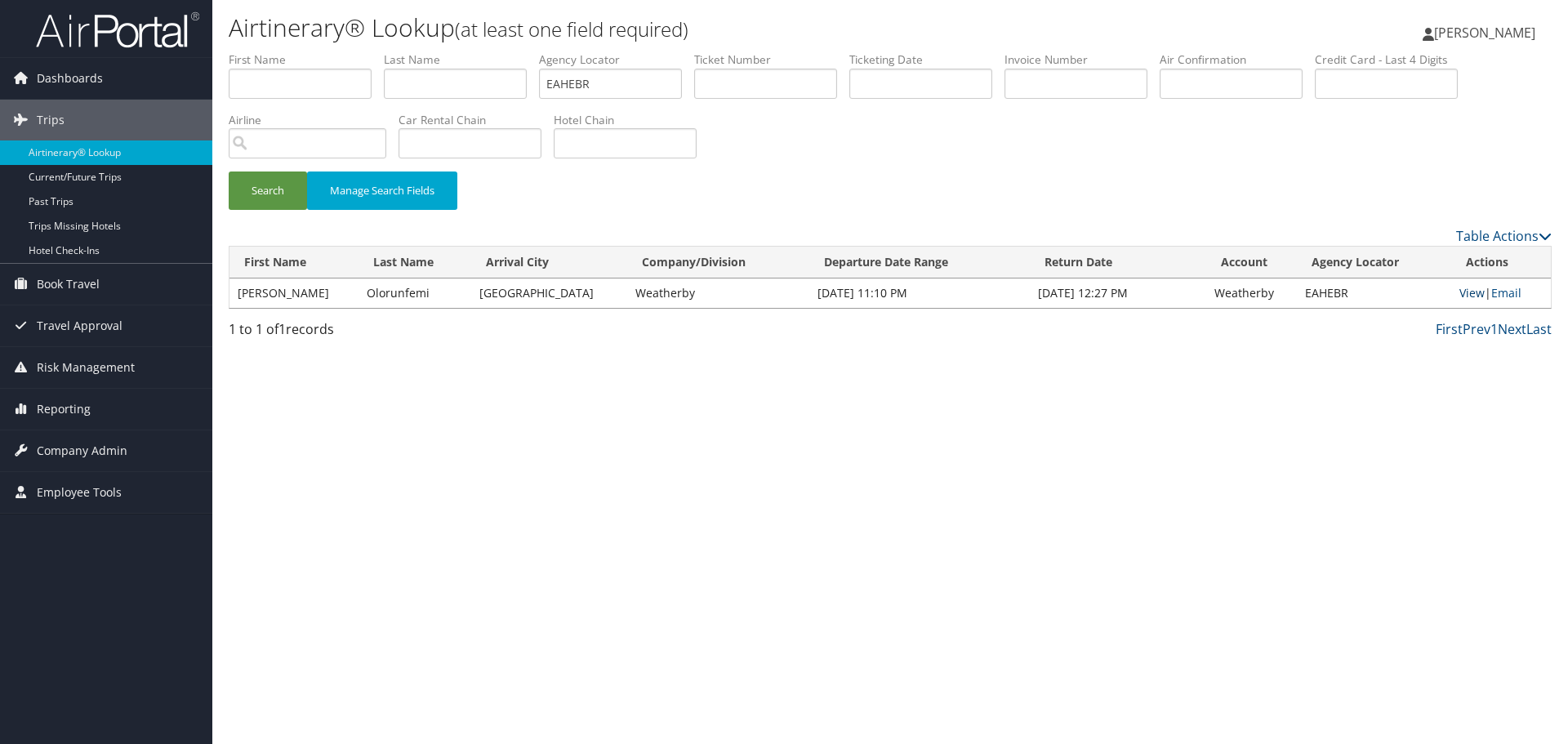
click at [1459, 292] on link "View" at bounding box center [1472, 293] width 26 height 15
click at [472, 83] on input "text" at bounding box center [455, 83] width 142 height 30
paste input "[PERSON_NAME]"
type input "[PERSON_NAME]"
click at [569, 84] on input "EAHEBR" at bounding box center [610, 83] width 142 height 30
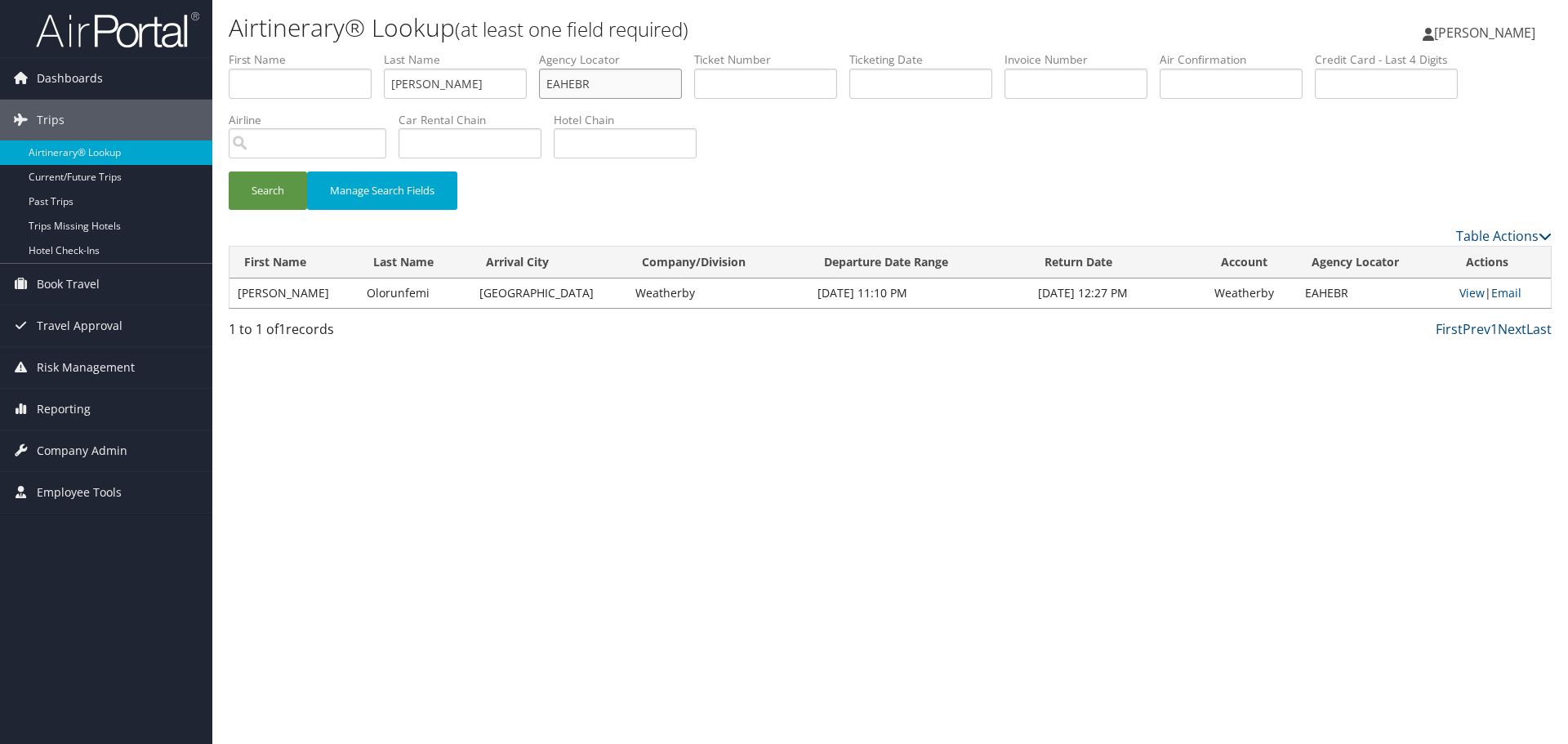
click at [569, 84] on input "EAHEBR" at bounding box center [610, 83] width 142 height 30
click at [927, 78] on input "text" at bounding box center [920, 83] width 142 height 30
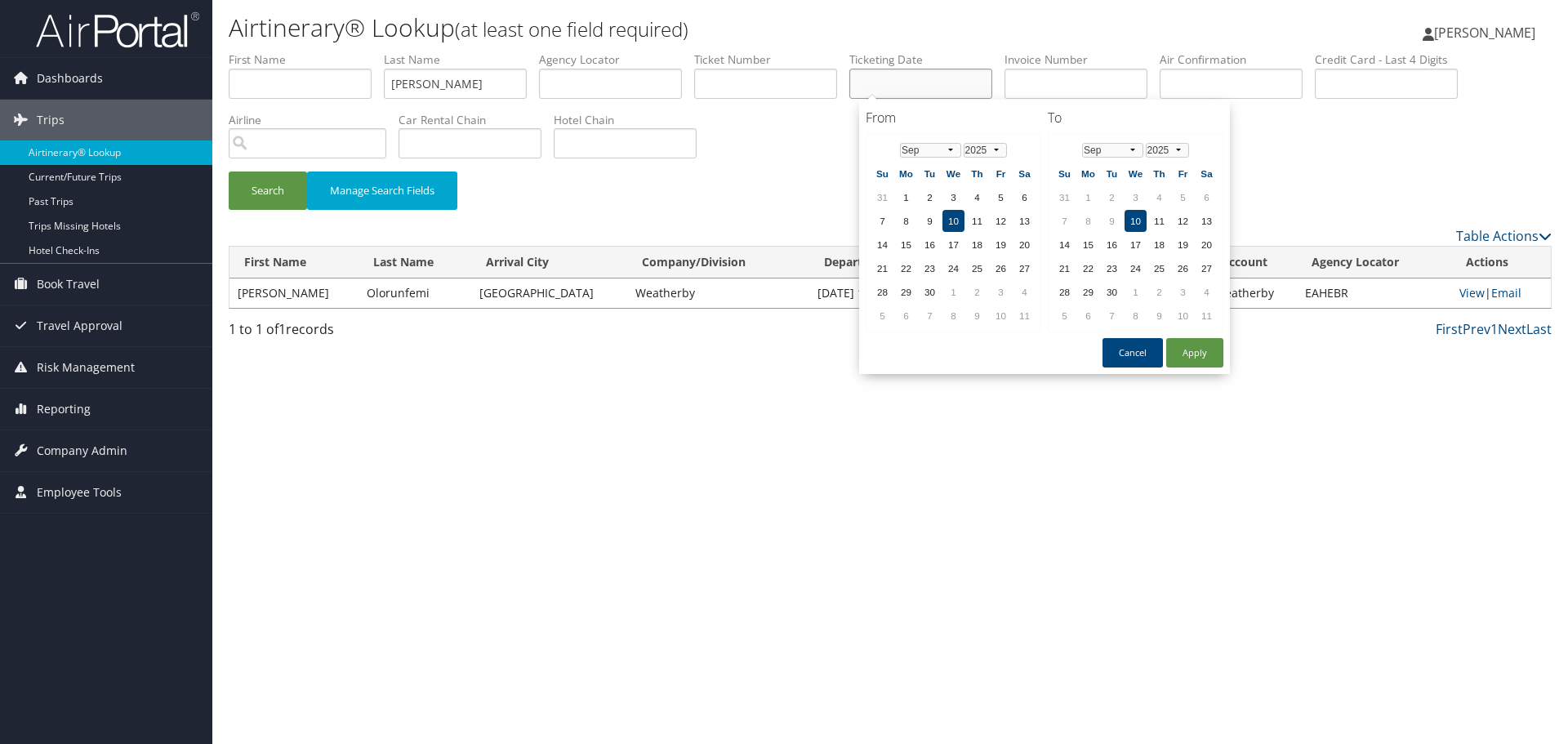
paste input "[DATE]"
type input "[DATE]"
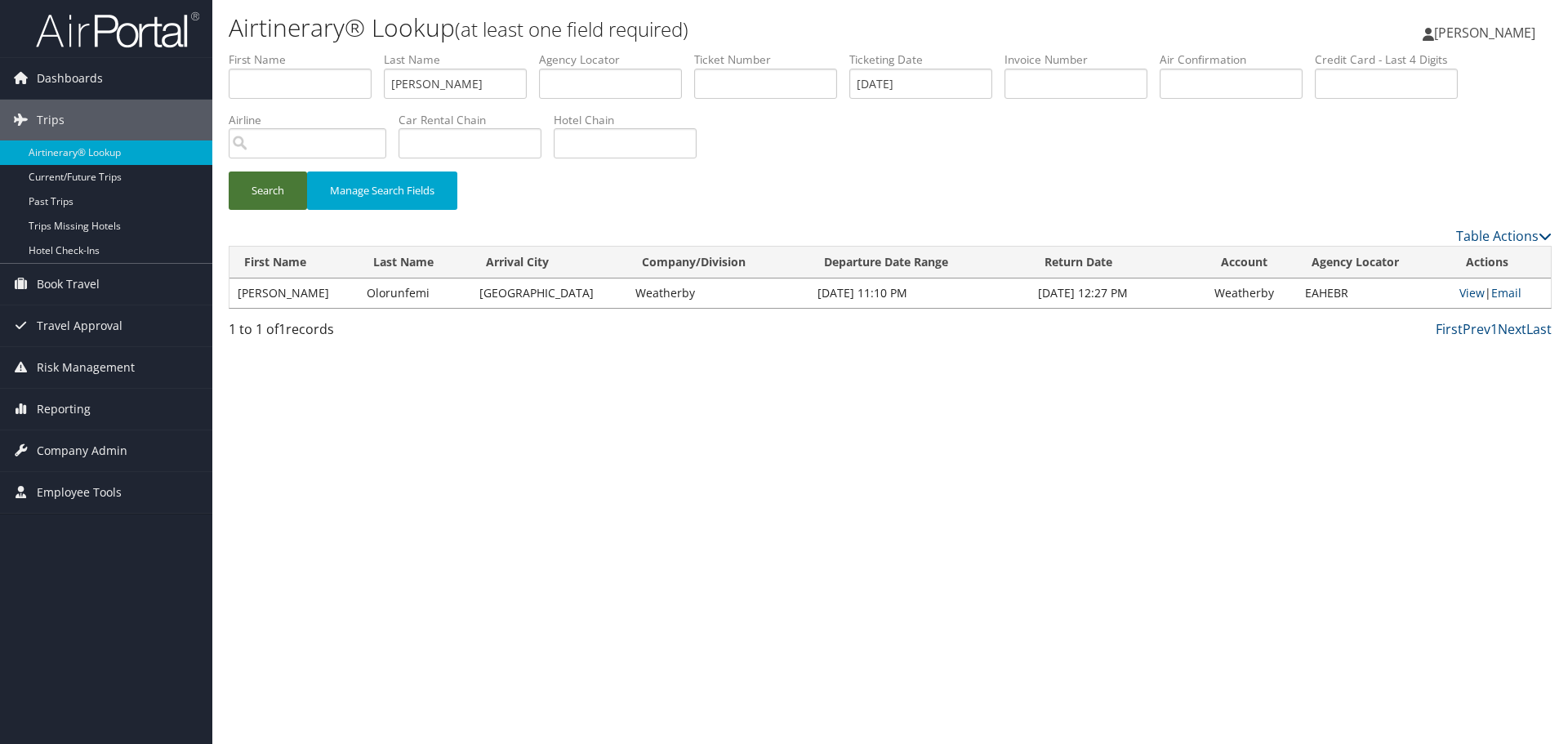
click at [273, 197] on button "Search" at bounding box center [268, 190] width 78 height 38
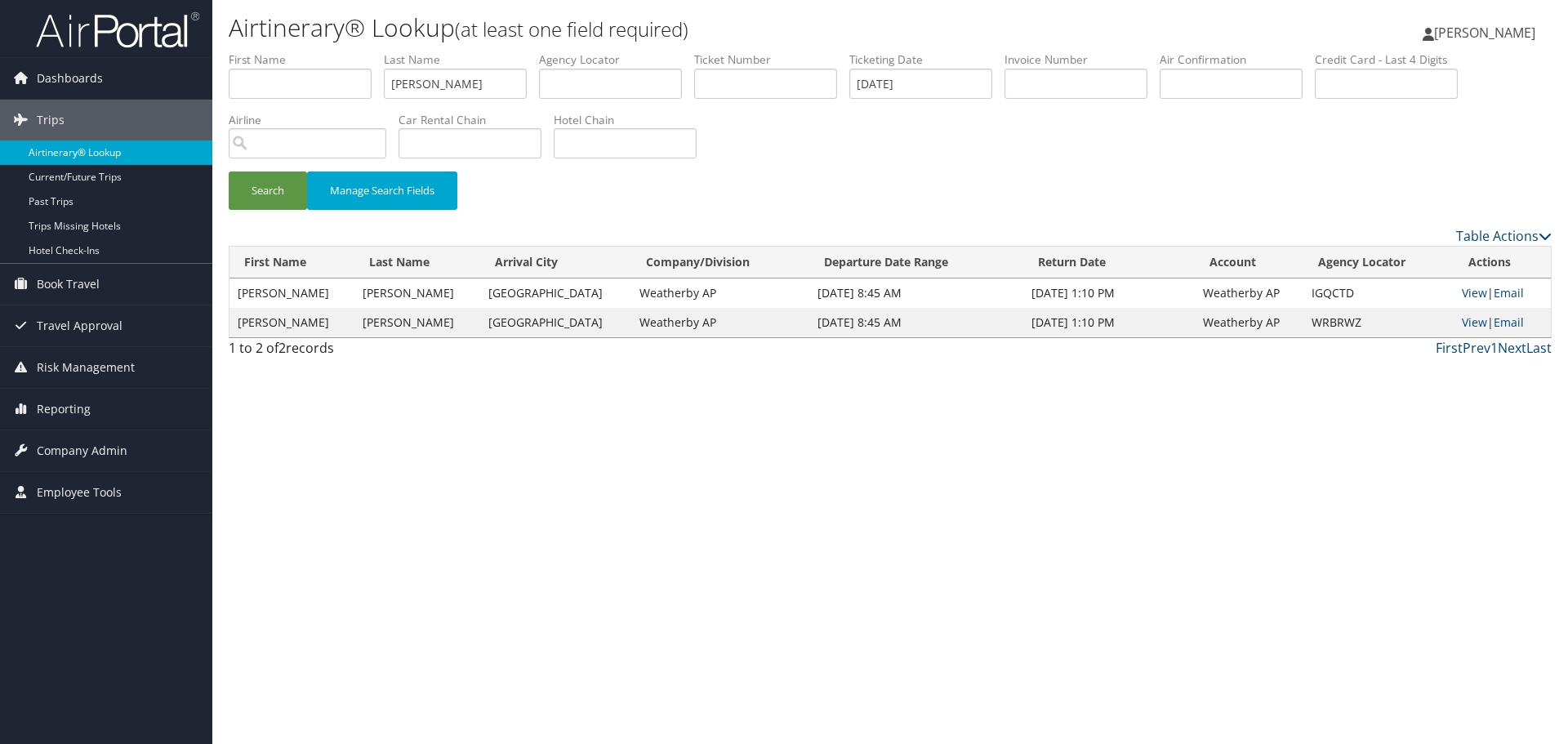
click at [121, 153] on link "Airtinerary® Lookup" at bounding box center [106, 153] width 212 height 25
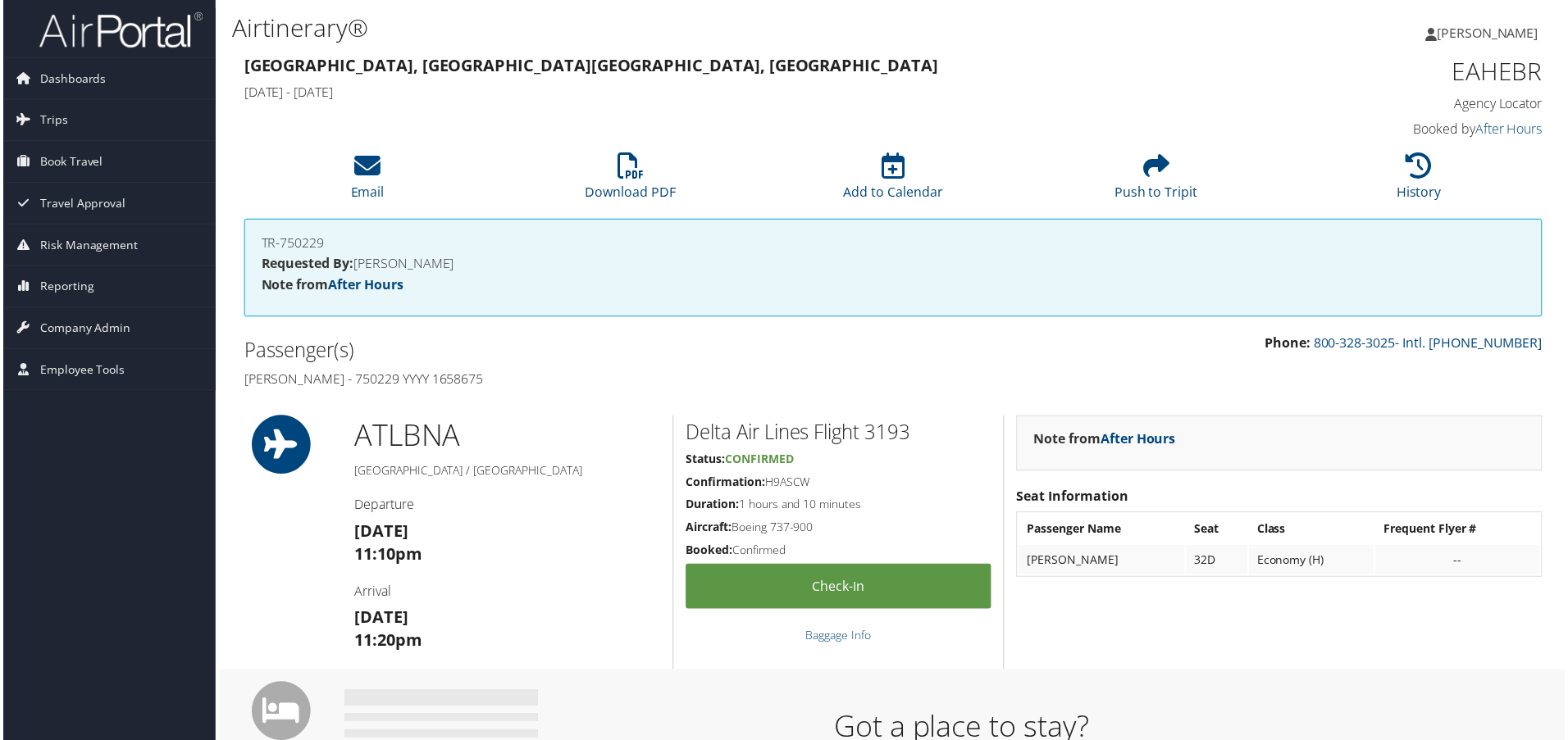
click at [544, 377] on h4 "[PERSON_NAME] - 750229 YYYY 1658675" at bounding box center [561, 380] width 639 height 18
copy h4 "1658675"
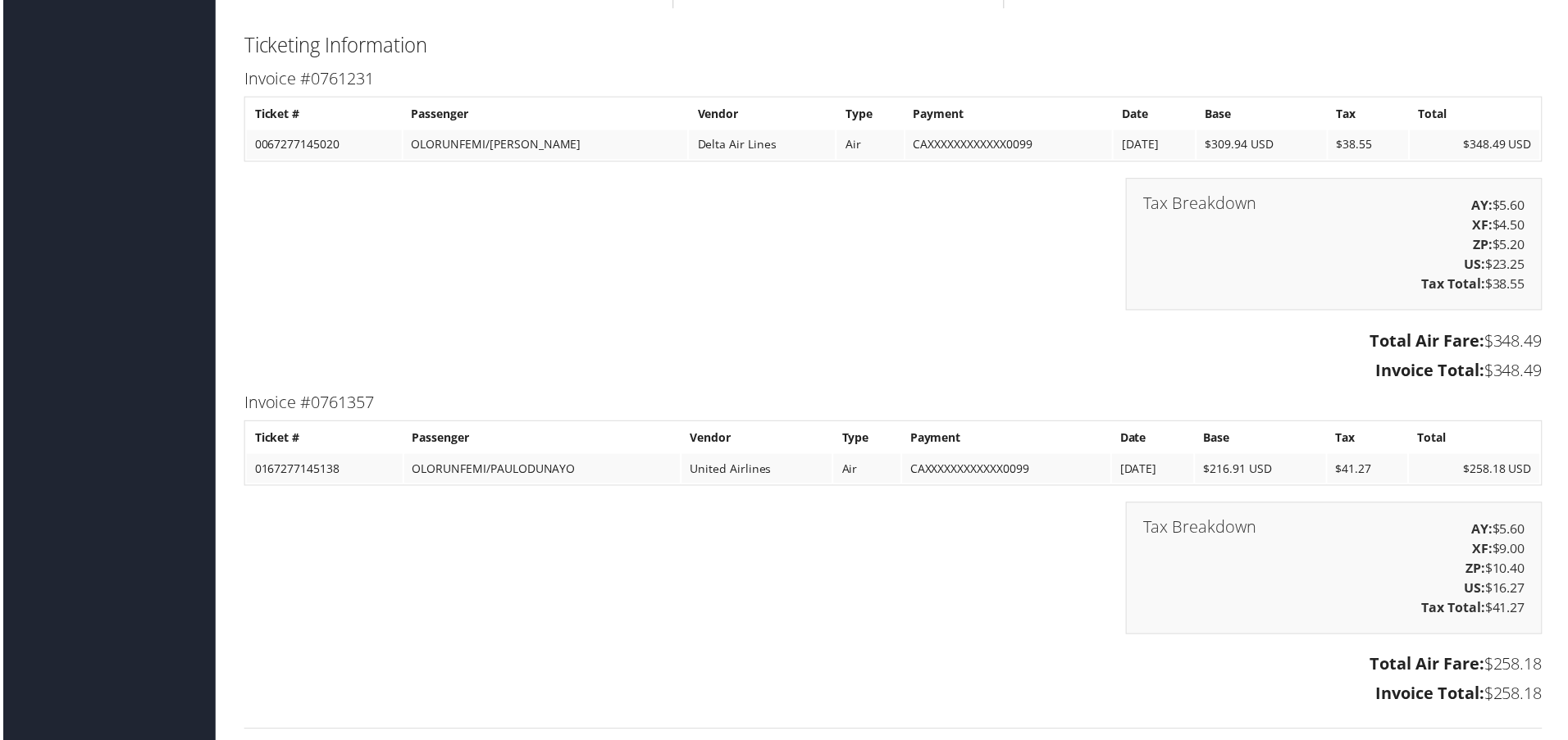
scroll to position [2295, 0]
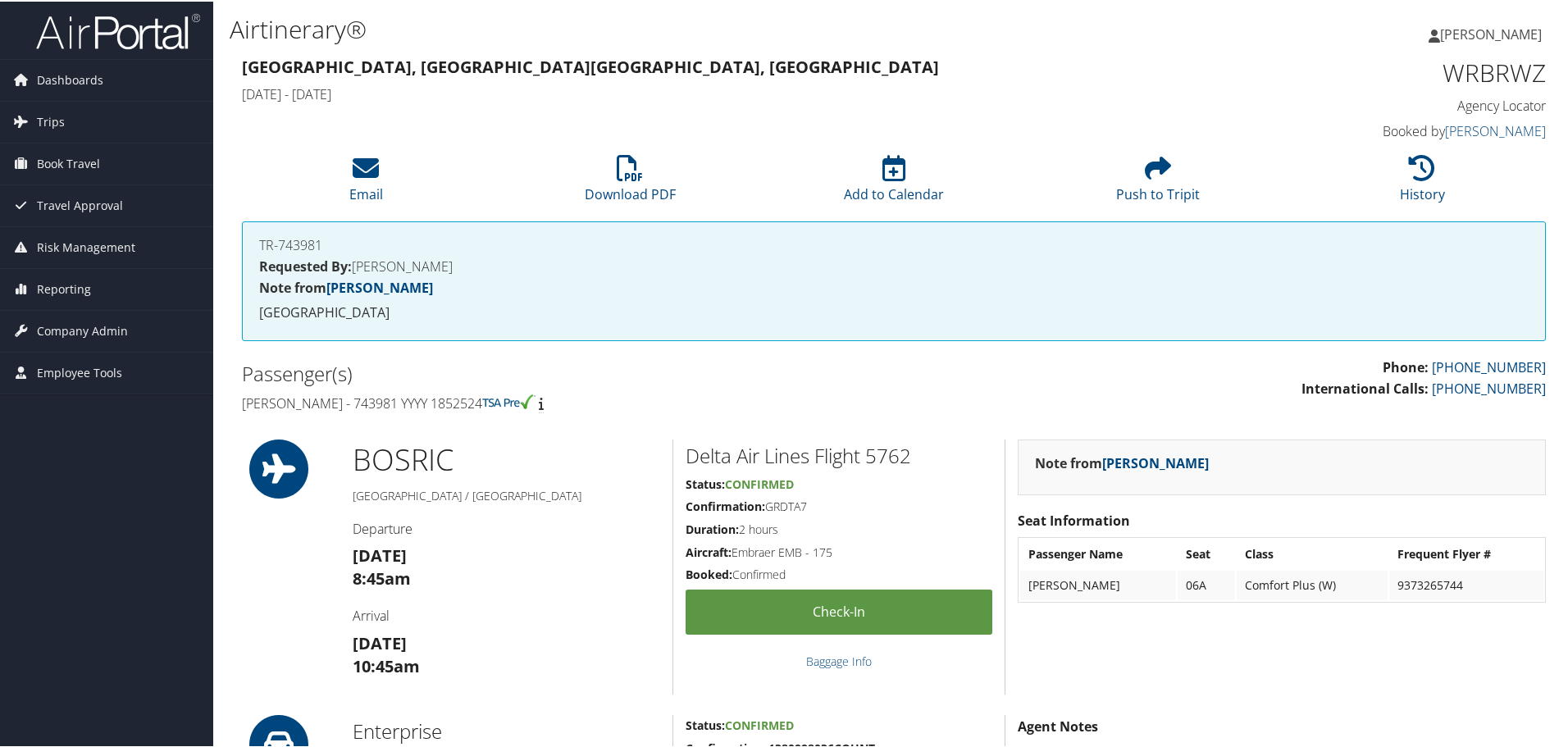
click at [1491, 74] on h1 "WRBRWZ" at bounding box center [1391, 71] width 308 height 34
copy h1 "WRBRWZ"
click at [487, 401] on h4 "[PERSON_NAME] - 743981 YYYY 1852524" at bounding box center [561, 401] width 639 height 18
click at [487, 401] on h4 "Alexander Oliver - 743981 YYYY 1852524" at bounding box center [561, 401] width 639 height 18
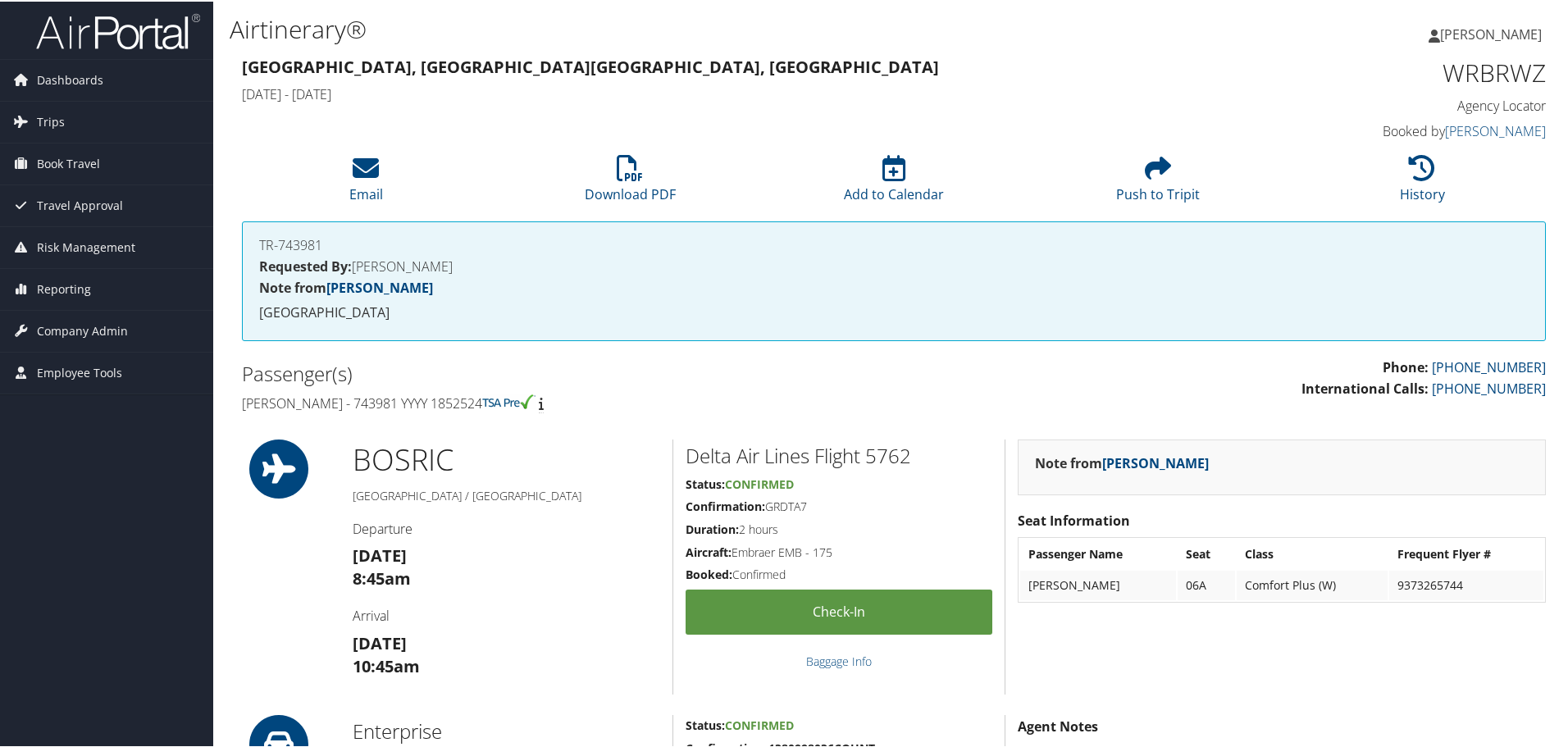
copy h4 "1852524"
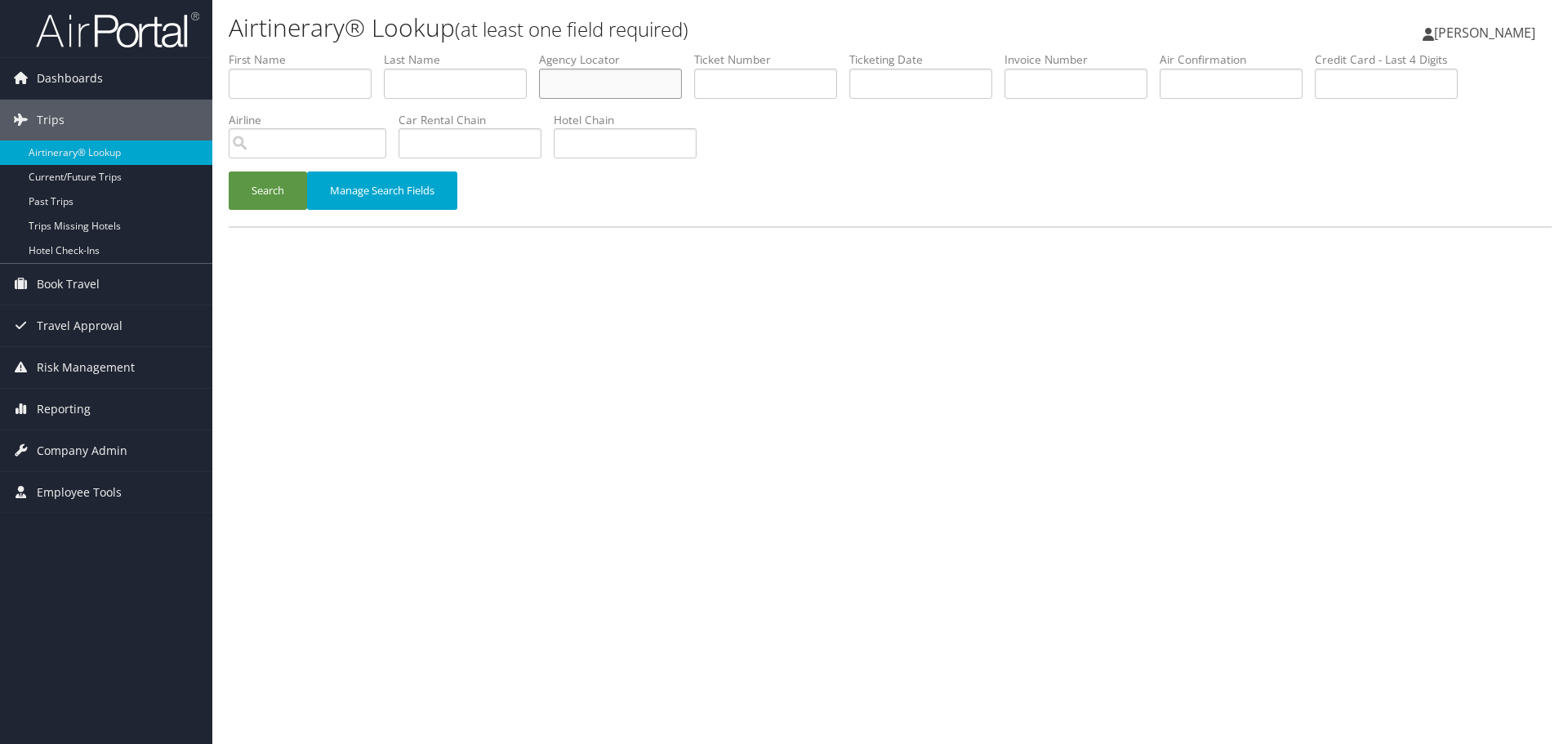
click at [591, 78] on input "text" at bounding box center [610, 83] width 142 height 30
paste input "DZMVIS"
click at [264, 188] on button "Search" at bounding box center [268, 190] width 78 height 38
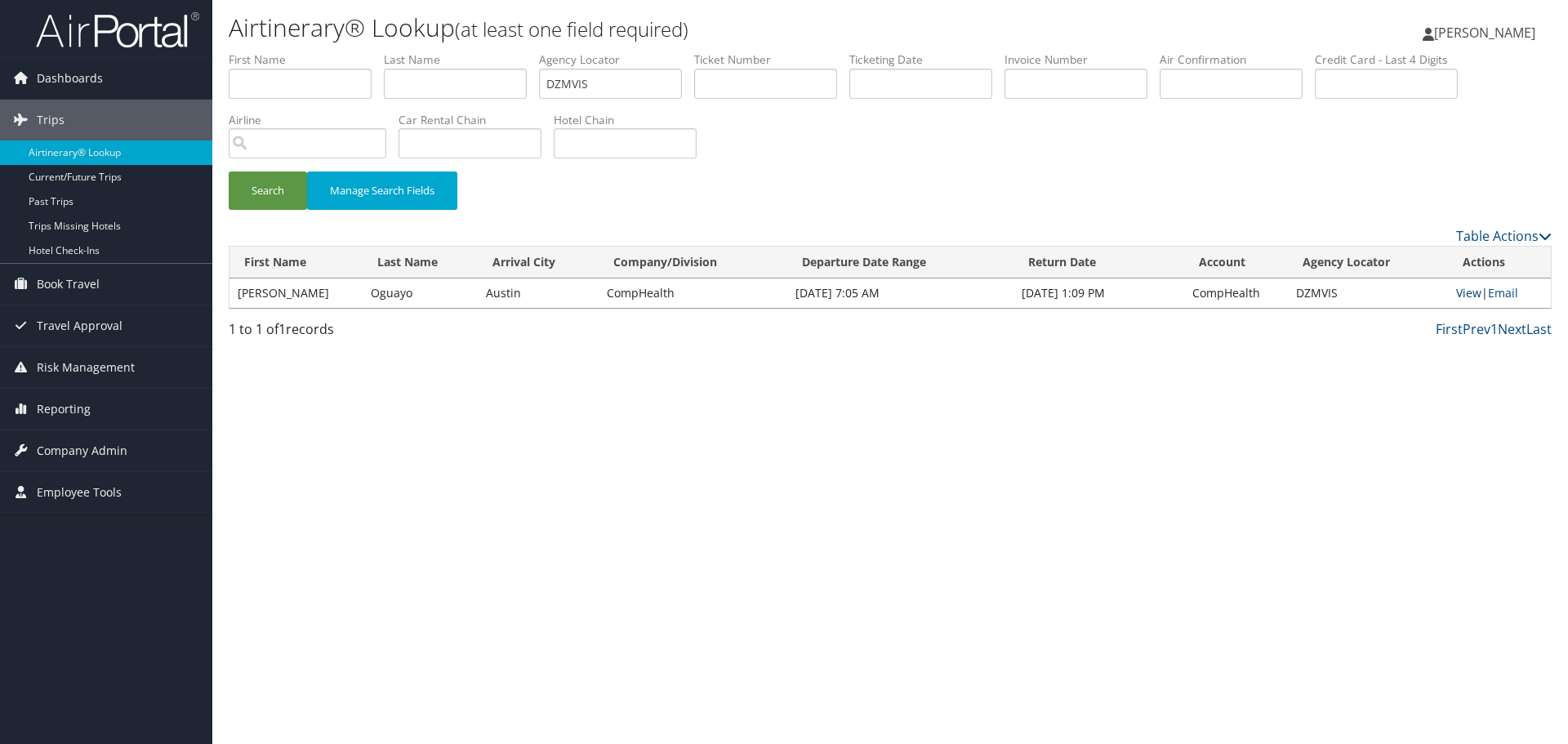
click at [1466, 294] on link "View" at bounding box center [1468, 293] width 26 height 15
click at [584, 86] on input "DZMVIS" at bounding box center [610, 83] width 142 height 30
paste input "ETKIBH"
type input "ETKIBH"
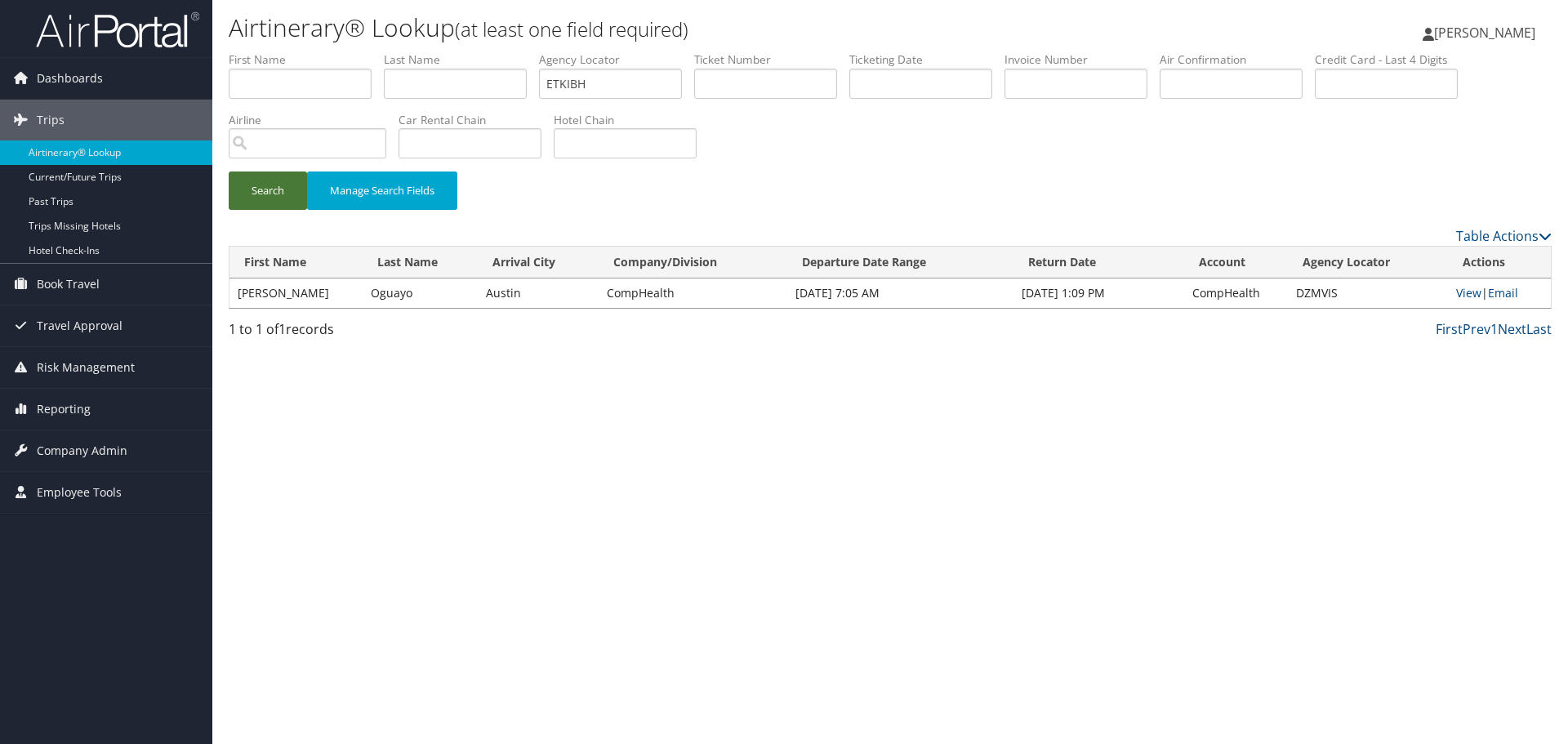
click at [276, 197] on button "Search" at bounding box center [268, 190] width 78 height 38
click at [1464, 291] on link "View" at bounding box center [1472, 293] width 26 height 15
click at [105, 157] on link "Airtinerary® Lookup" at bounding box center [106, 153] width 212 height 25
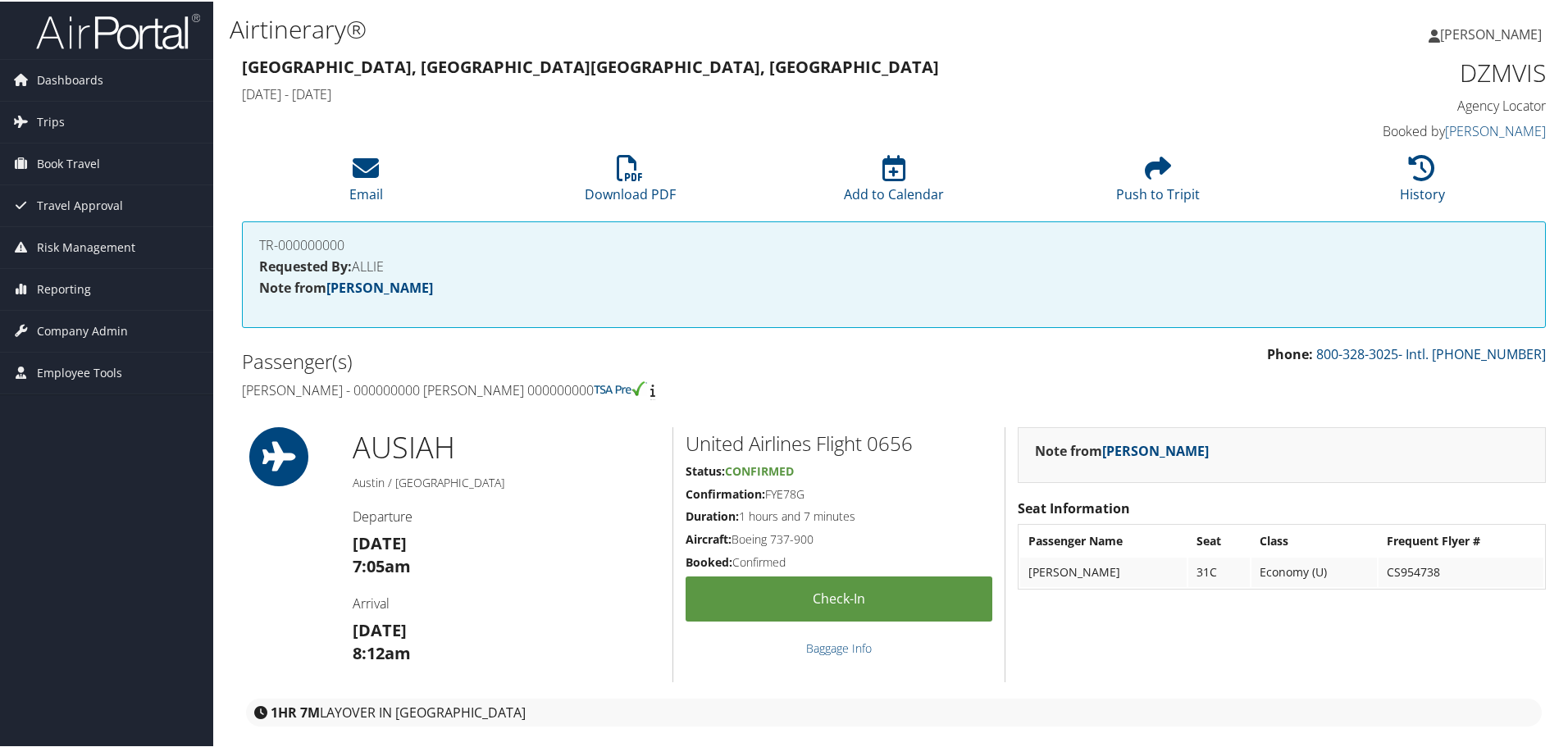
click at [1489, 75] on h1 "DZMVIS" at bounding box center [1391, 71] width 308 height 34
copy h1 "DZMVIS"
drag, startPoint x: 523, startPoint y: 390, endPoint x: 229, endPoint y: 386, distance: 294.0
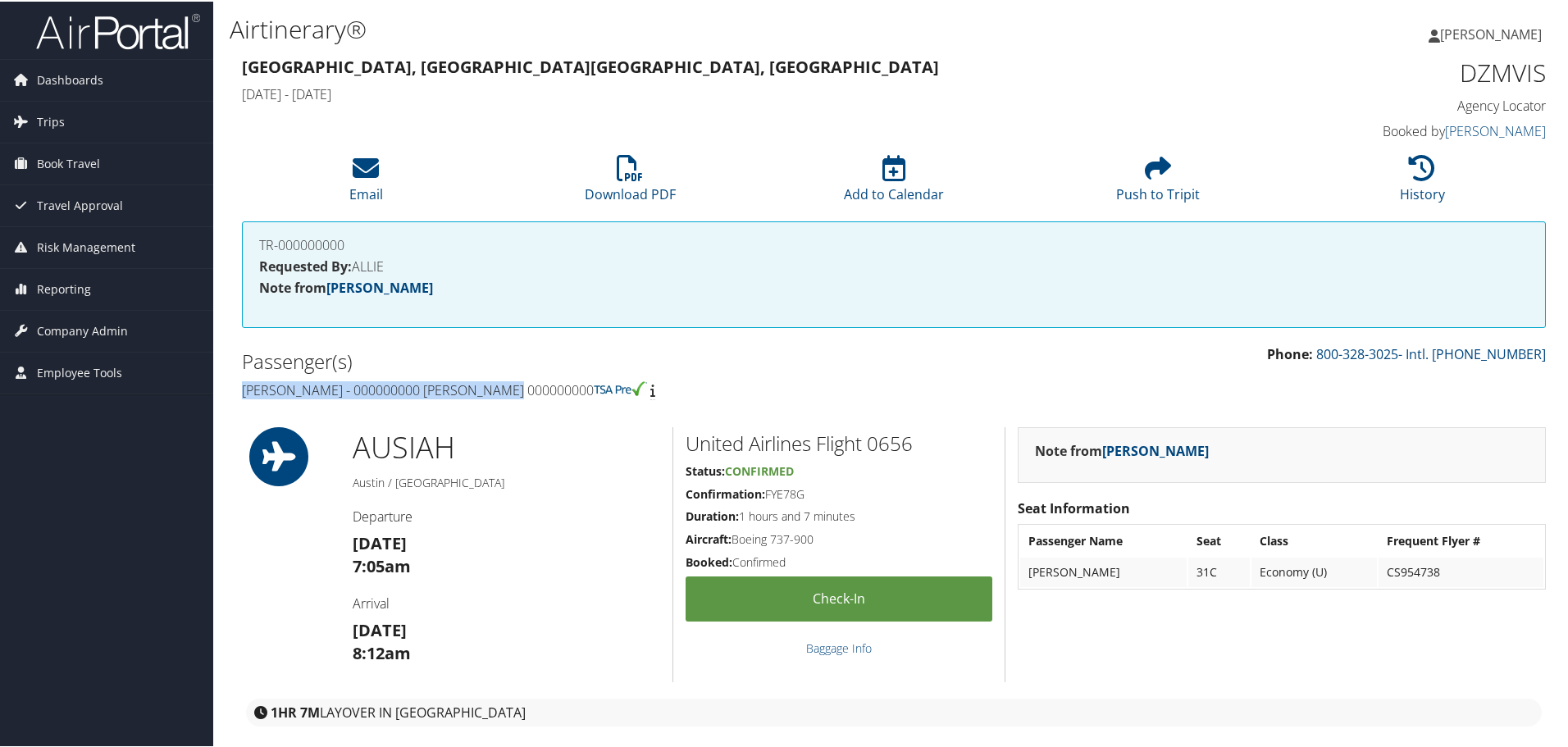
copy h4 "[PERSON_NAME] - 000000000 [PERSON_NAME] 000000000"
click at [1489, 71] on h1 "DZMVIS" at bounding box center [1391, 71] width 308 height 34
copy h1 "DZMVIS"
click at [1396, 169] on li "History" at bounding box center [1421, 178] width 264 height 67
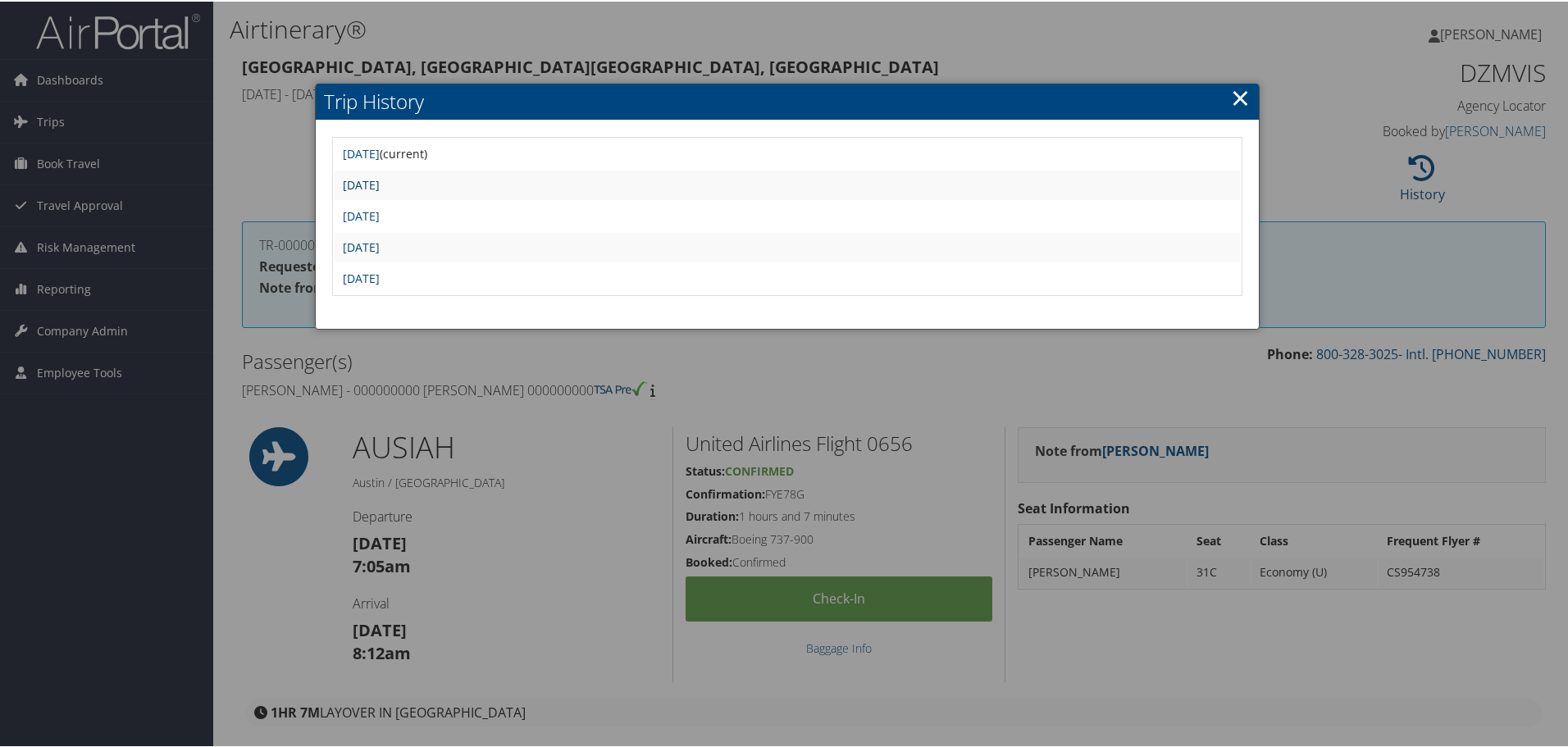
click at [380, 183] on link "[DATE]" at bounding box center [361, 183] width 37 height 15
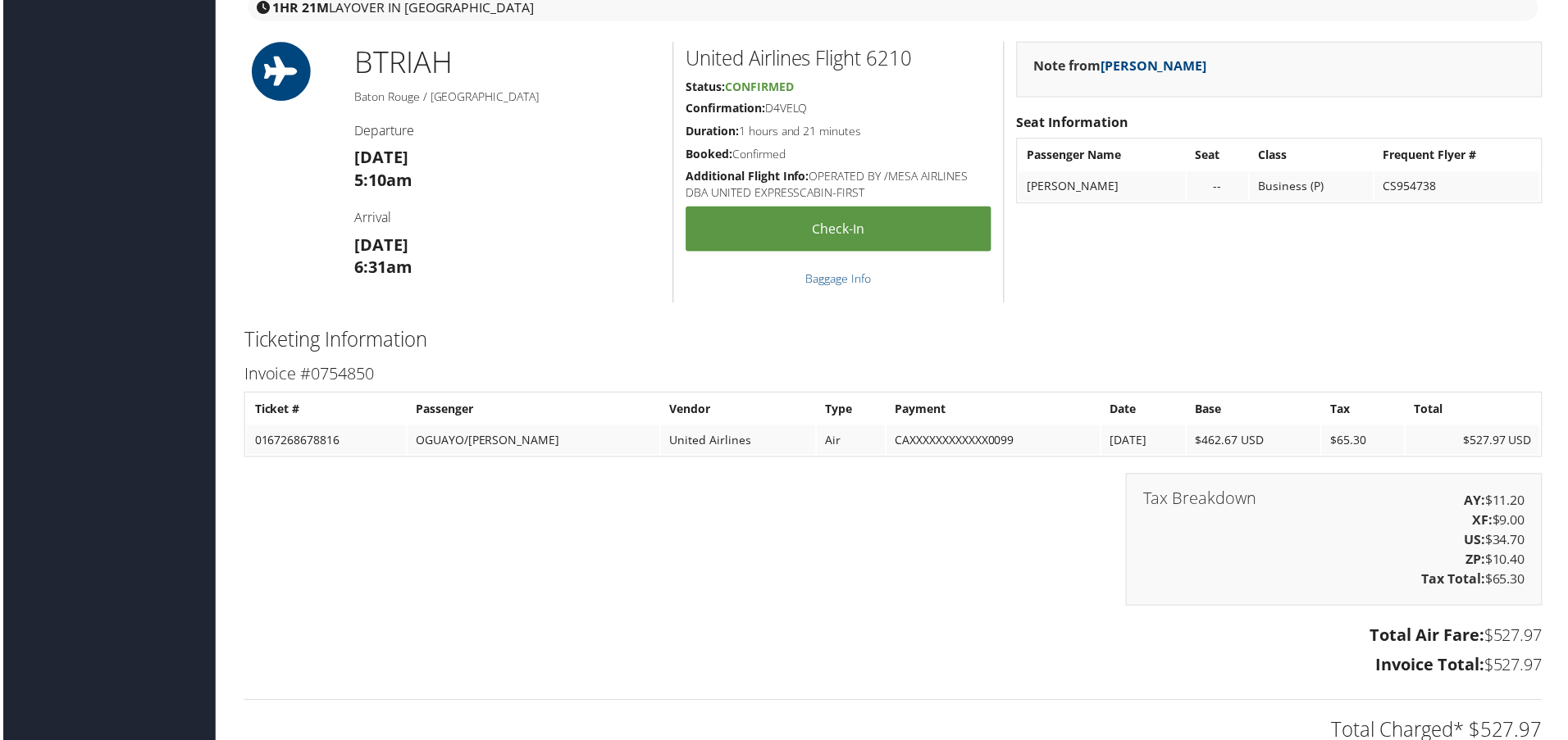
scroll to position [3115, 0]
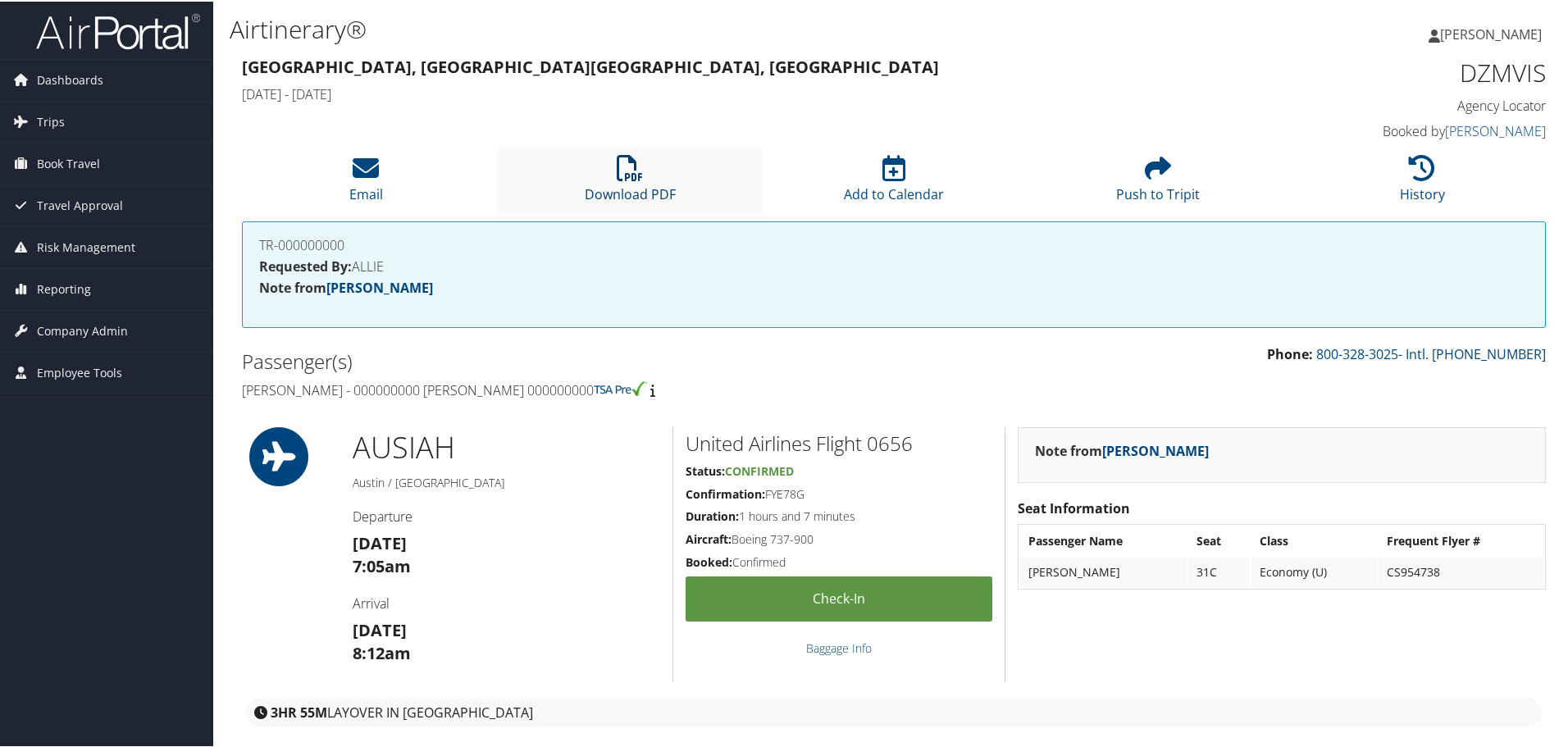
click at [623, 187] on link "Download PDF" at bounding box center [630, 182] width 91 height 39
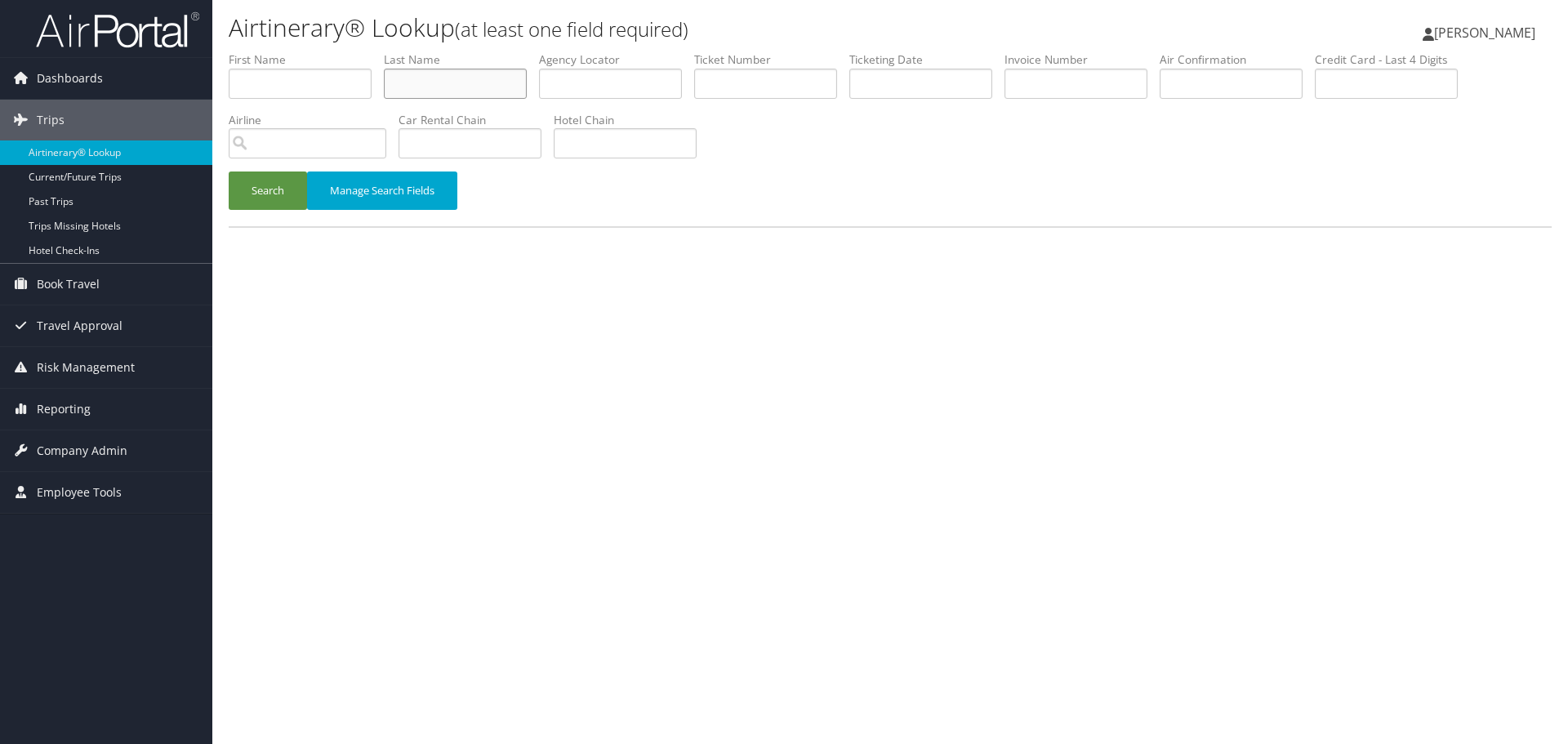
click at [421, 78] on input "text" at bounding box center [455, 83] width 142 height 30
paste input "O'hara"
type input "O'hara"
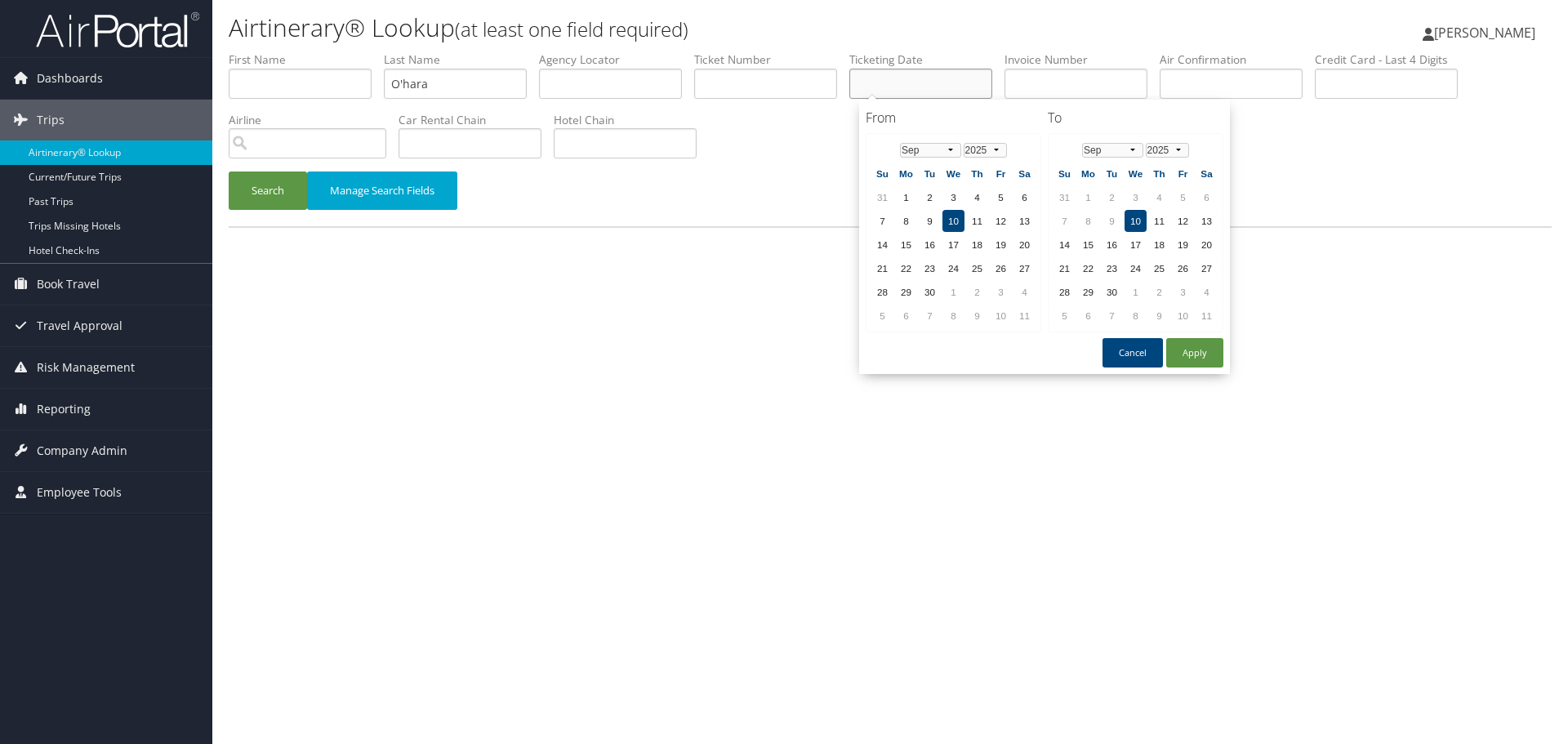
click at [888, 79] on input "text" at bounding box center [920, 83] width 142 height 30
paste input "06/13/2025"
type input "06/13/2025"
click at [249, 196] on button "Search" at bounding box center [268, 190] width 78 height 38
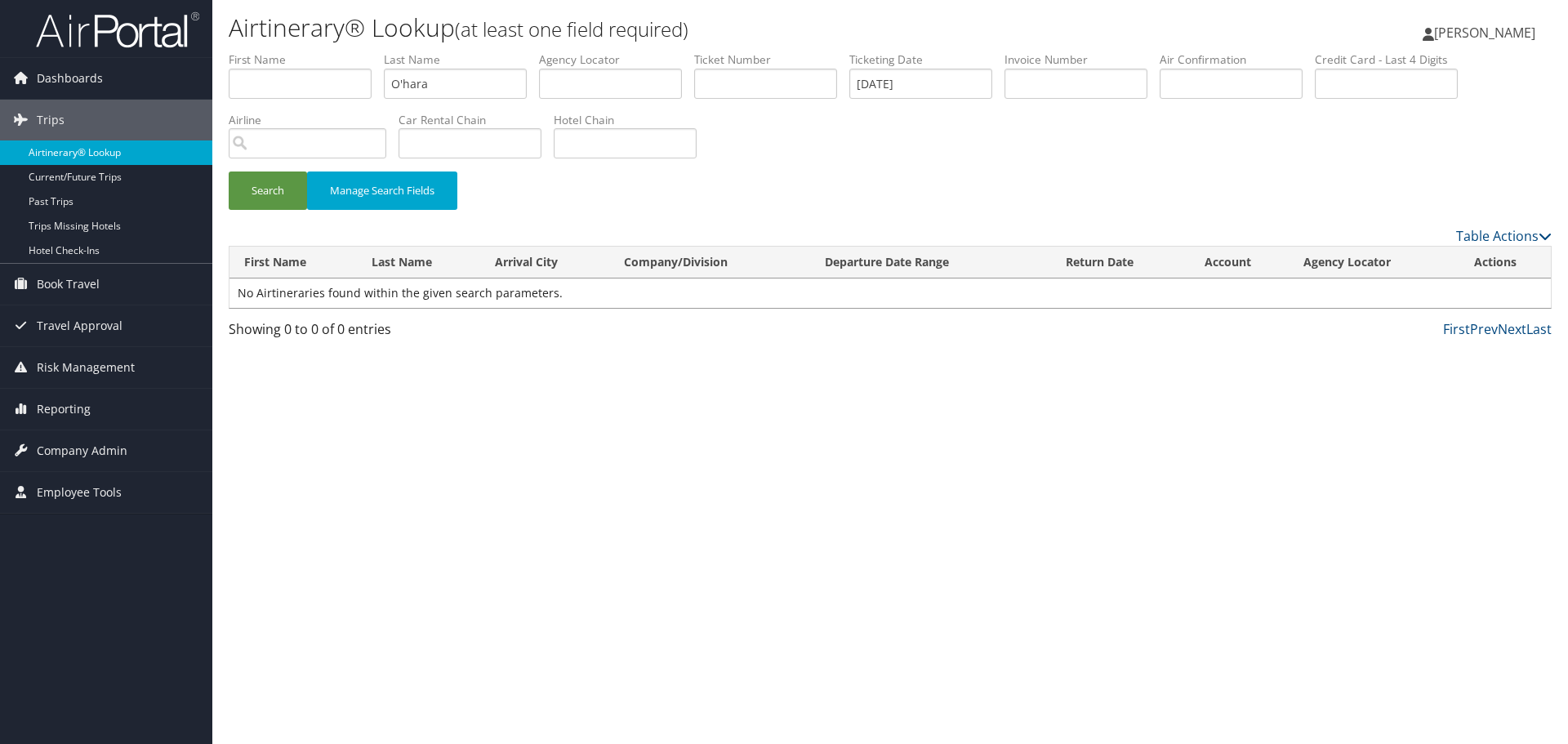
click at [111, 156] on link "Airtinerary® Lookup" at bounding box center [106, 153] width 212 height 25
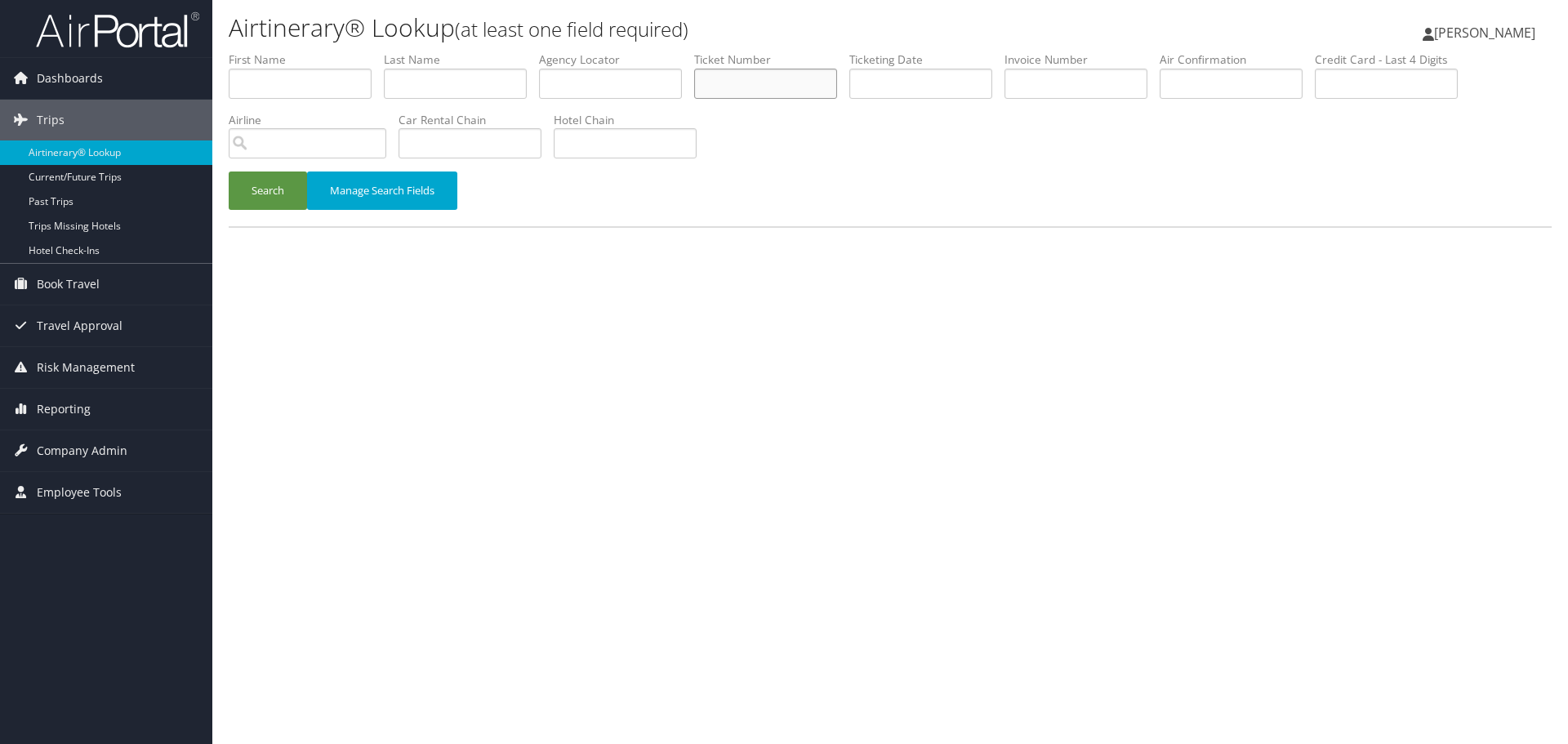
click at [781, 80] on input "text" at bounding box center [764, 83] width 142 height 30
paste input "00670946478023"
click at [264, 199] on button "Search" at bounding box center [268, 190] width 78 height 38
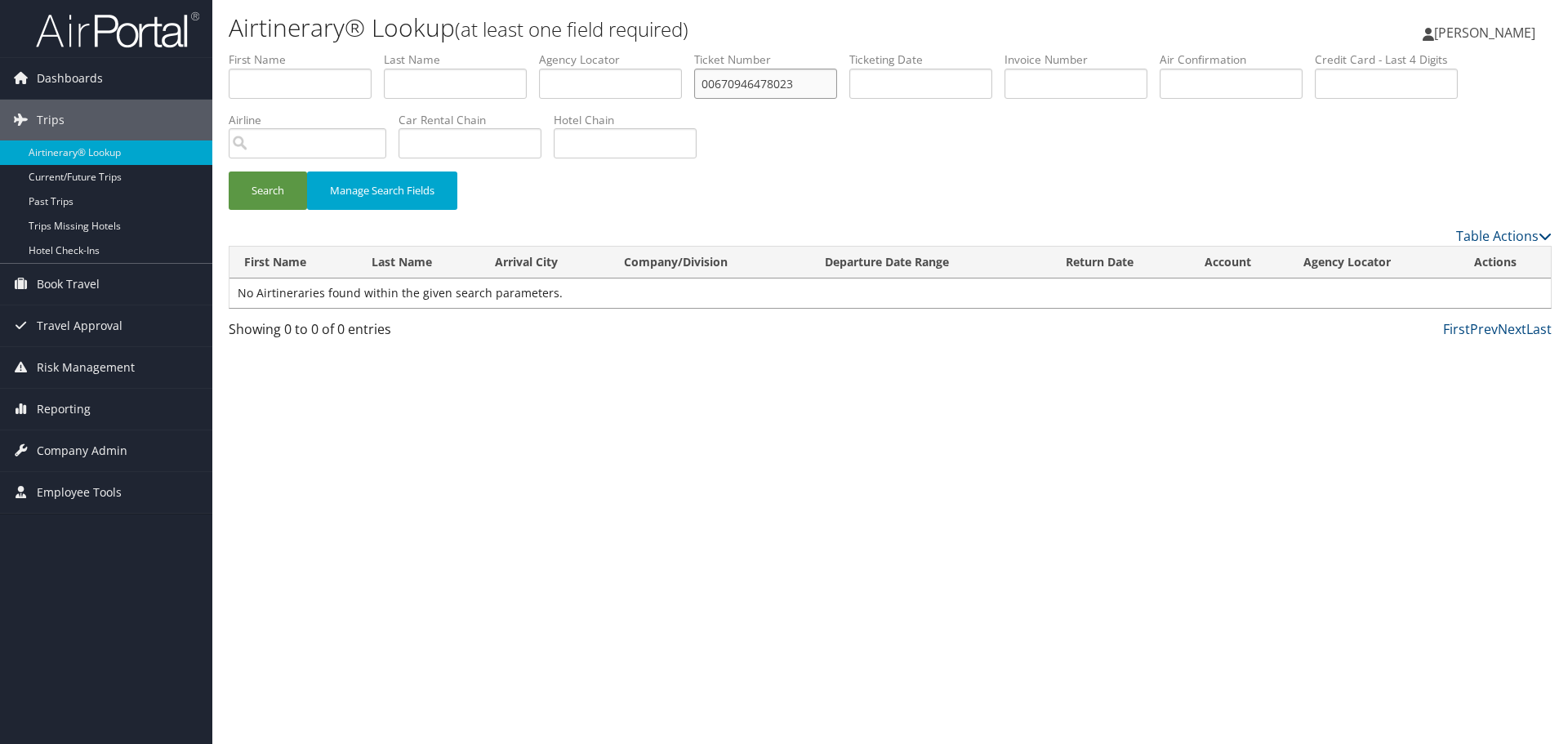
click at [824, 79] on input "00670946478023" at bounding box center [764, 83] width 142 height 30
type input "0067094647802"
click at [289, 197] on button "Search" at bounding box center [268, 190] width 78 height 38
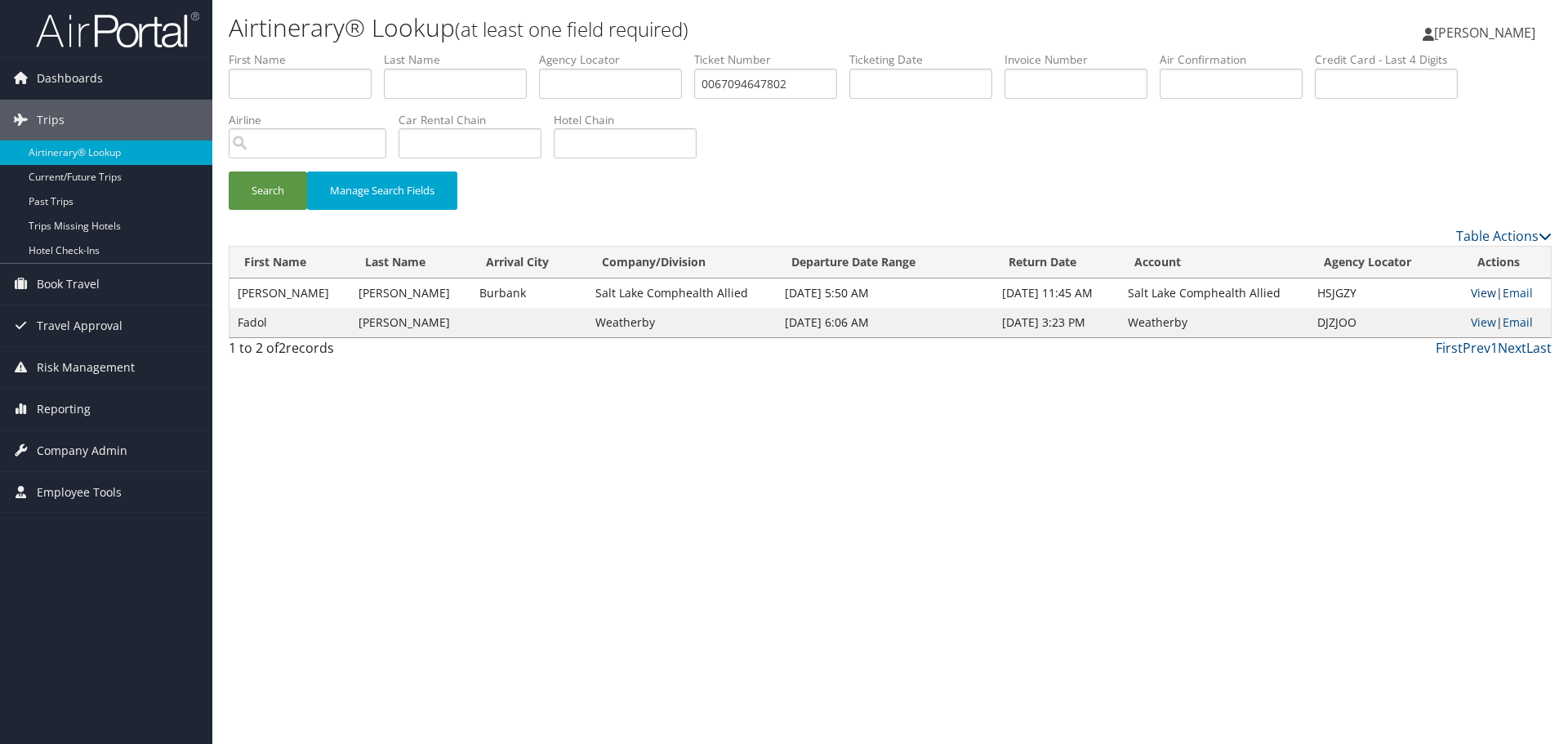
click at [1471, 294] on link "View" at bounding box center [1484, 293] width 26 height 15
click at [45, 151] on link "Airtinerary® Lookup" at bounding box center [106, 153] width 212 height 25
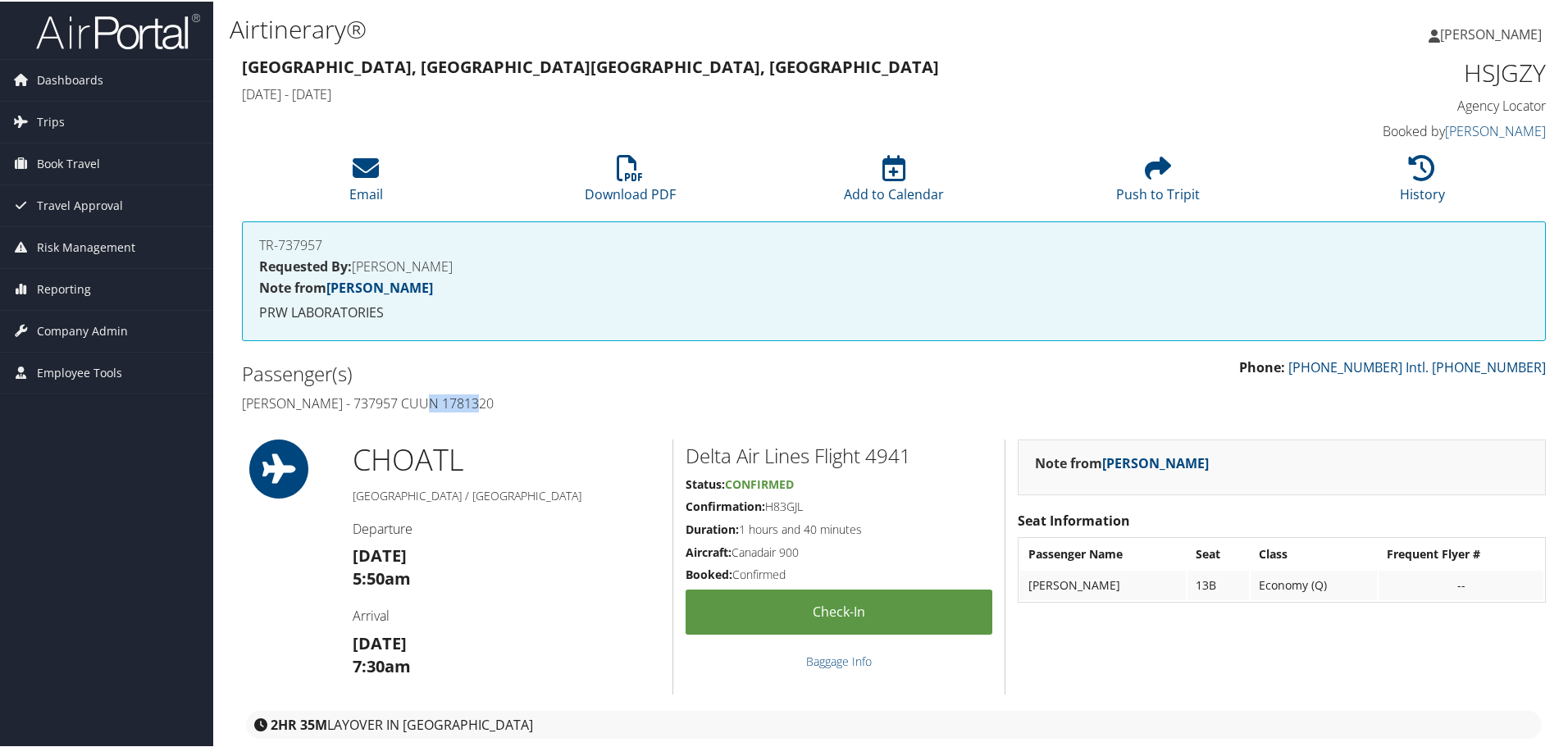
drag, startPoint x: 482, startPoint y: 404, endPoint x: 432, endPoint y: 407, distance: 50.1
click at [432, 407] on h4 "[PERSON_NAME] - 737957 CUUN 1781320" at bounding box center [561, 401] width 639 height 18
copy h4 "1781320"
click at [362, 402] on h4 "[PERSON_NAME] - 737957 CUUN 1781320" at bounding box center [561, 401] width 639 height 18
click at [362, 401] on h4 "[PERSON_NAME] - 737957 CUUN 1781320" at bounding box center [561, 401] width 639 height 18
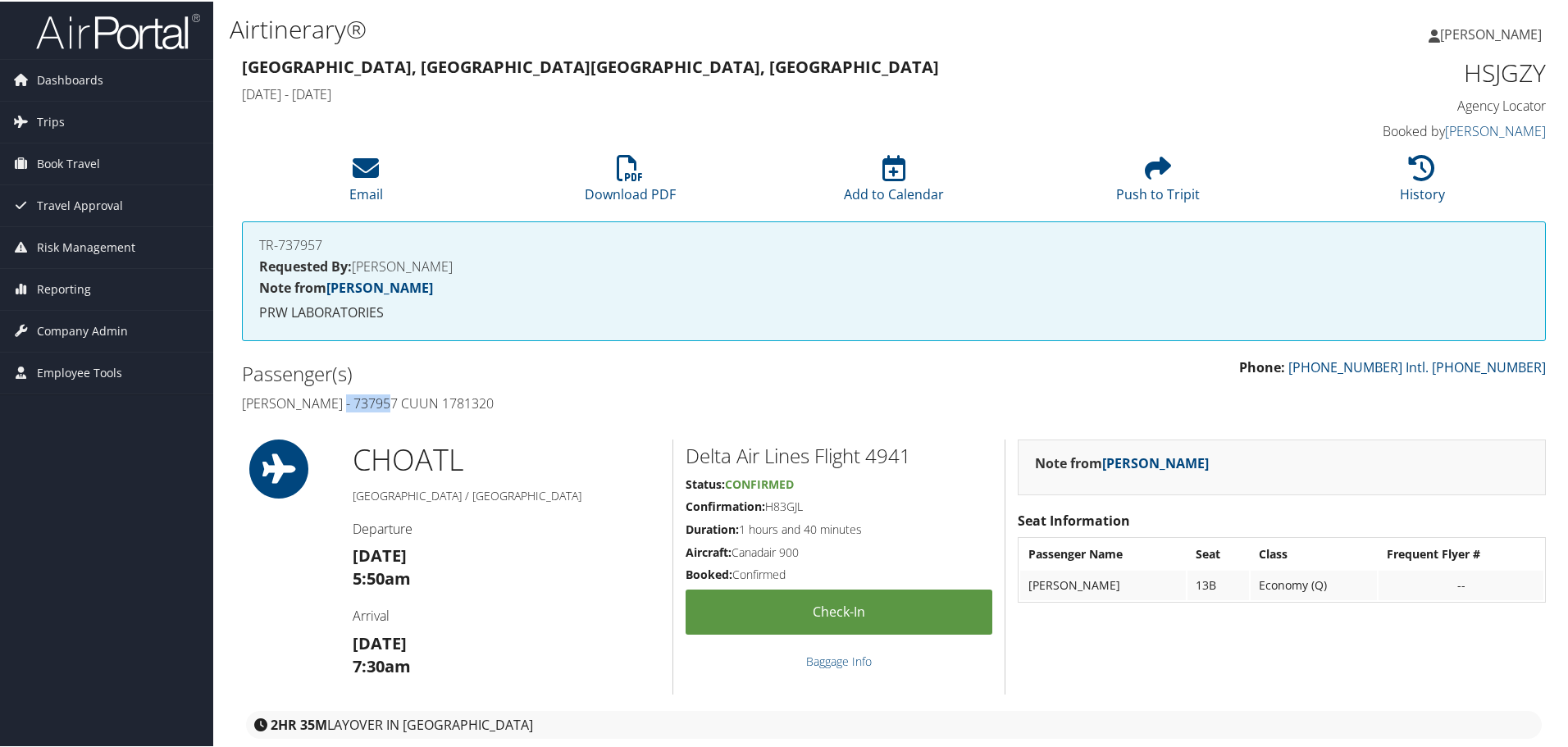
copy h4 "737957"
